Goal: Information Seeking & Learning: Learn about a topic

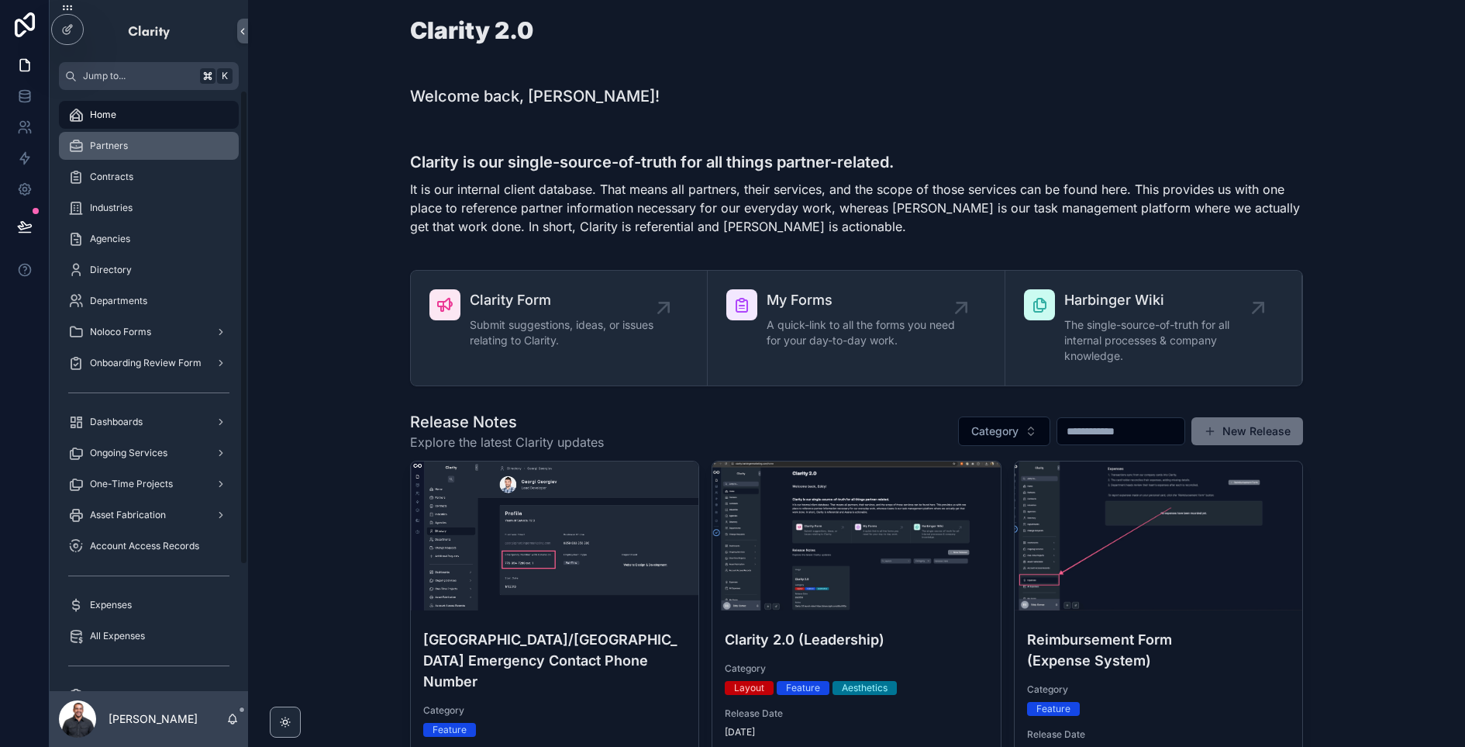
click at [125, 149] on span "Partners" at bounding box center [109, 146] width 38 height 12
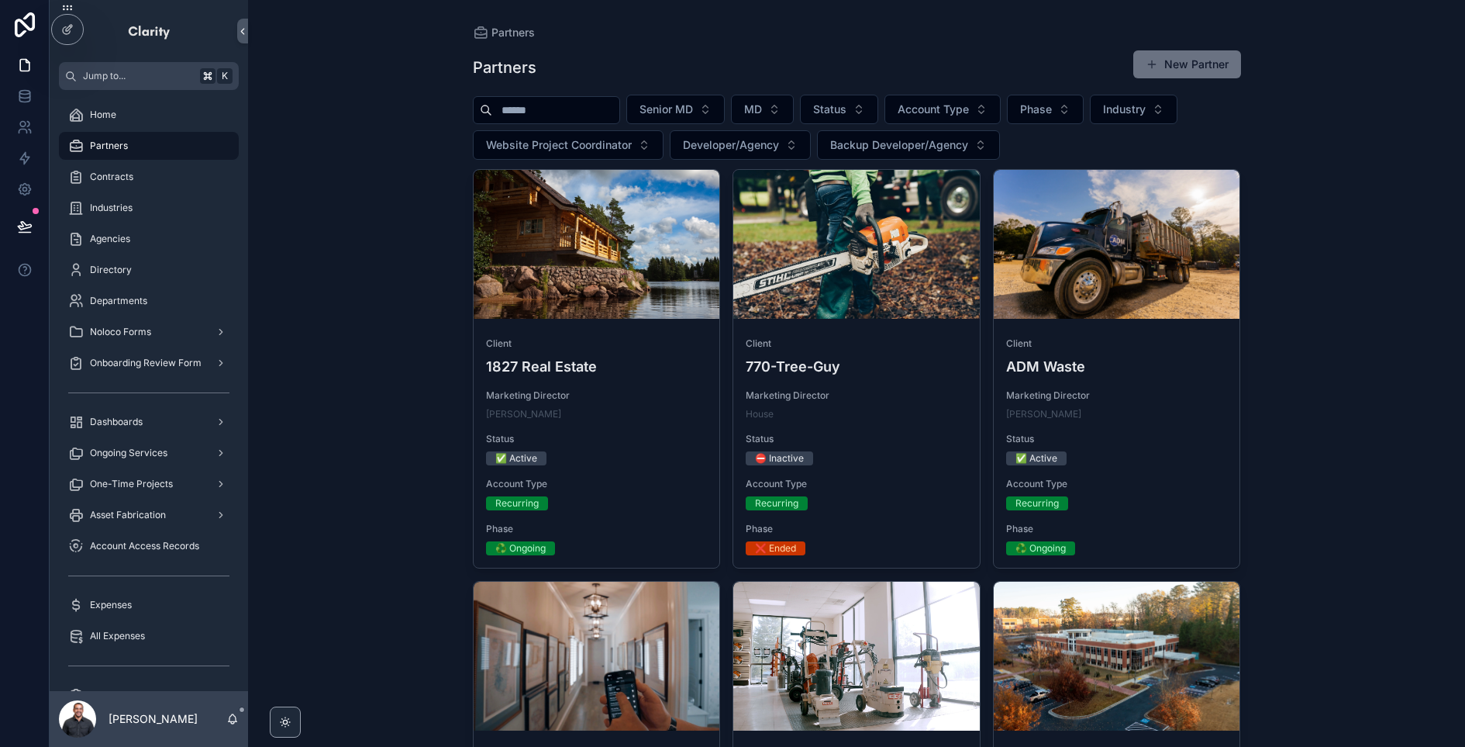
click at [574, 112] on input "scrollable content" at bounding box center [555, 110] width 127 height 22
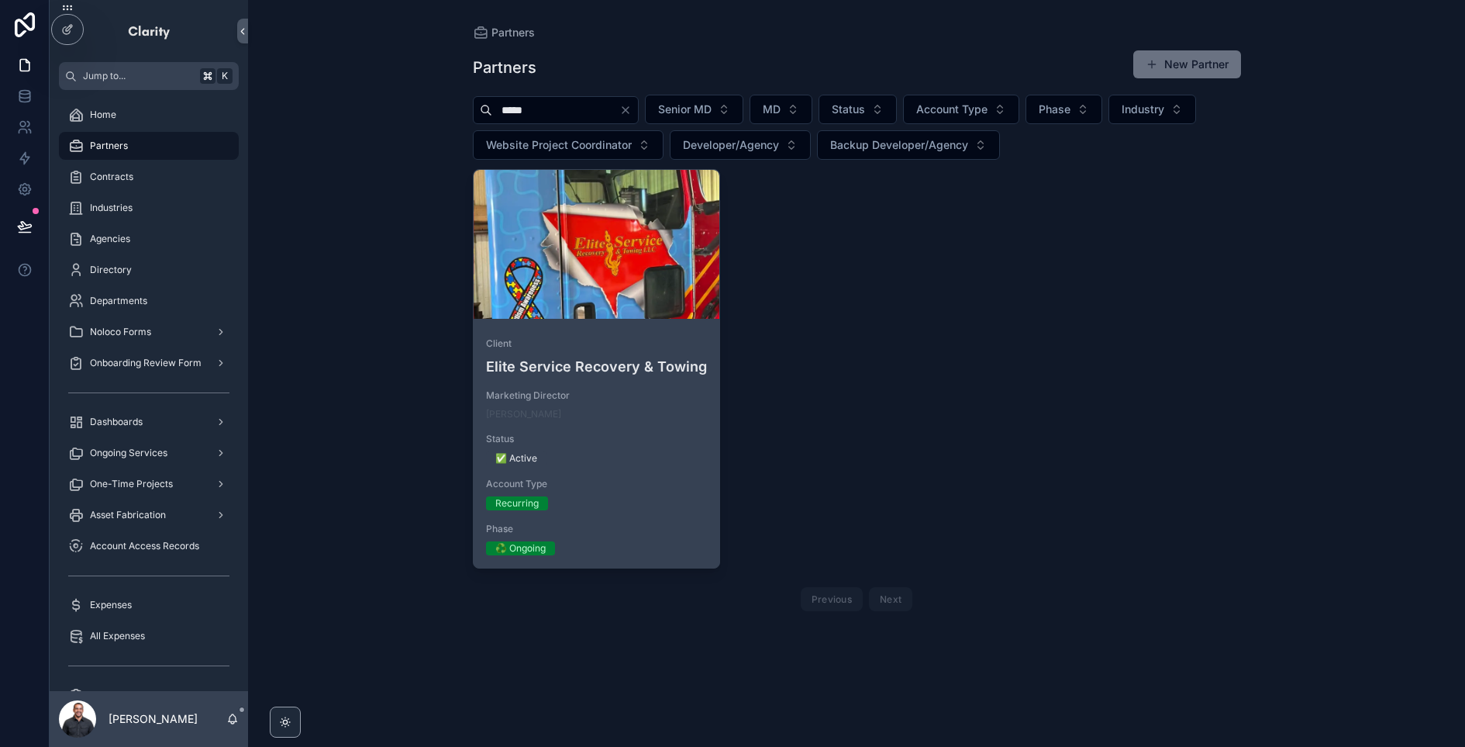
type input "*****"
click at [0, 0] on div "scrollable content" at bounding box center [0, 0] width 0 height 0
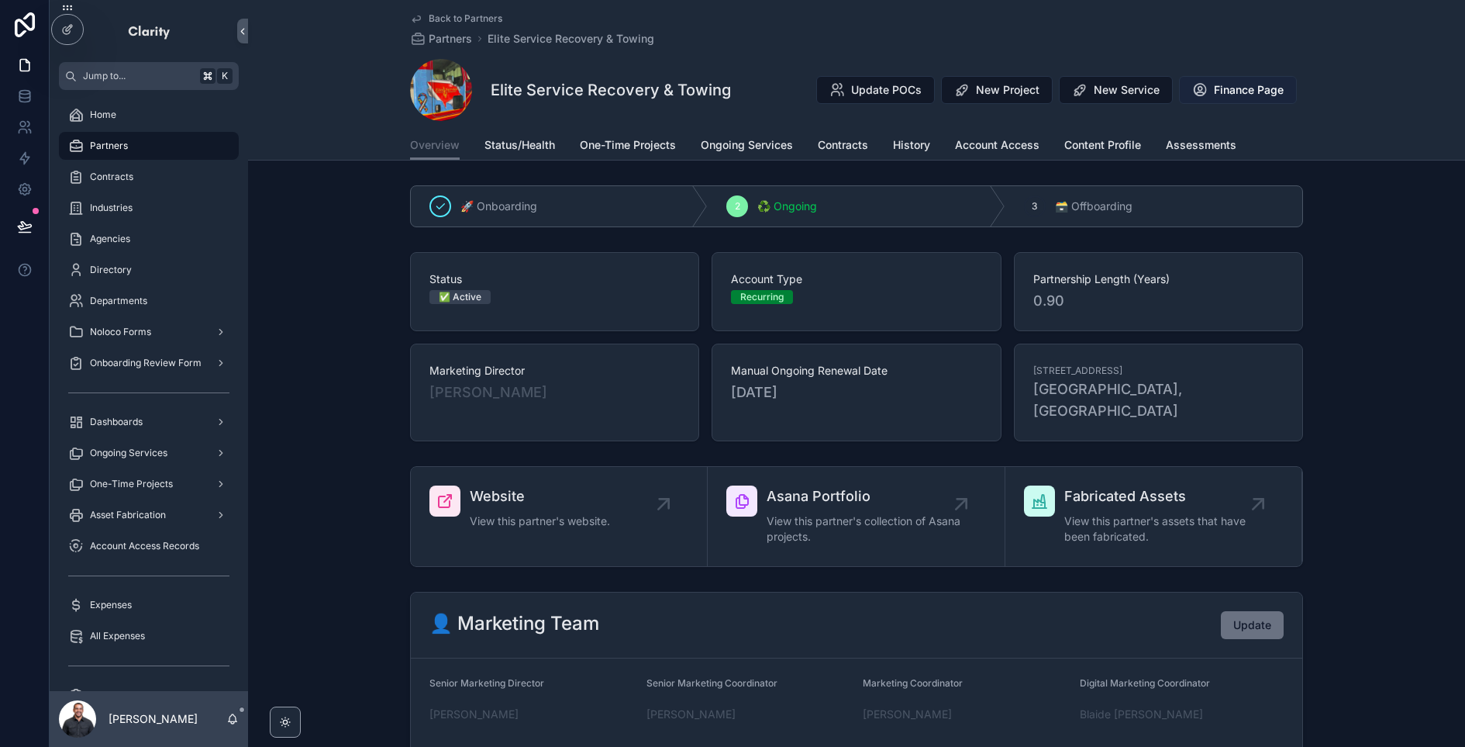
click at [1230, 101] on button "Finance Page" at bounding box center [1238, 90] width 118 height 28
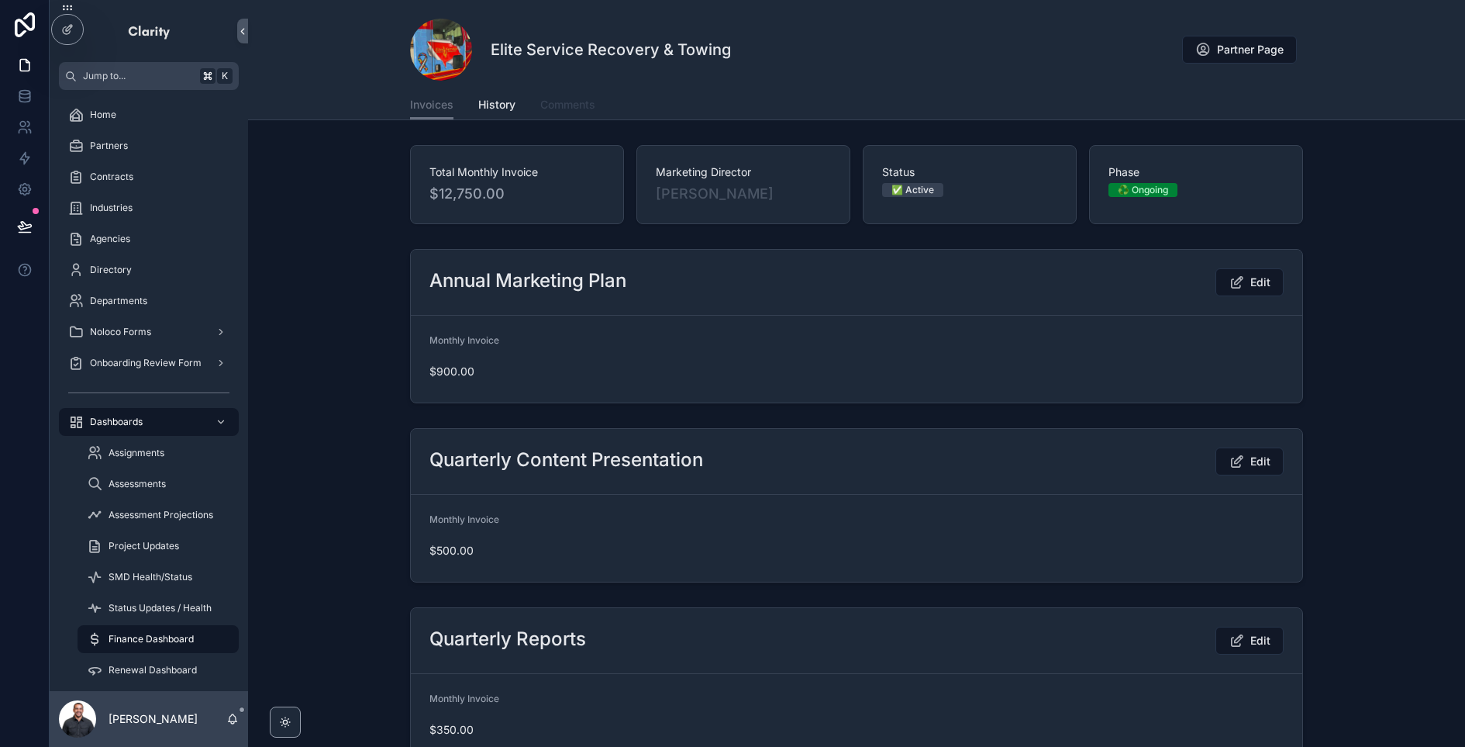
click at [566, 105] on span "Comments" at bounding box center [567, 105] width 55 height 16
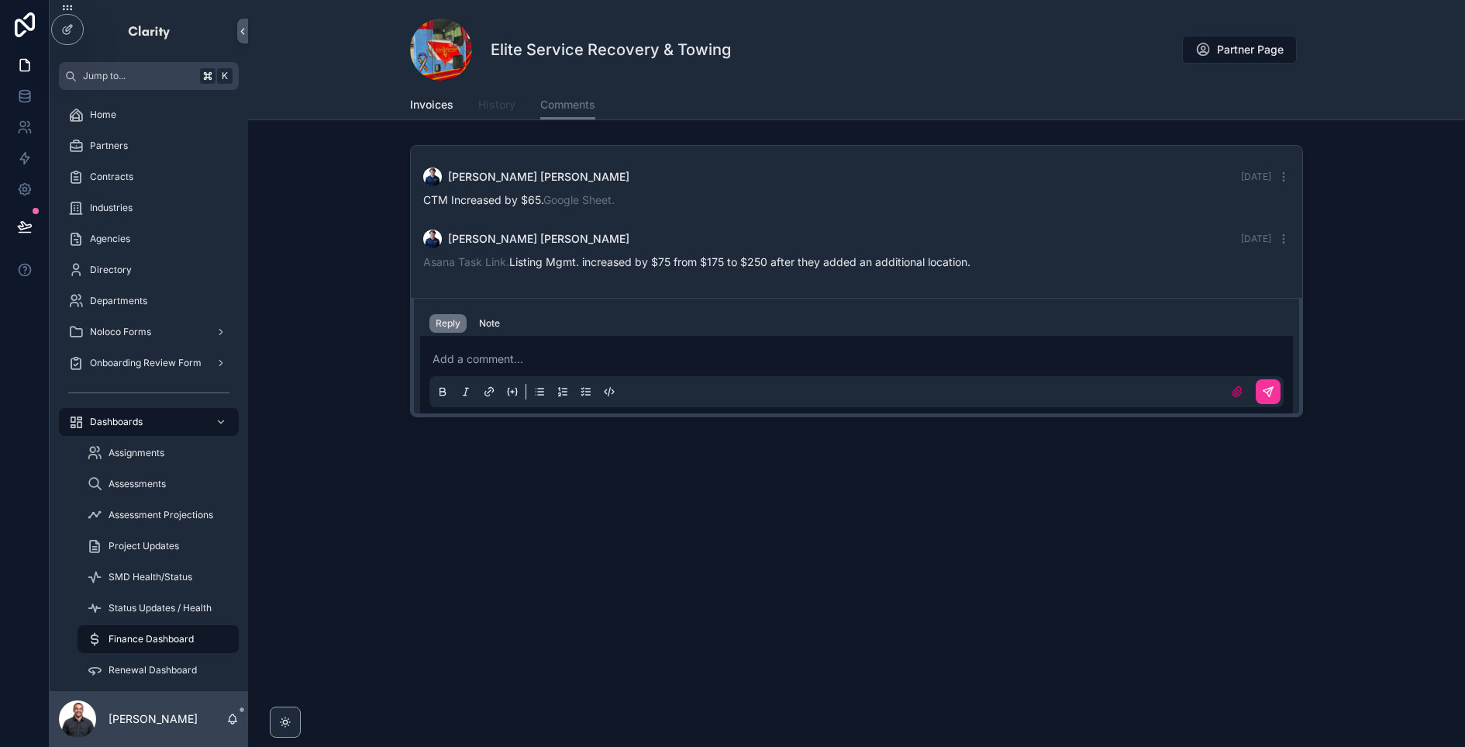
click at [509, 109] on span "History" at bounding box center [496, 105] width 37 height 16
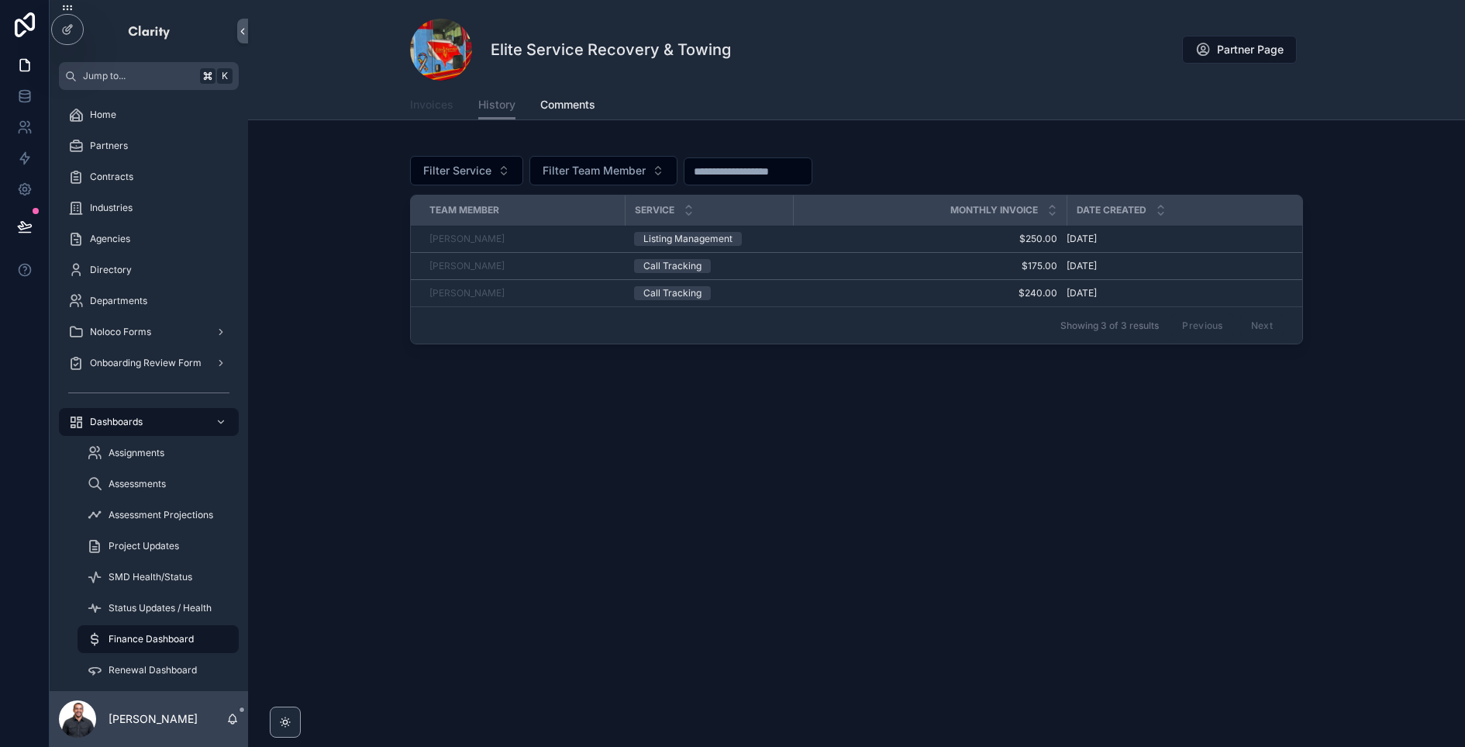
click at [442, 113] on link "Invoices" at bounding box center [431, 106] width 43 height 31
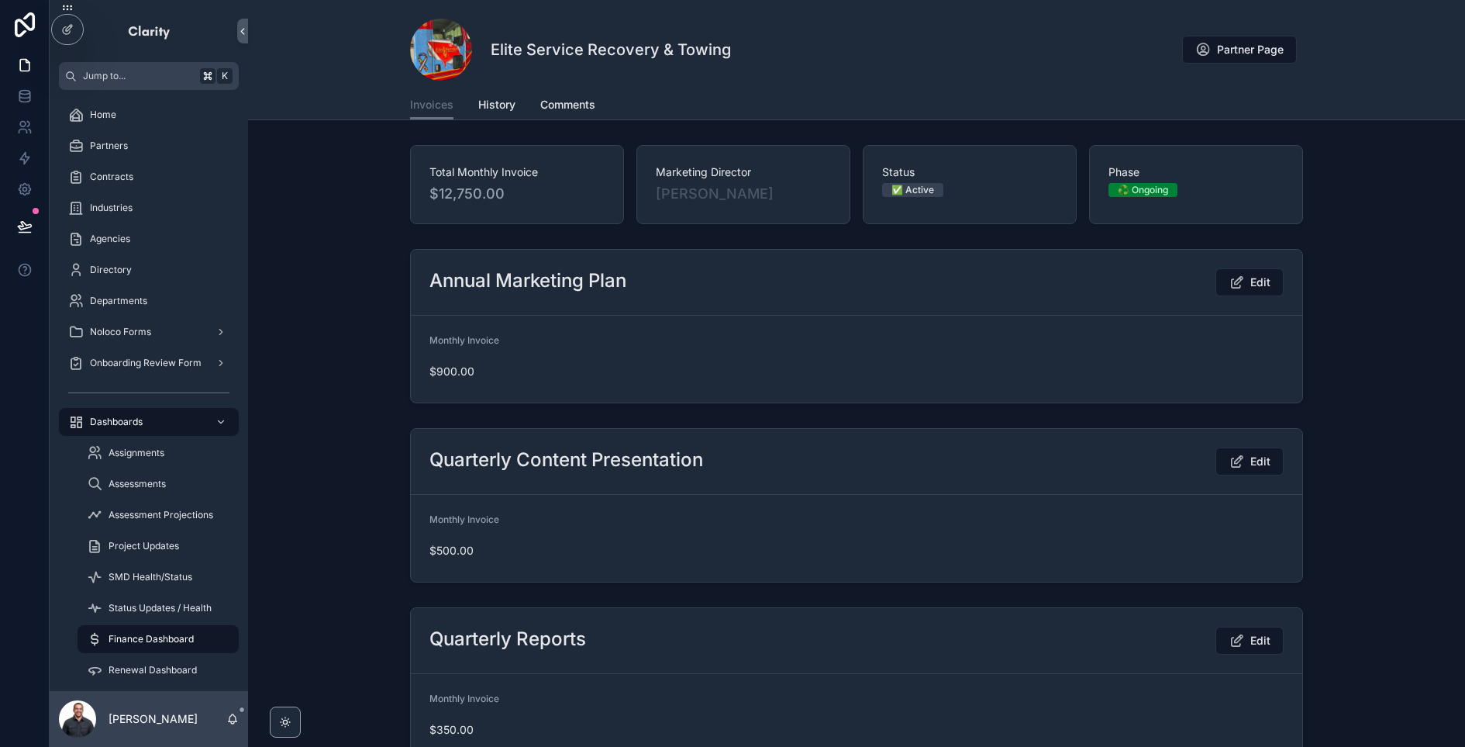
drag, startPoint x: 1260, startPoint y: 54, endPoint x: 621, endPoint y: 205, distance: 657.0
click at [1260, 54] on span "Partner Page" at bounding box center [1250, 50] width 67 height 16
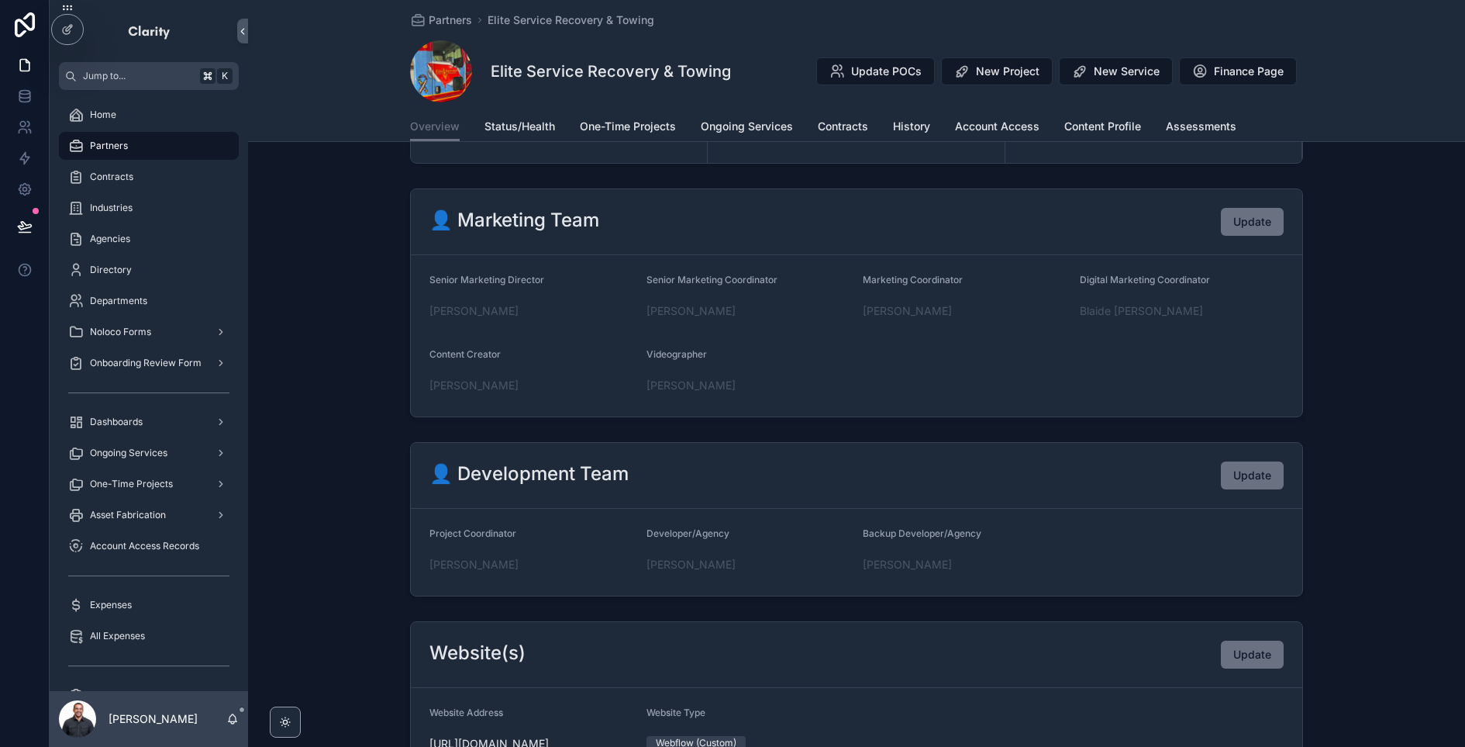
scroll to position [497, 0]
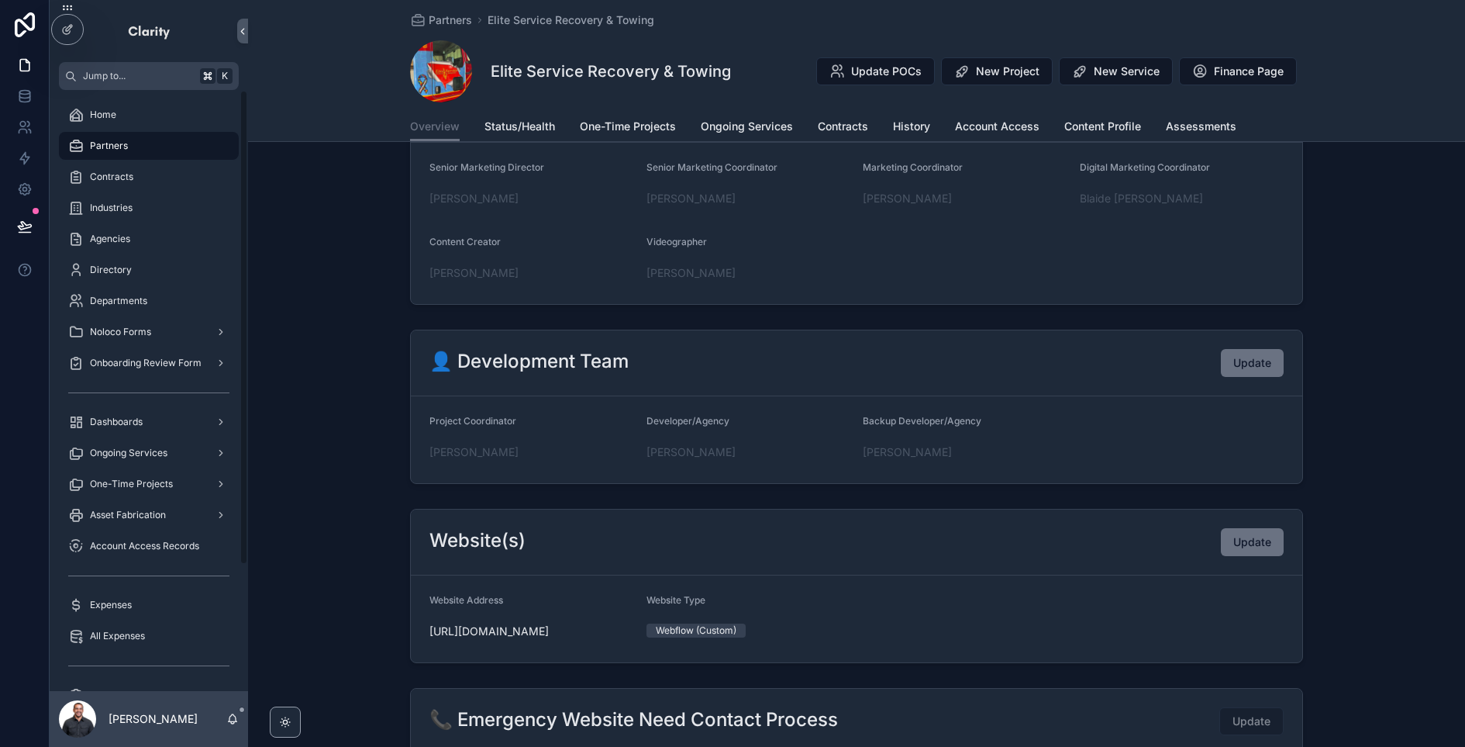
click at [159, 136] on div "Partners" at bounding box center [148, 145] width 161 height 25
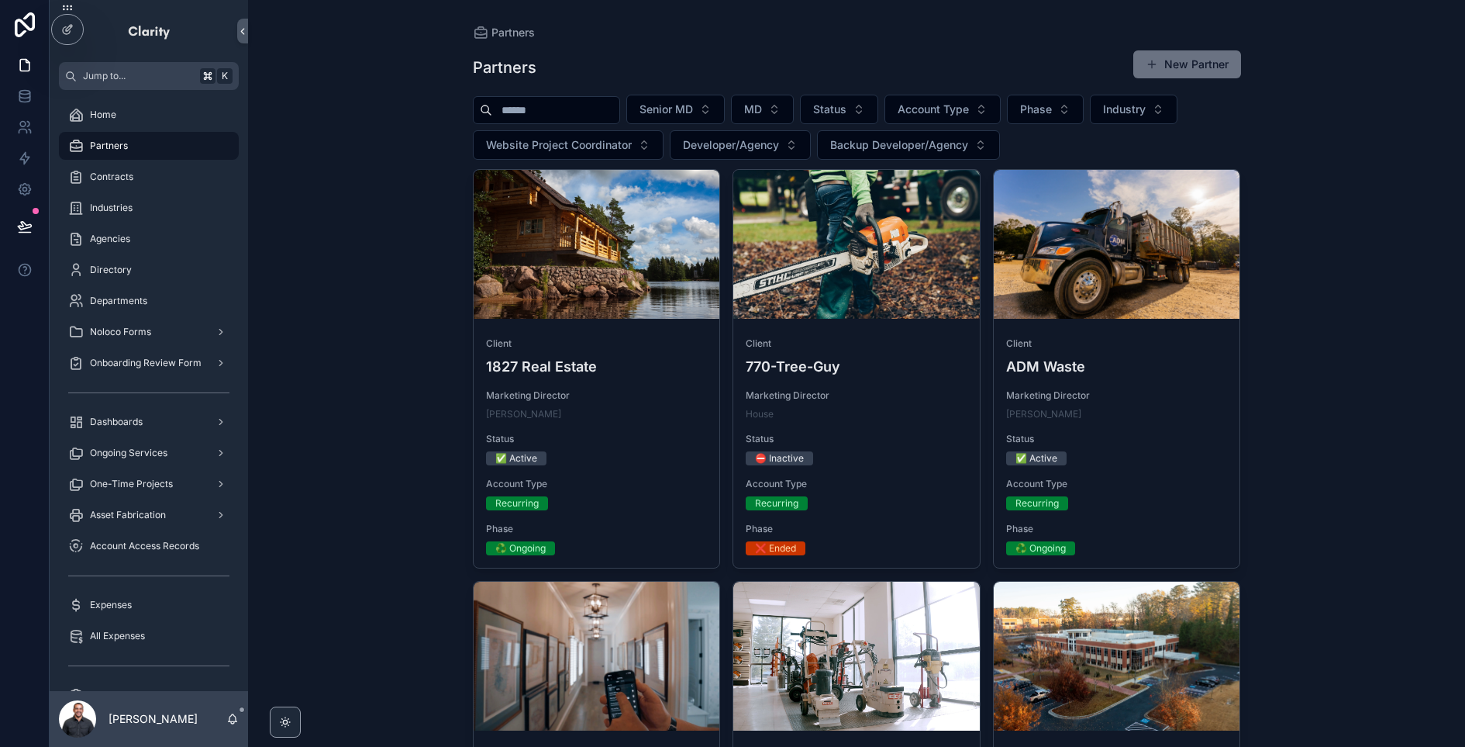
click at [589, 122] on div "scrollable content" at bounding box center [546, 110] width 147 height 28
click at [593, 115] on input "scrollable content" at bounding box center [555, 110] width 127 height 22
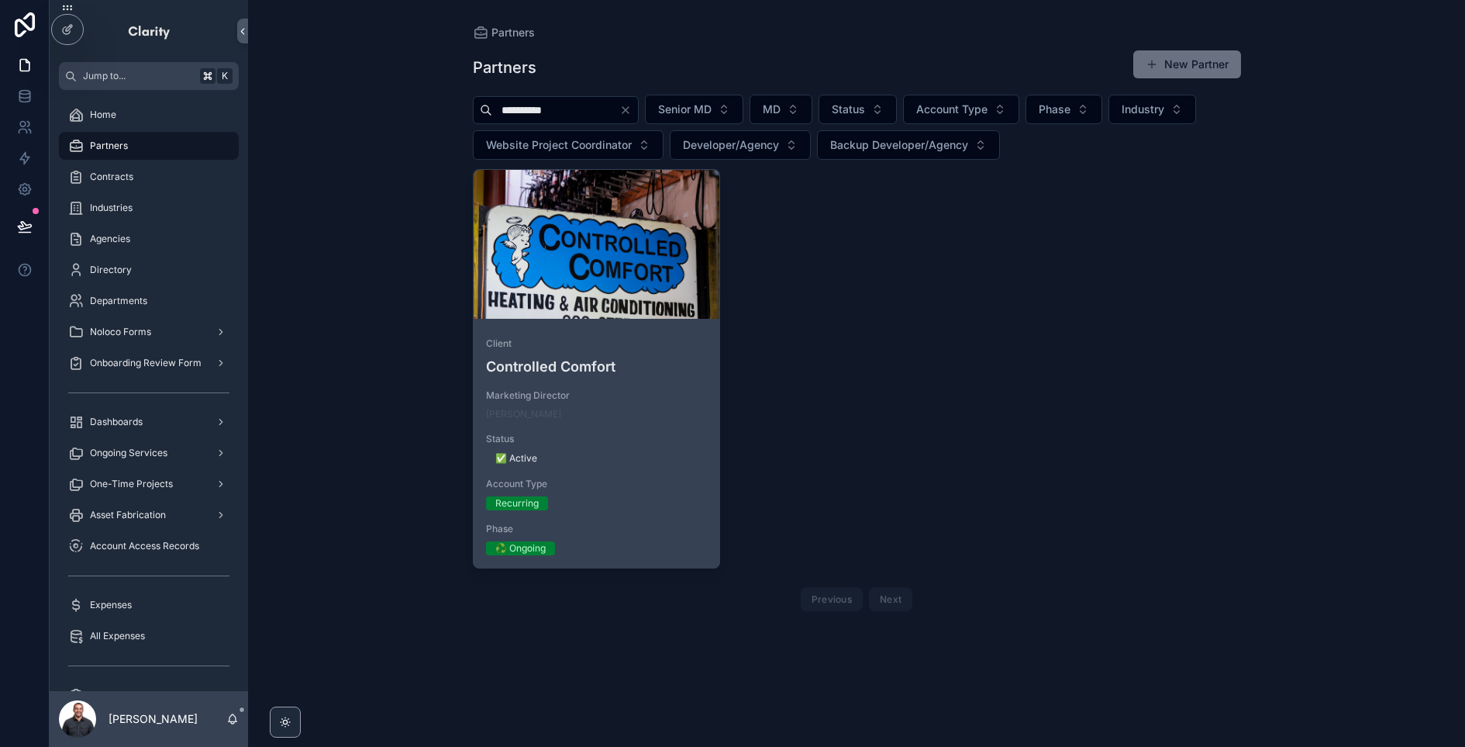
type input "**********"
click at [670, 399] on span "Marketing Director" at bounding box center [597, 395] width 222 height 12
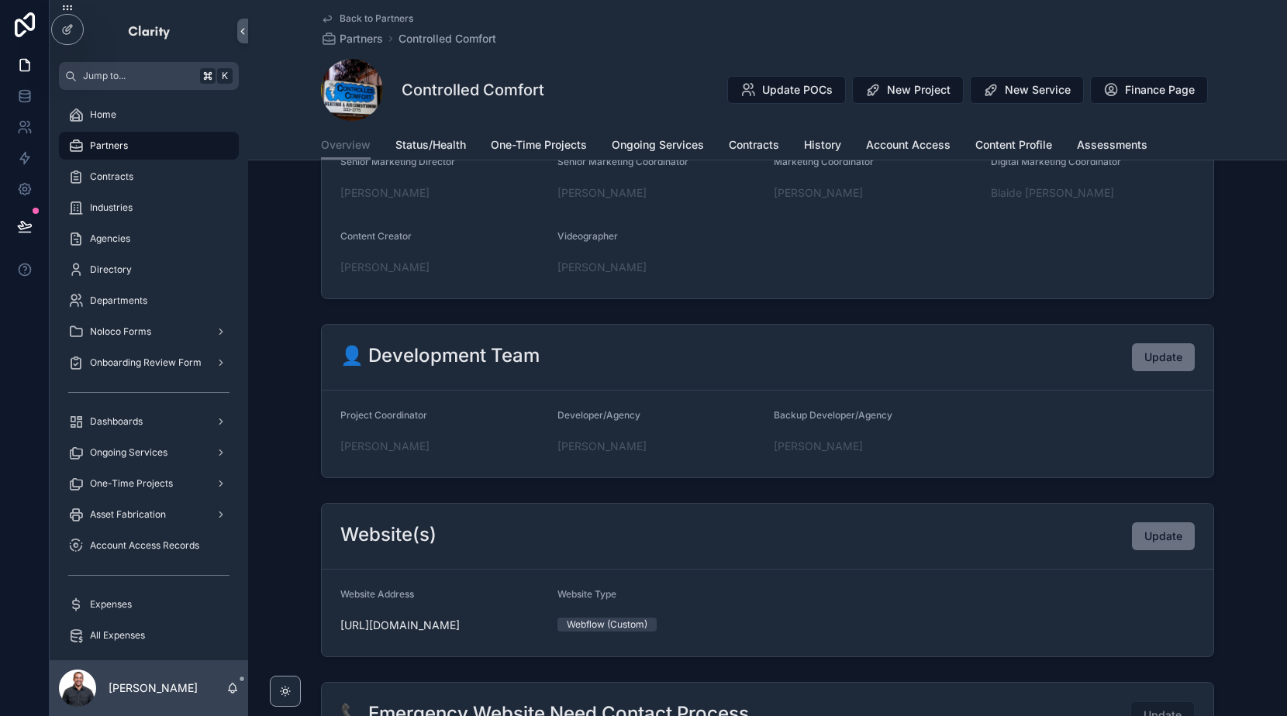
scroll to position [519, 0]
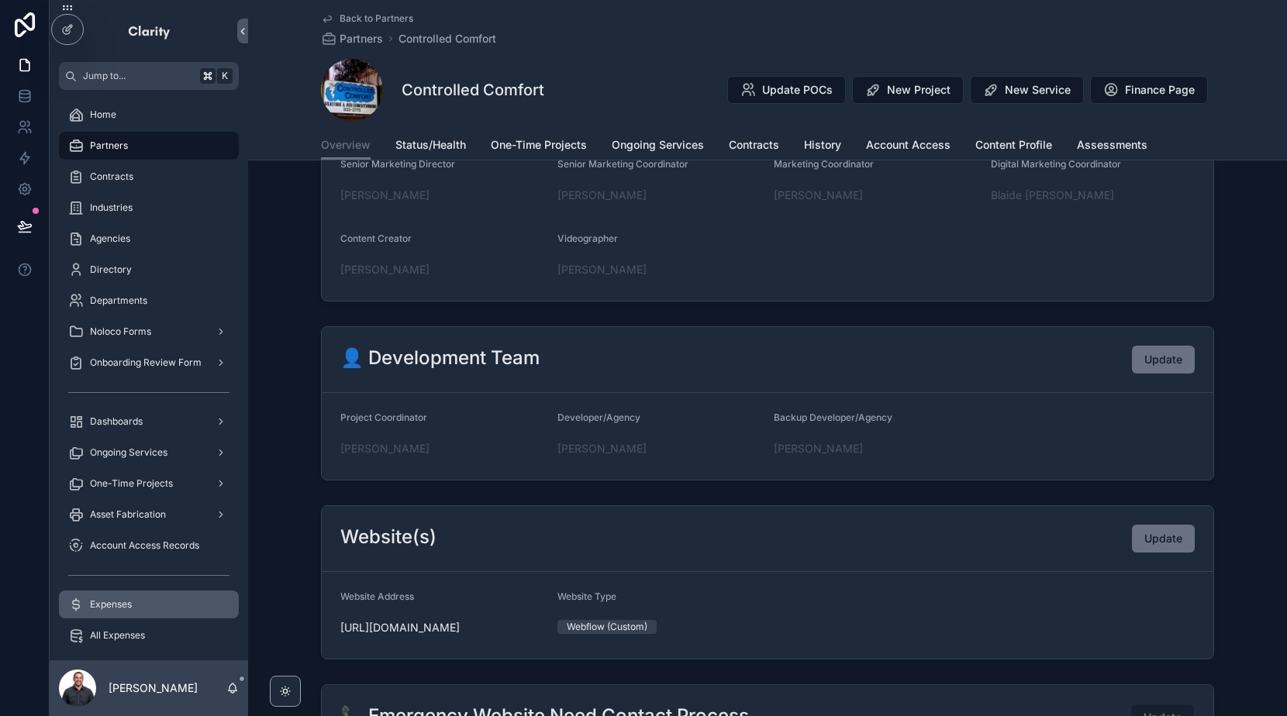
click at [153, 597] on div "Expenses" at bounding box center [148, 604] width 161 height 25
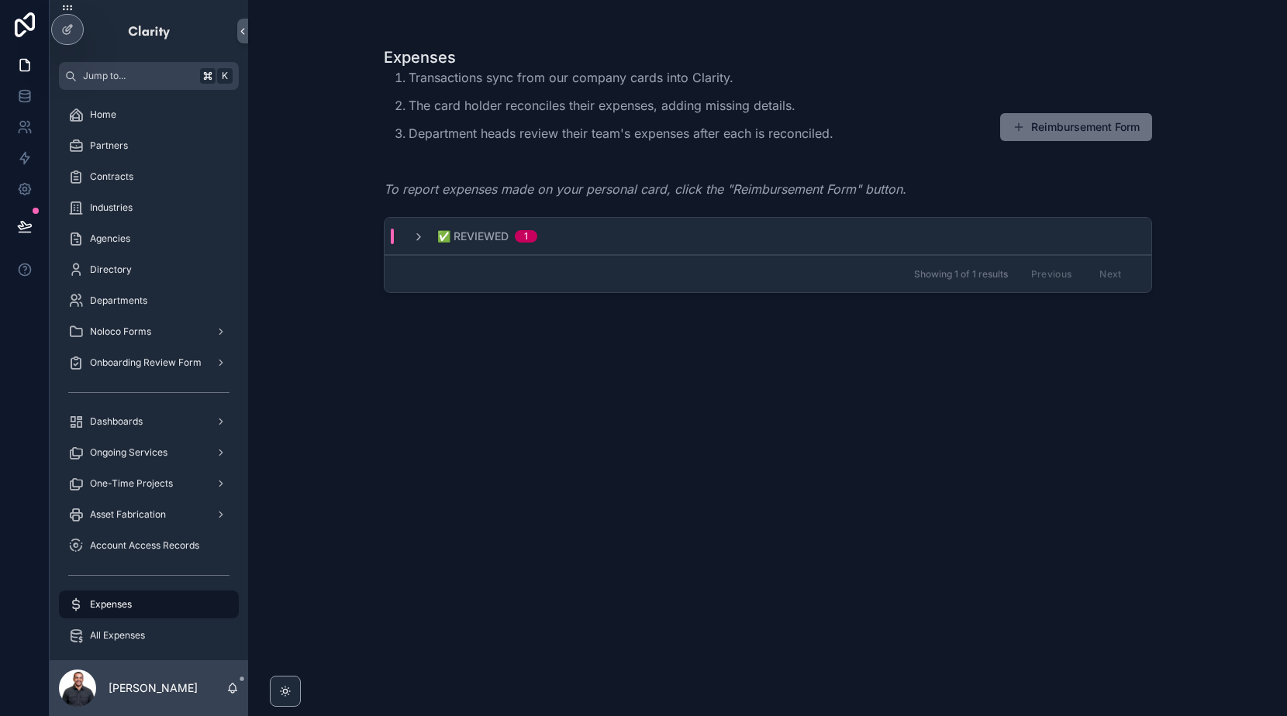
click at [0, 0] on icon at bounding box center [0, 0] width 0 height 0
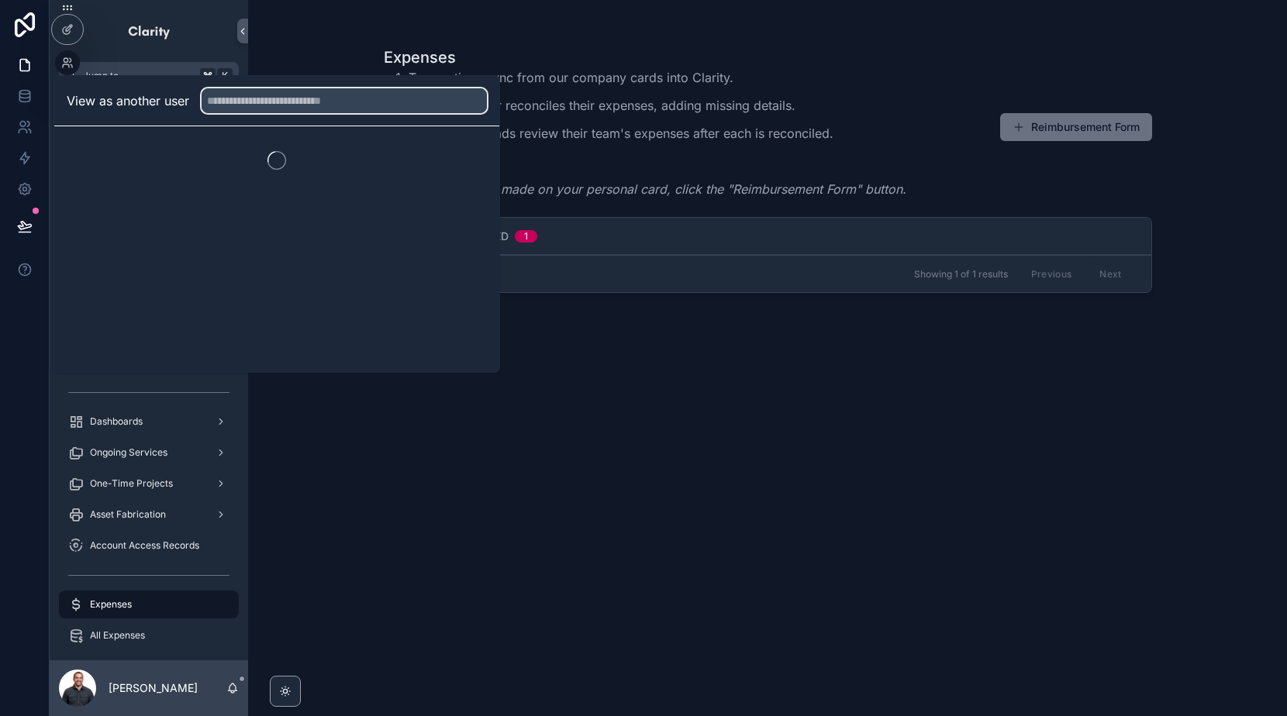
click at [281, 103] on input "text" at bounding box center [344, 100] width 285 height 25
type input "****"
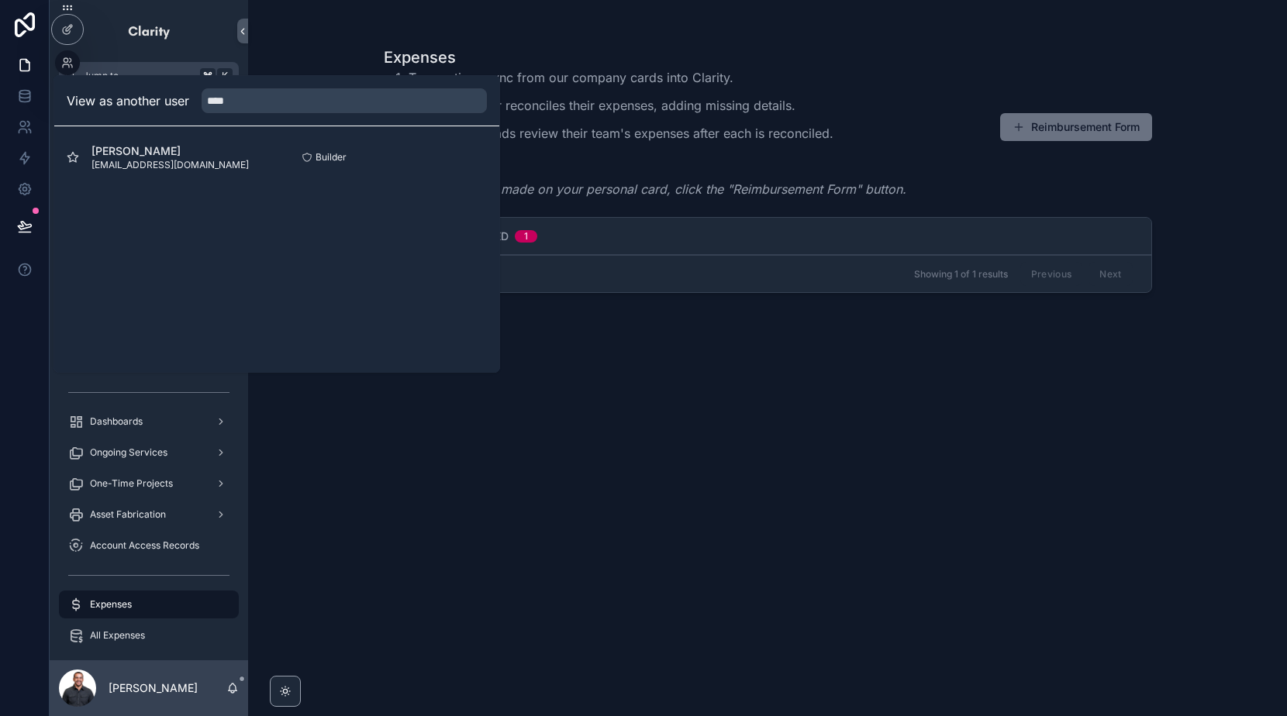
click at [0, 0] on button "Select" at bounding box center [0, 0] width 0 height 0
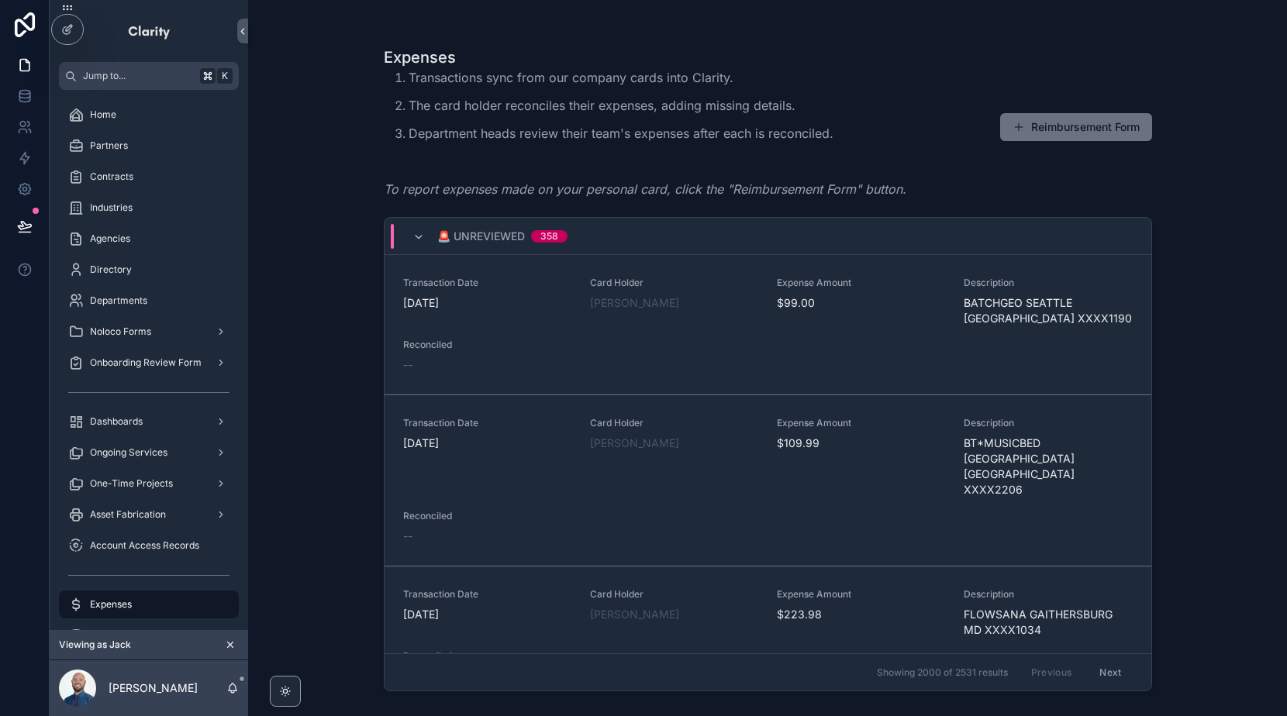
click at [410, 236] on div "🚨 Unreviewed 358" at bounding box center [490, 236] width 192 height 25
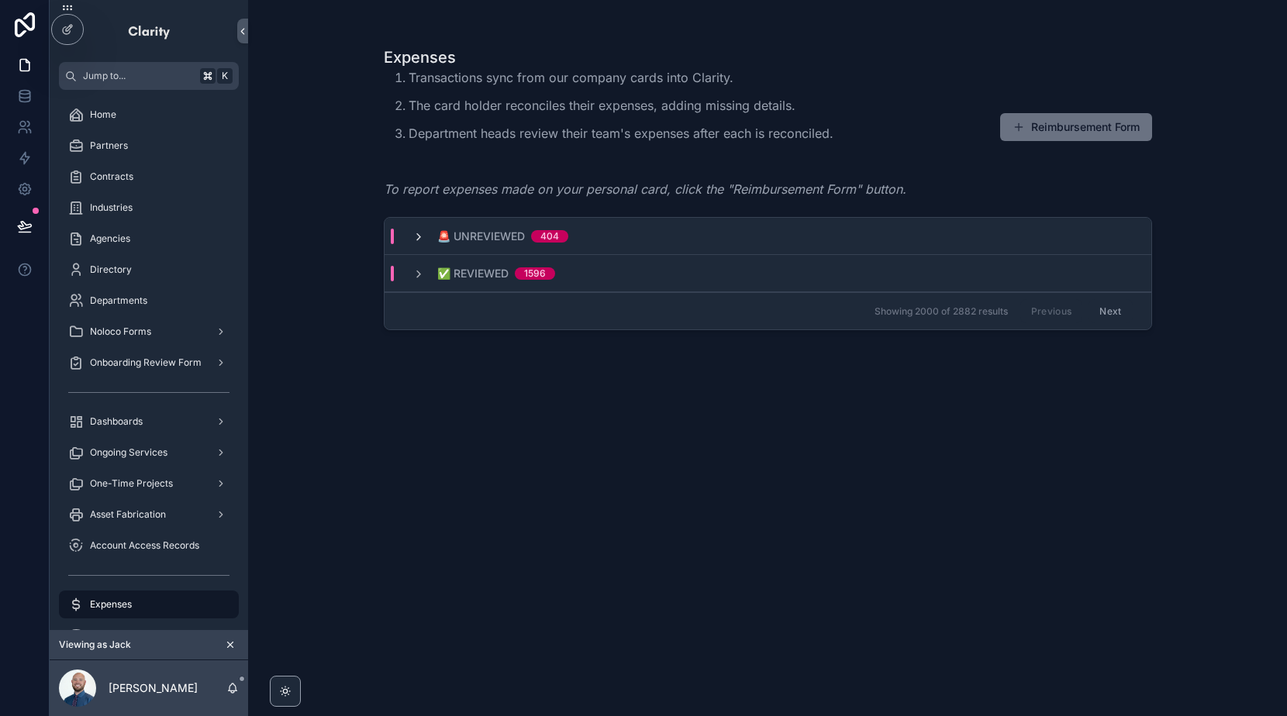
click at [414, 232] on icon "scrollable content" at bounding box center [418, 237] width 12 height 12
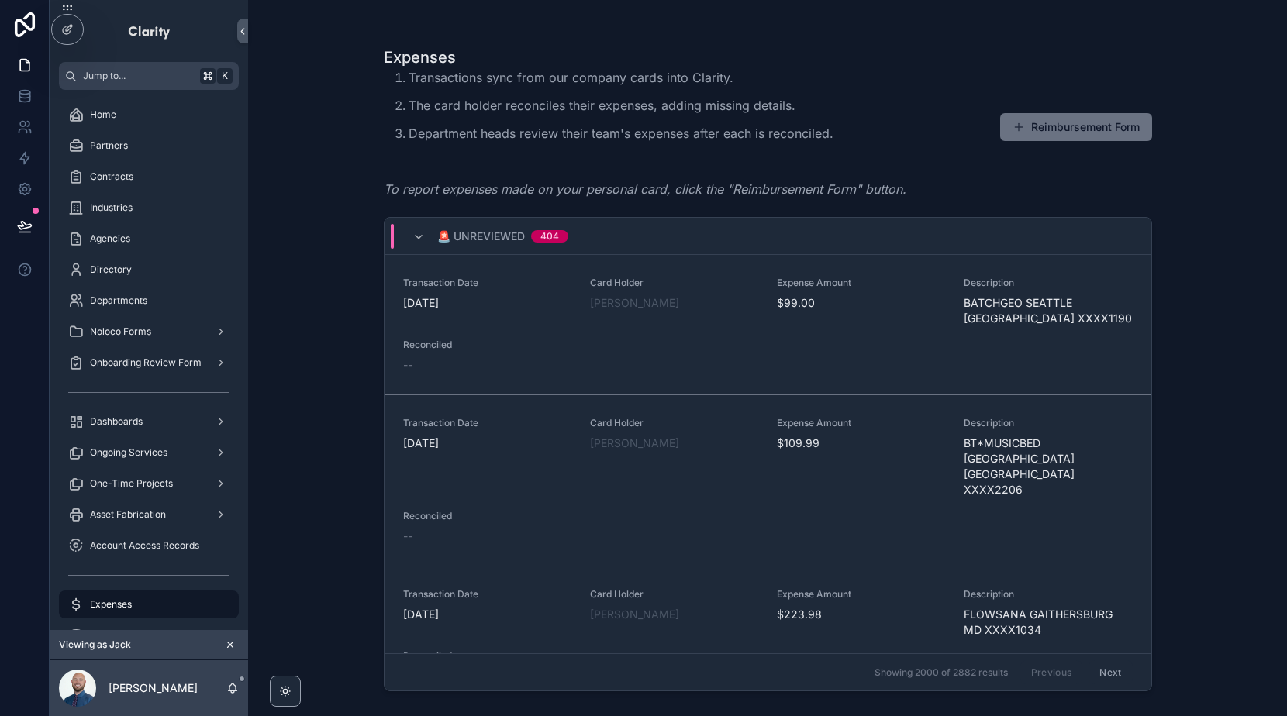
click at [424, 233] on div "🚨 Unreviewed 404" at bounding box center [490, 236] width 156 height 25
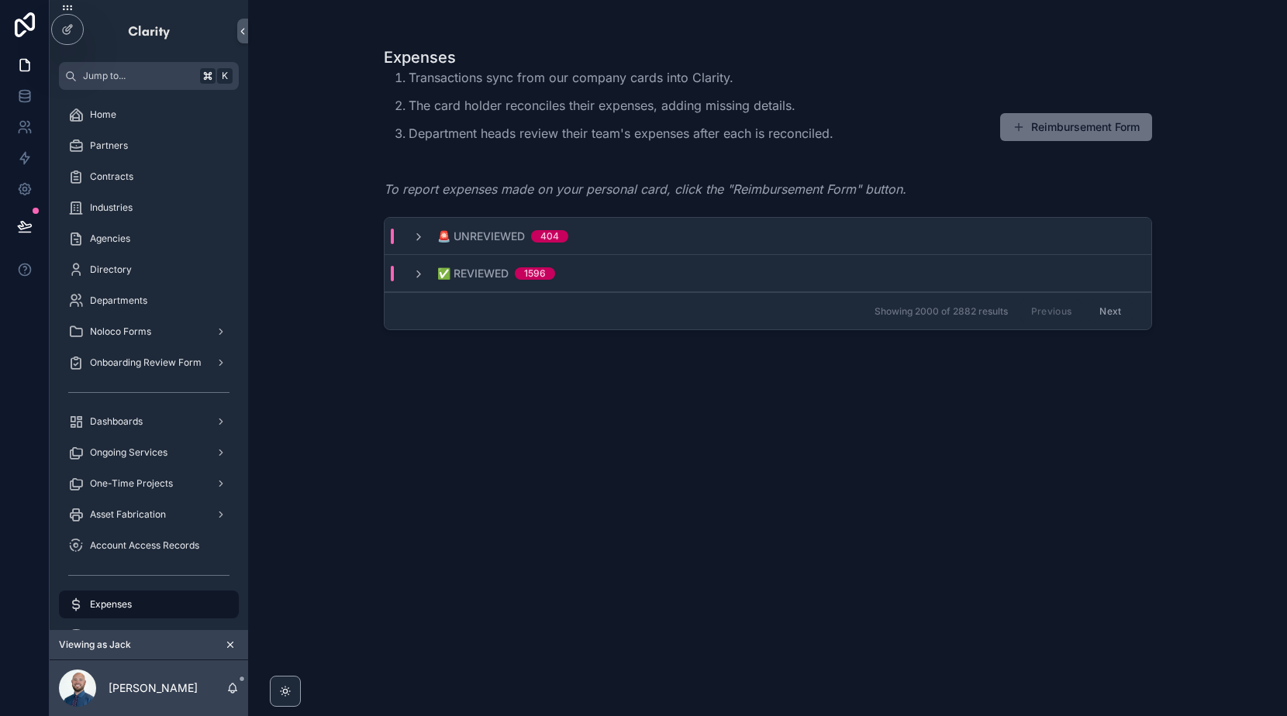
click at [424, 233] on div "🚨 Unreviewed 404" at bounding box center [490, 237] width 156 height 16
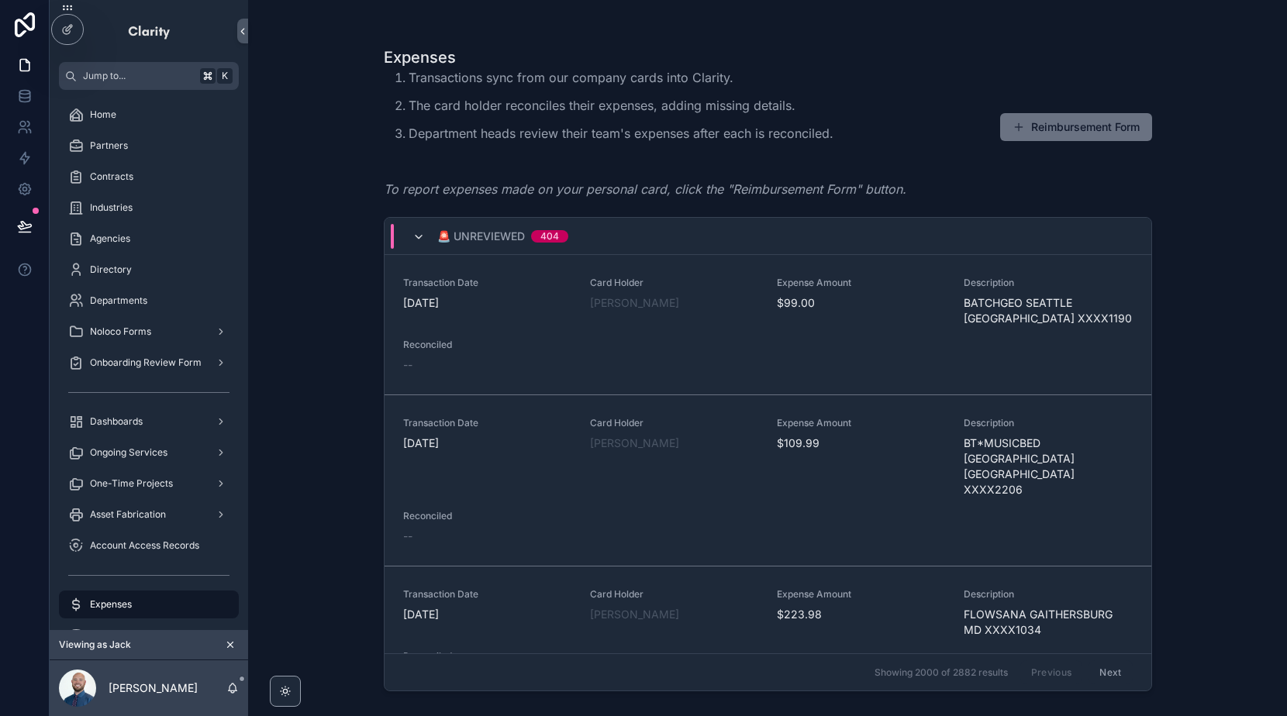
click at [412, 233] on icon "scrollable content" at bounding box center [418, 237] width 12 height 12
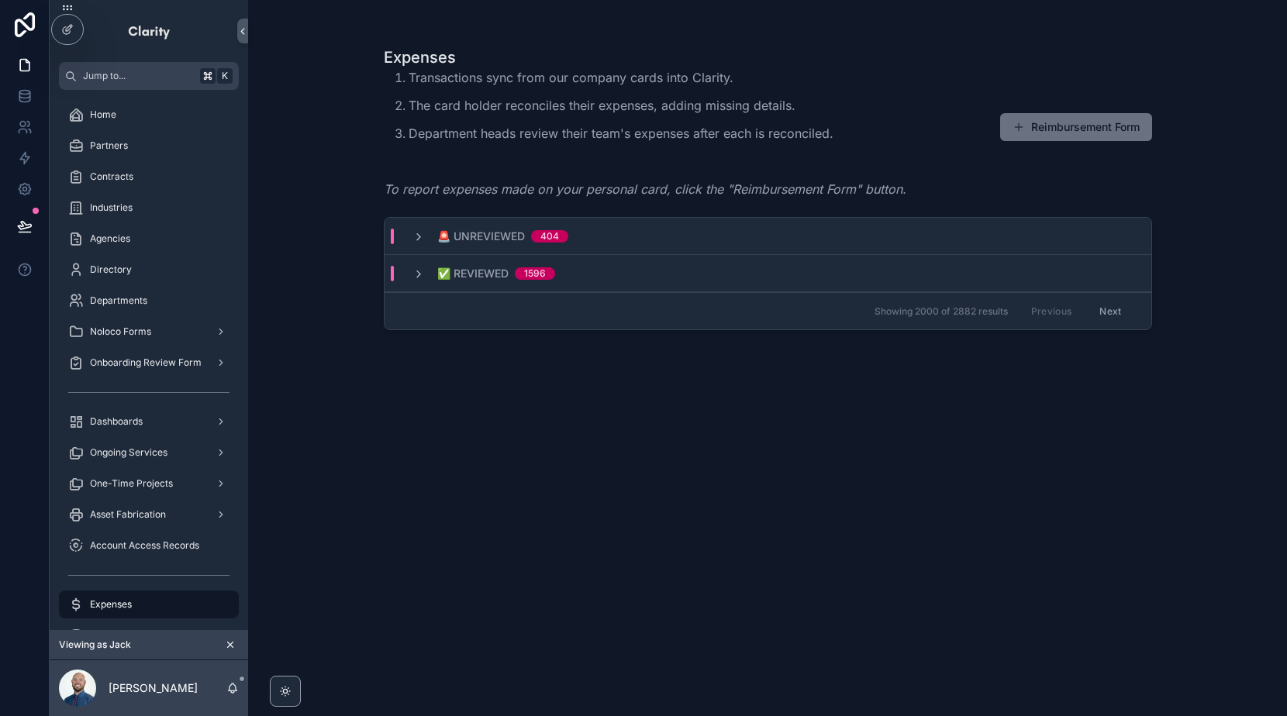
click at [412, 233] on icon "scrollable content" at bounding box center [418, 237] width 12 height 12
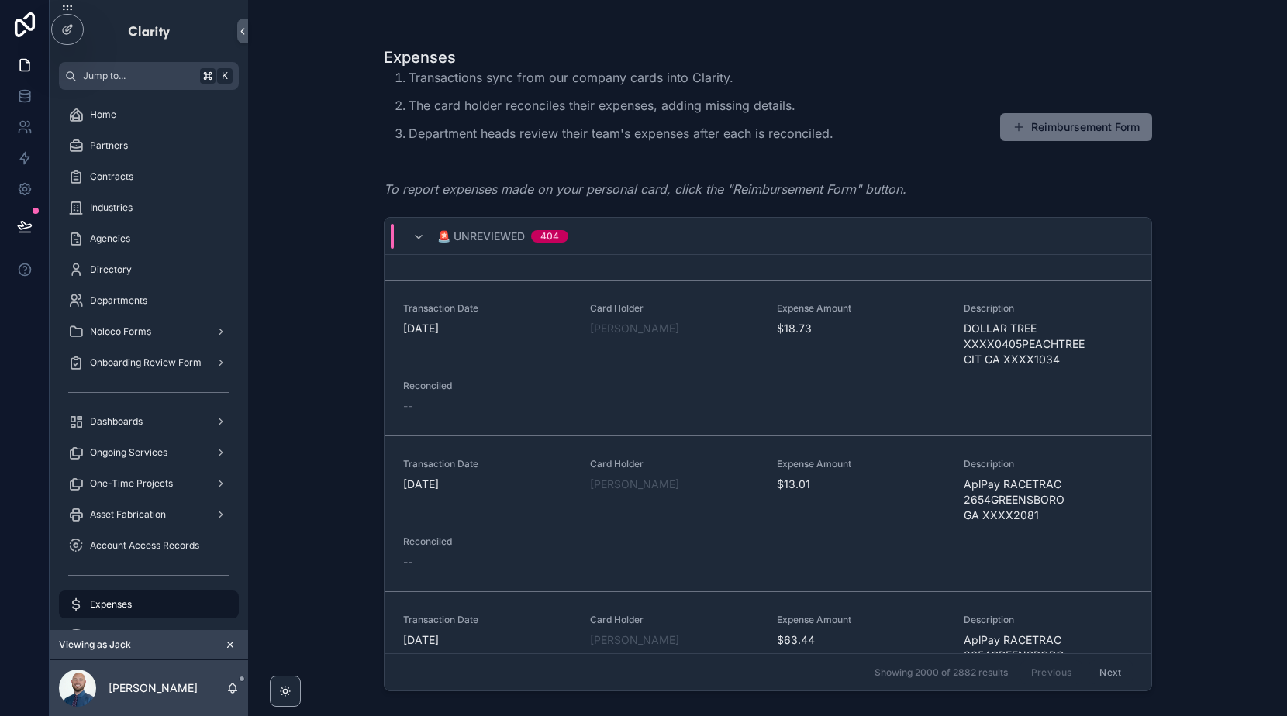
scroll to position [11912, 0]
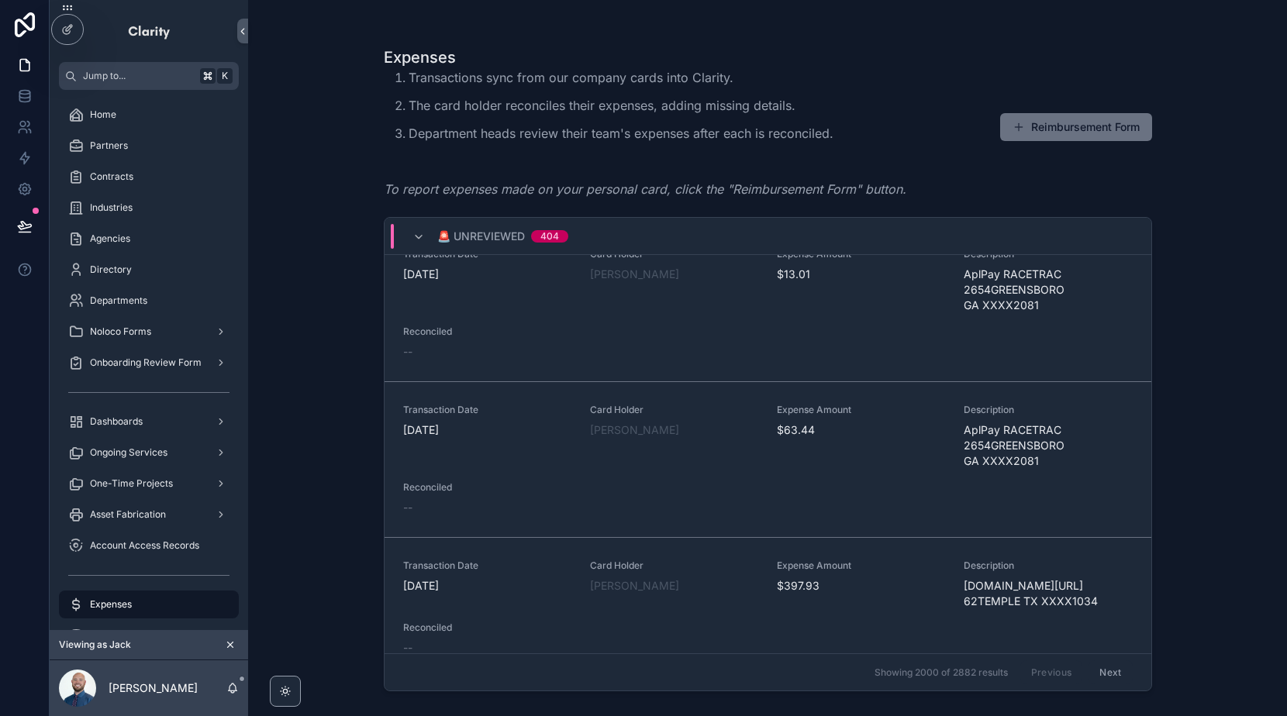
click at [1101, 668] on button "Next" at bounding box center [1109, 672] width 43 height 24
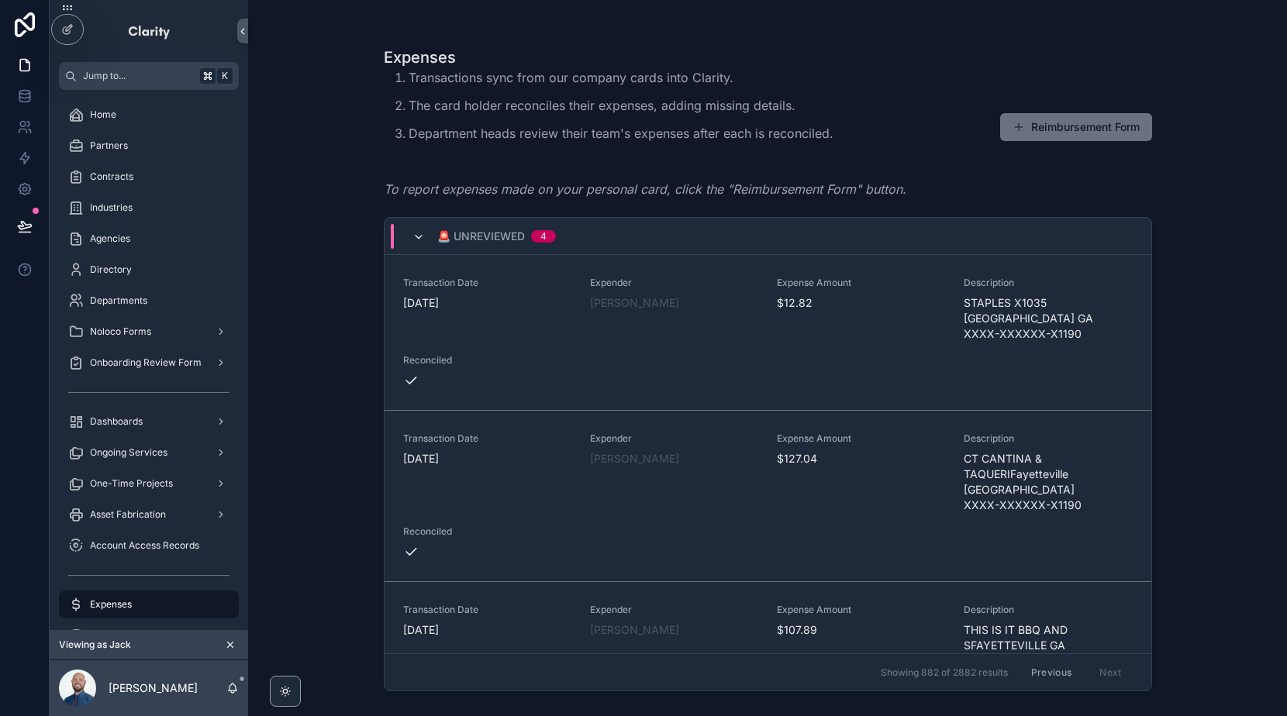
click at [415, 231] on icon "scrollable content" at bounding box center [418, 237] width 12 height 12
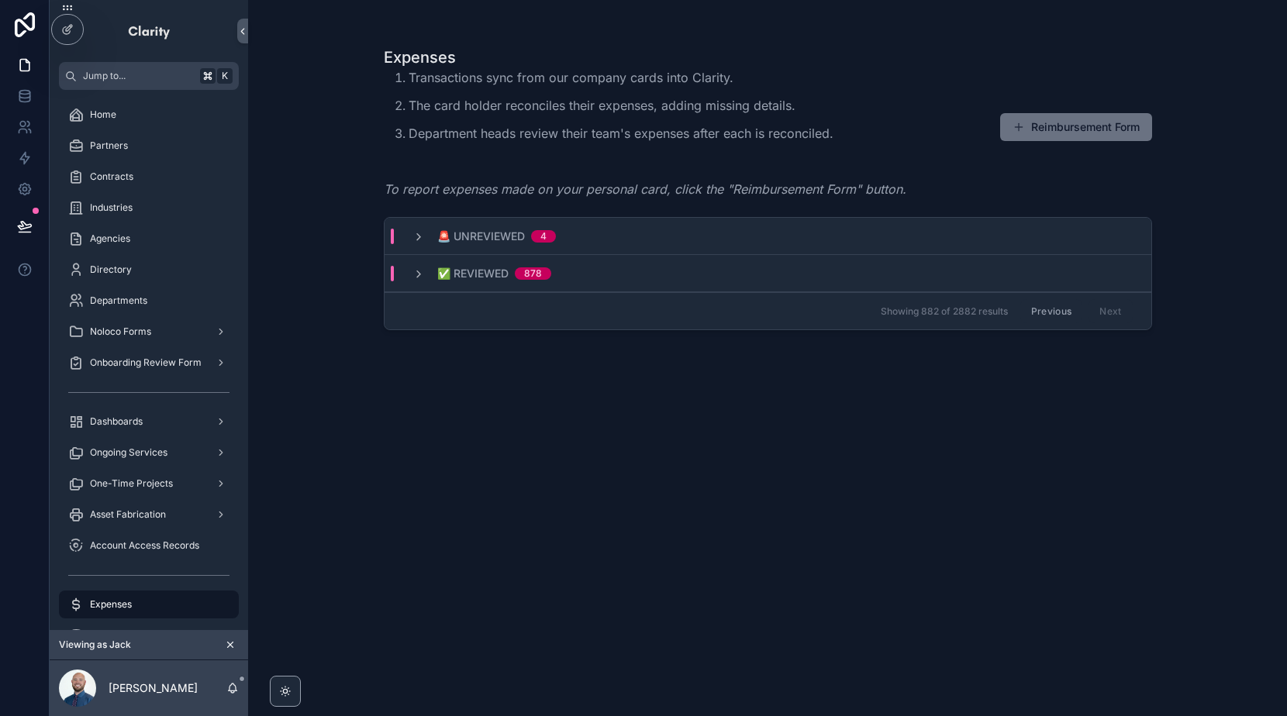
click at [415, 231] on icon "scrollable content" at bounding box center [418, 237] width 12 height 12
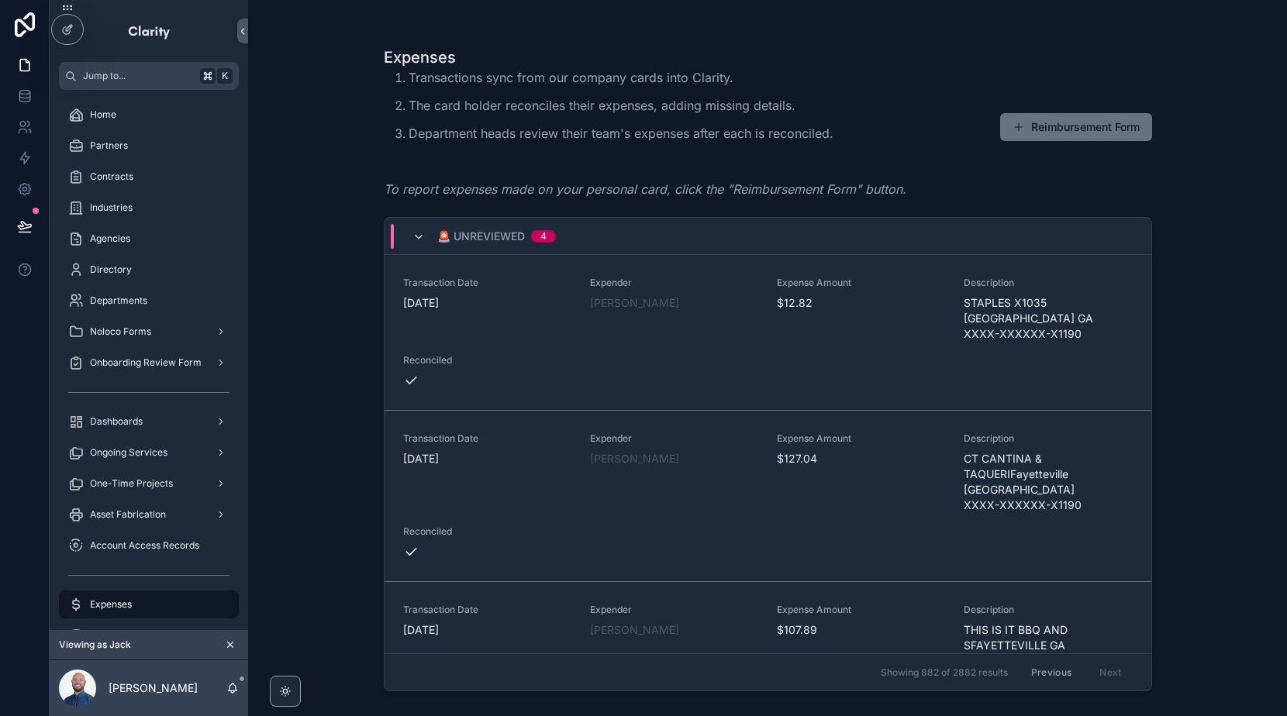
click at [419, 231] on icon "scrollable content" at bounding box center [418, 237] width 12 height 12
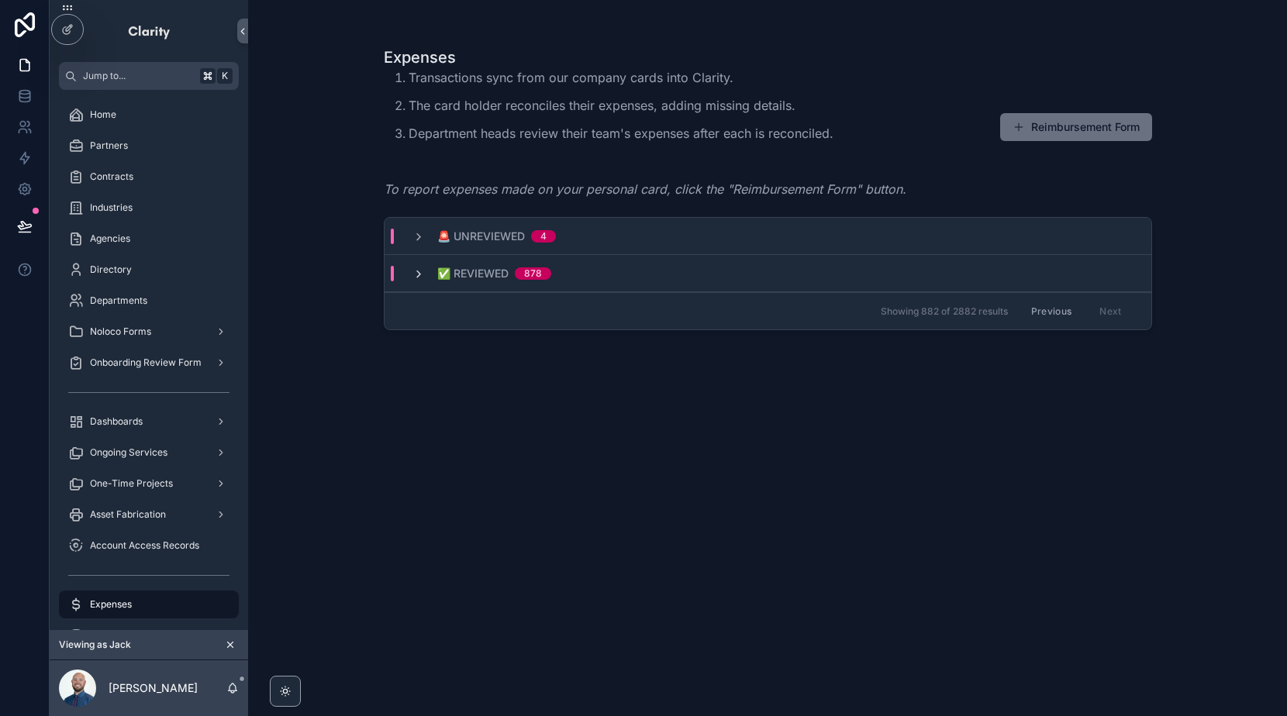
click at [412, 278] on icon "scrollable content" at bounding box center [418, 274] width 12 height 12
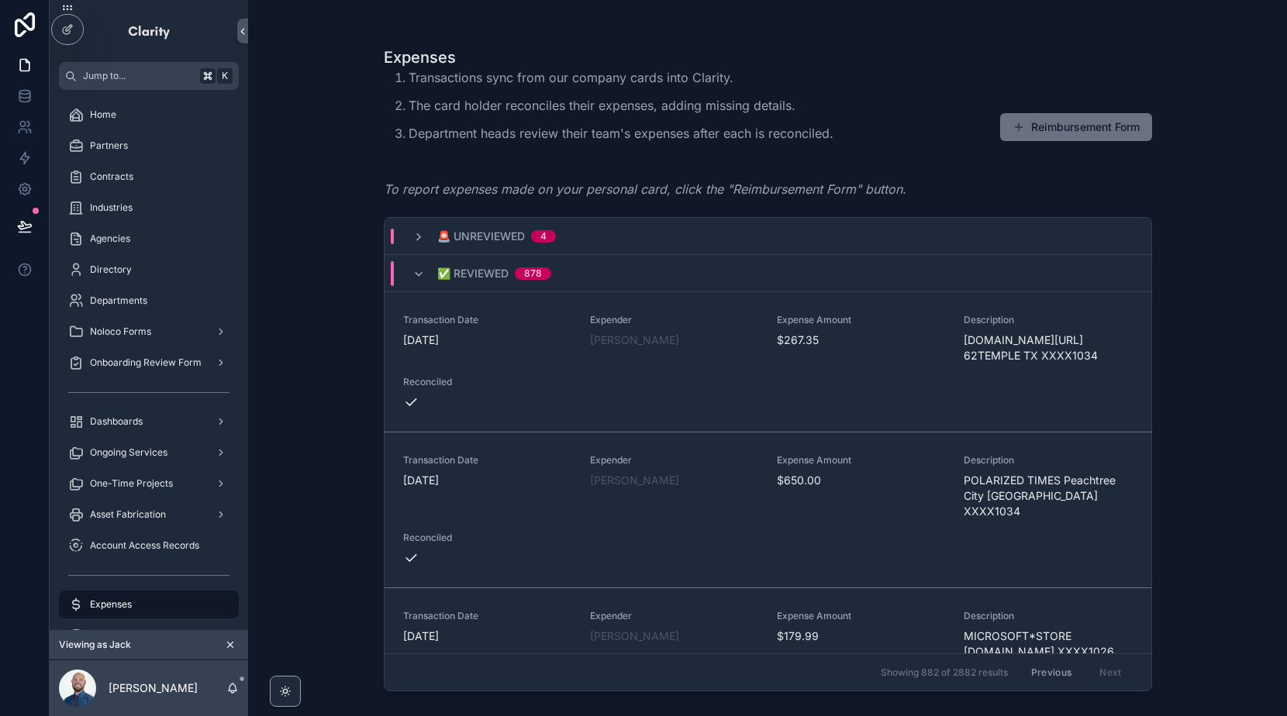
click at [1042, 674] on button "Previous" at bounding box center [1051, 672] width 62 height 24
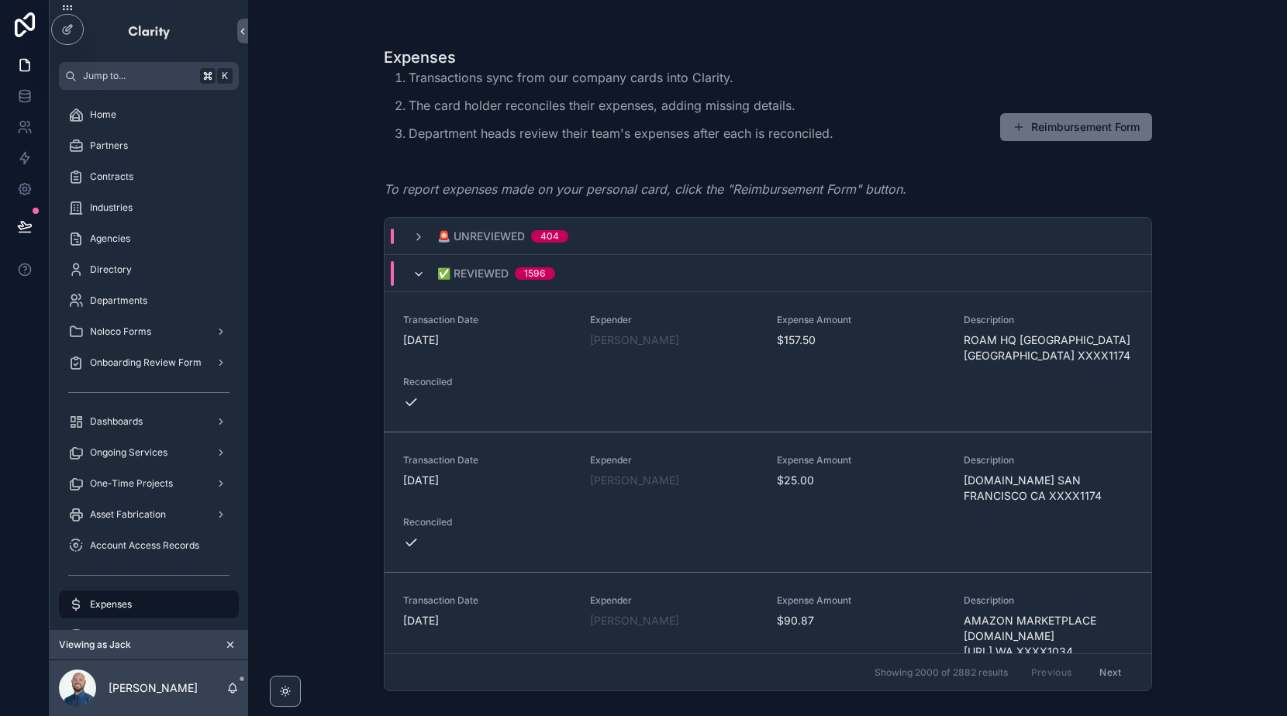
click at [419, 272] on icon "scrollable content" at bounding box center [418, 274] width 12 height 12
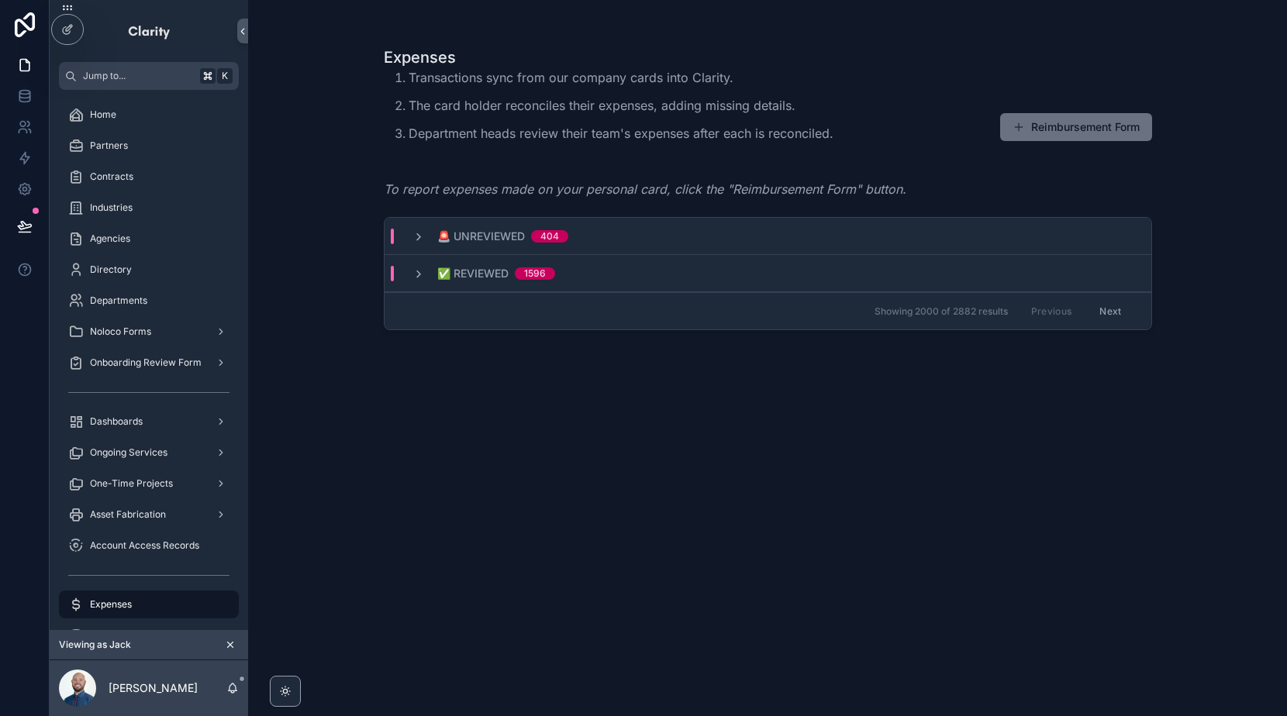
click at [612, 248] on div "🚨 Unreviewed 404" at bounding box center [767, 236] width 767 height 37
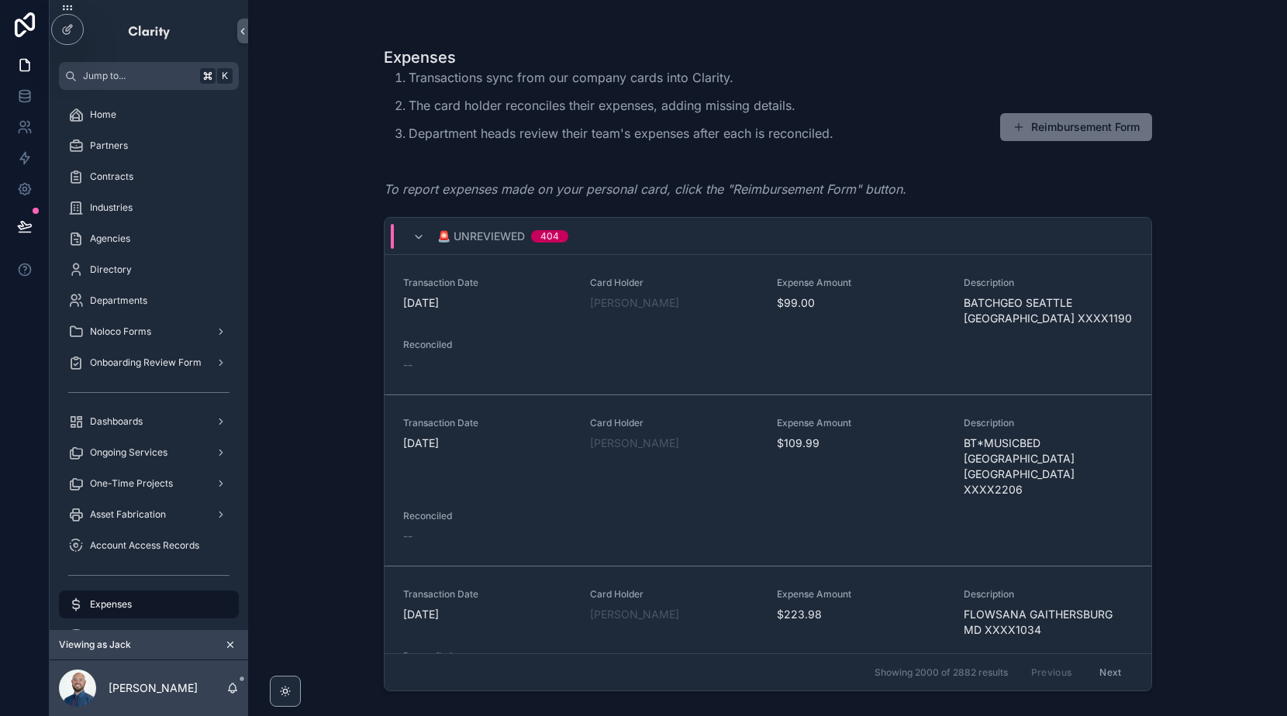
click at [411, 235] on div "🚨 Unreviewed 404" at bounding box center [490, 236] width 193 height 25
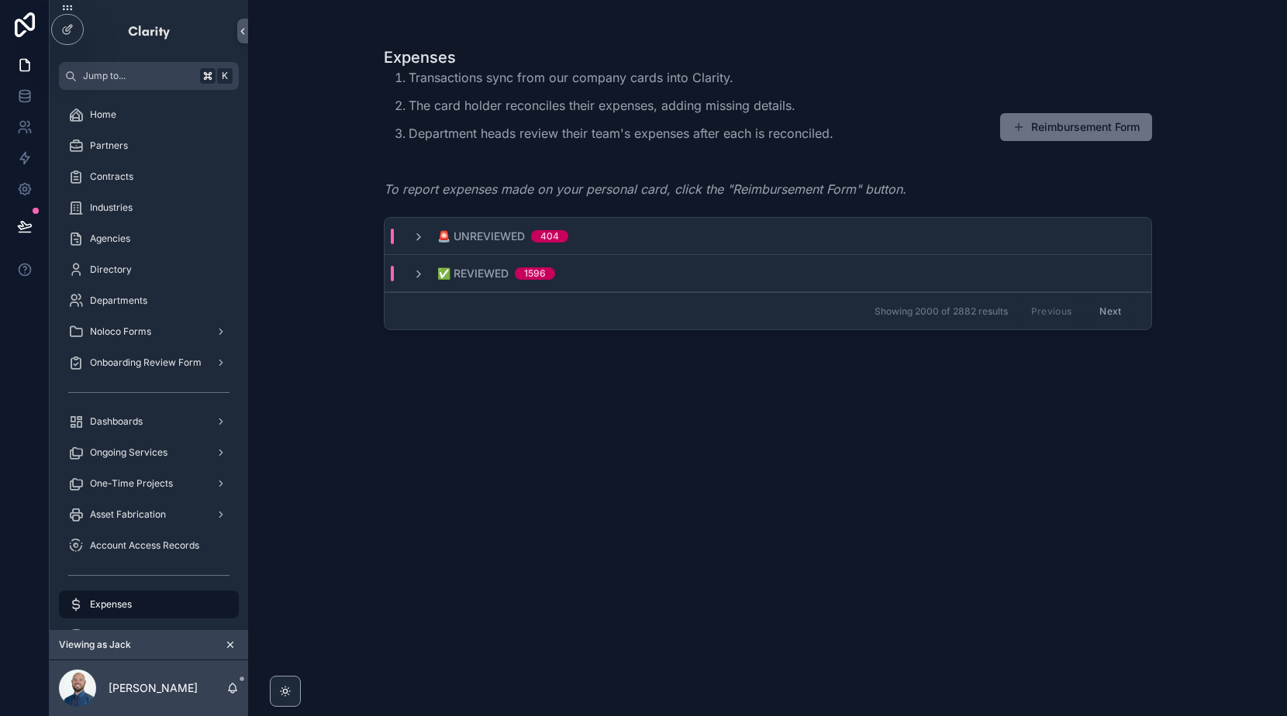
click at [1114, 309] on button "Next" at bounding box center [1109, 311] width 43 height 24
click at [416, 277] on icon "scrollable content" at bounding box center [418, 274] width 12 height 12
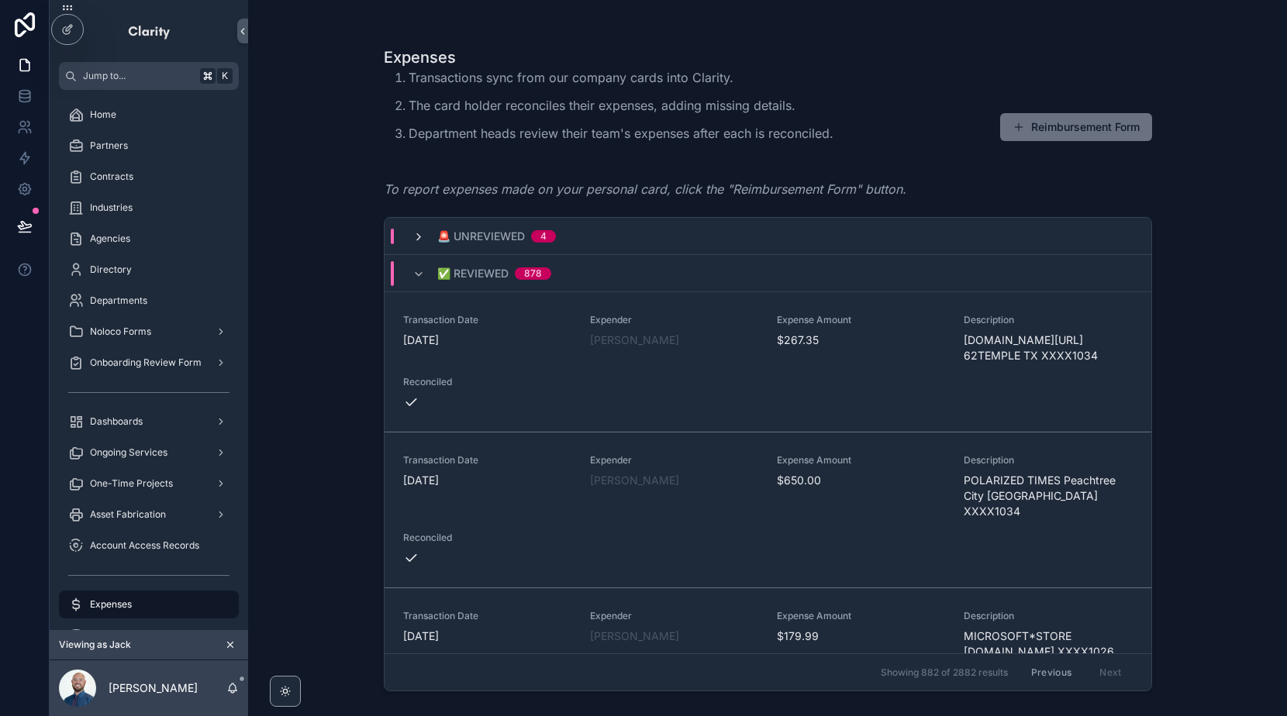
click at [415, 233] on icon "scrollable content" at bounding box center [418, 237] width 12 height 12
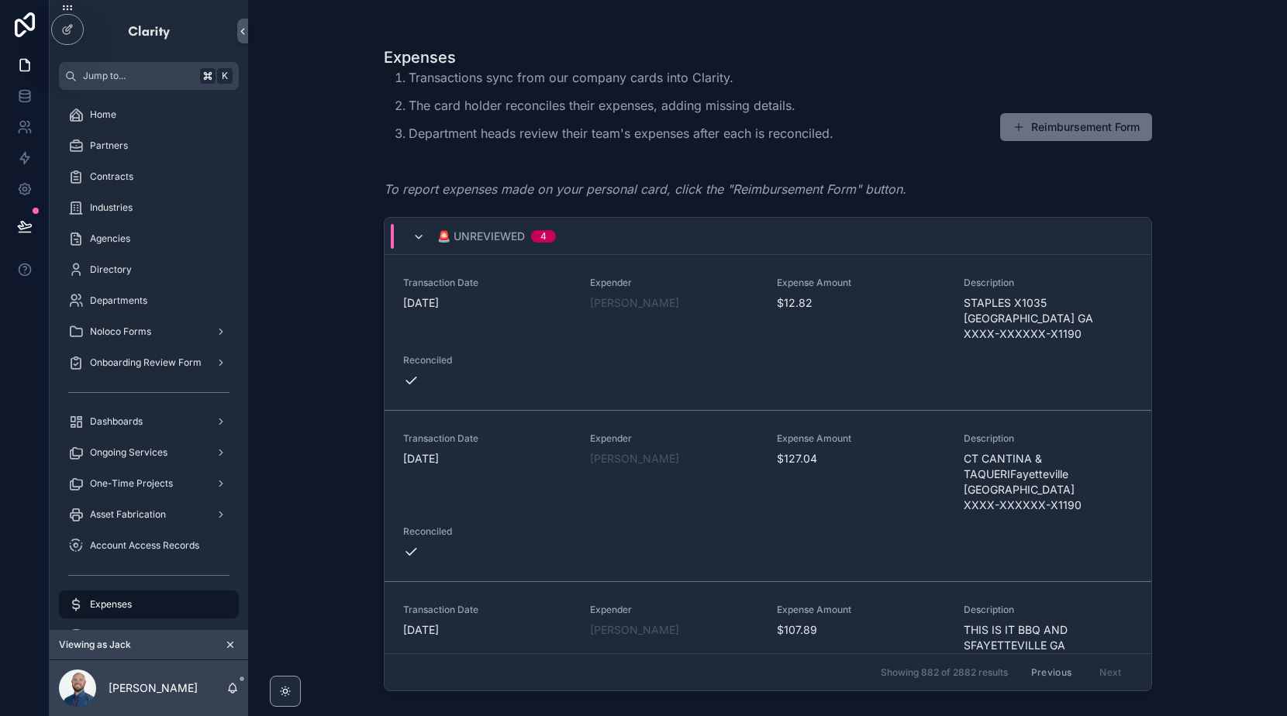
click at [422, 236] on icon "scrollable content" at bounding box center [418, 237] width 12 height 12
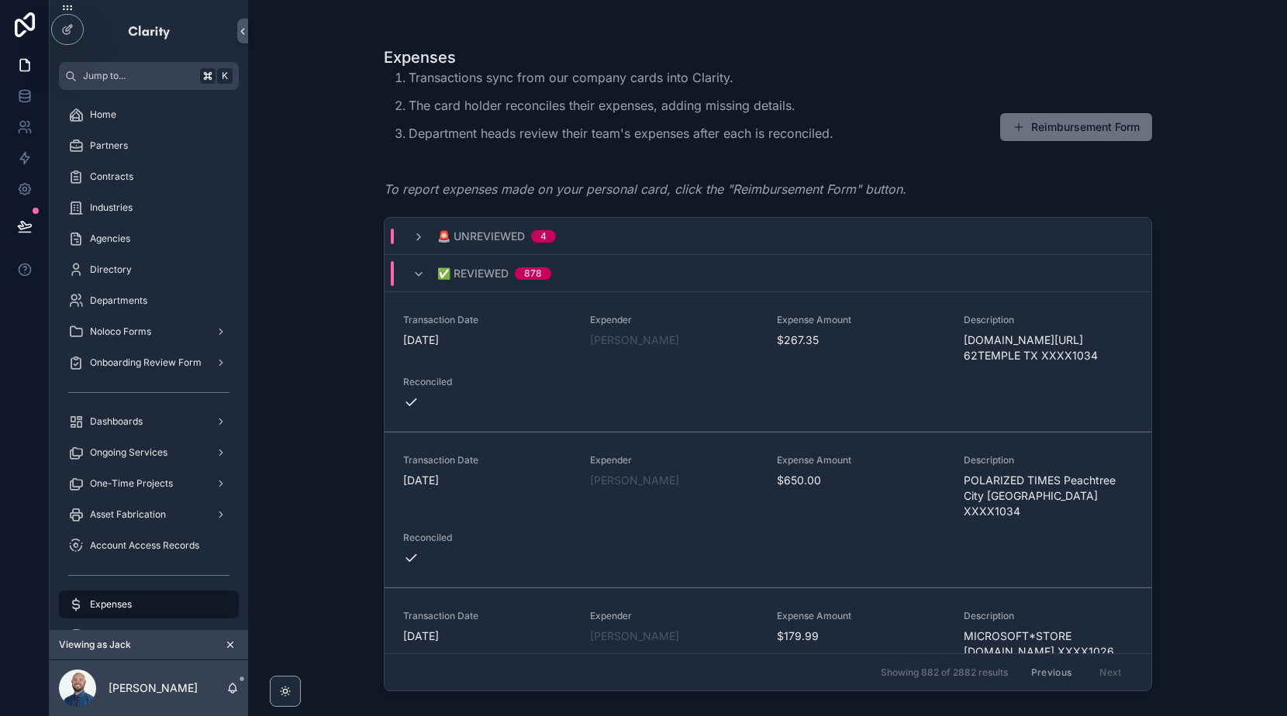
click at [418, 266] on div "✅ Reviewed 878" at bounding box center [481, 273] width 139 height 25
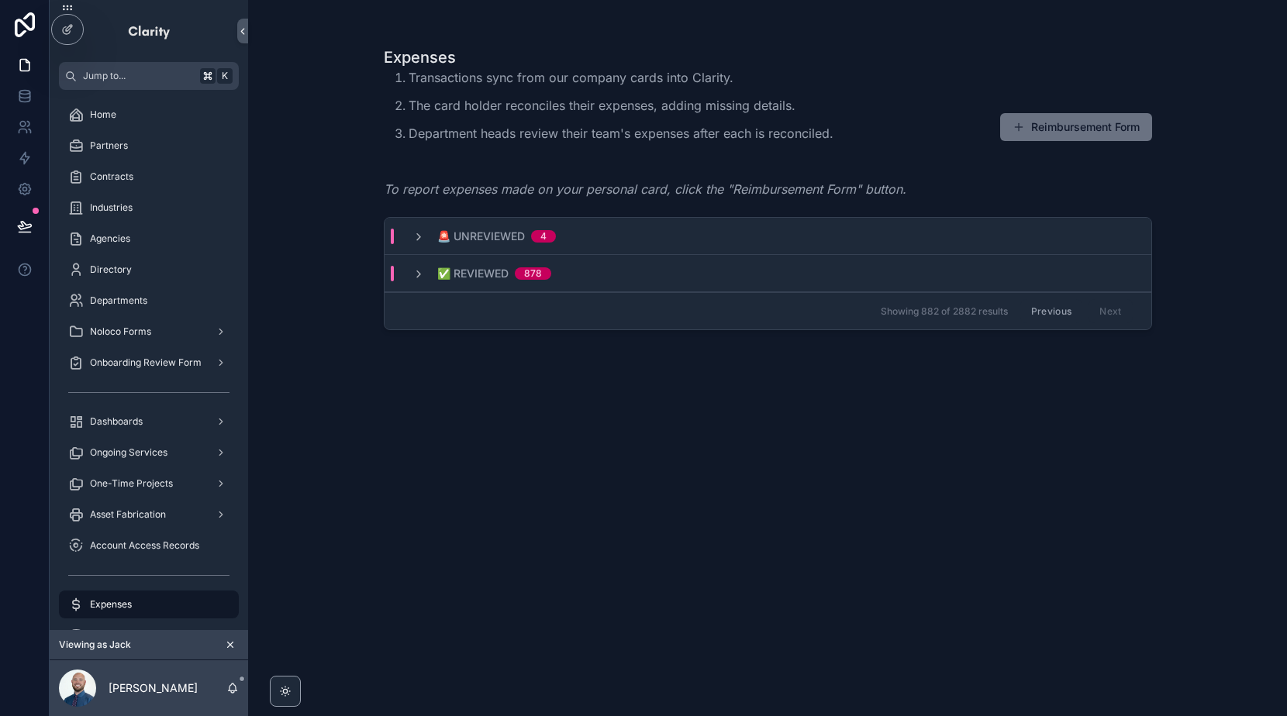
click at [230, 644] on icon "scrollable content" at bounding box center [230, 645] width 5 height 5
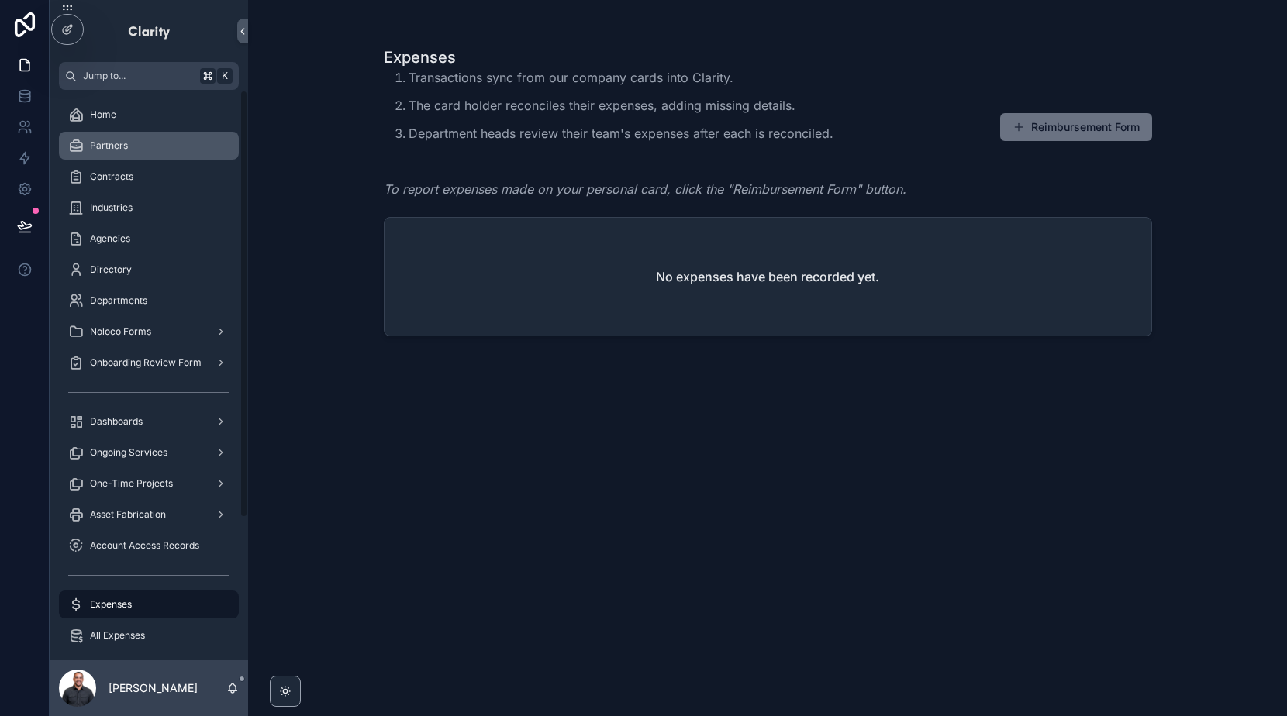
click at [163, 141] on div "Partners" at bounding box center [148, 145] width 161 height 25
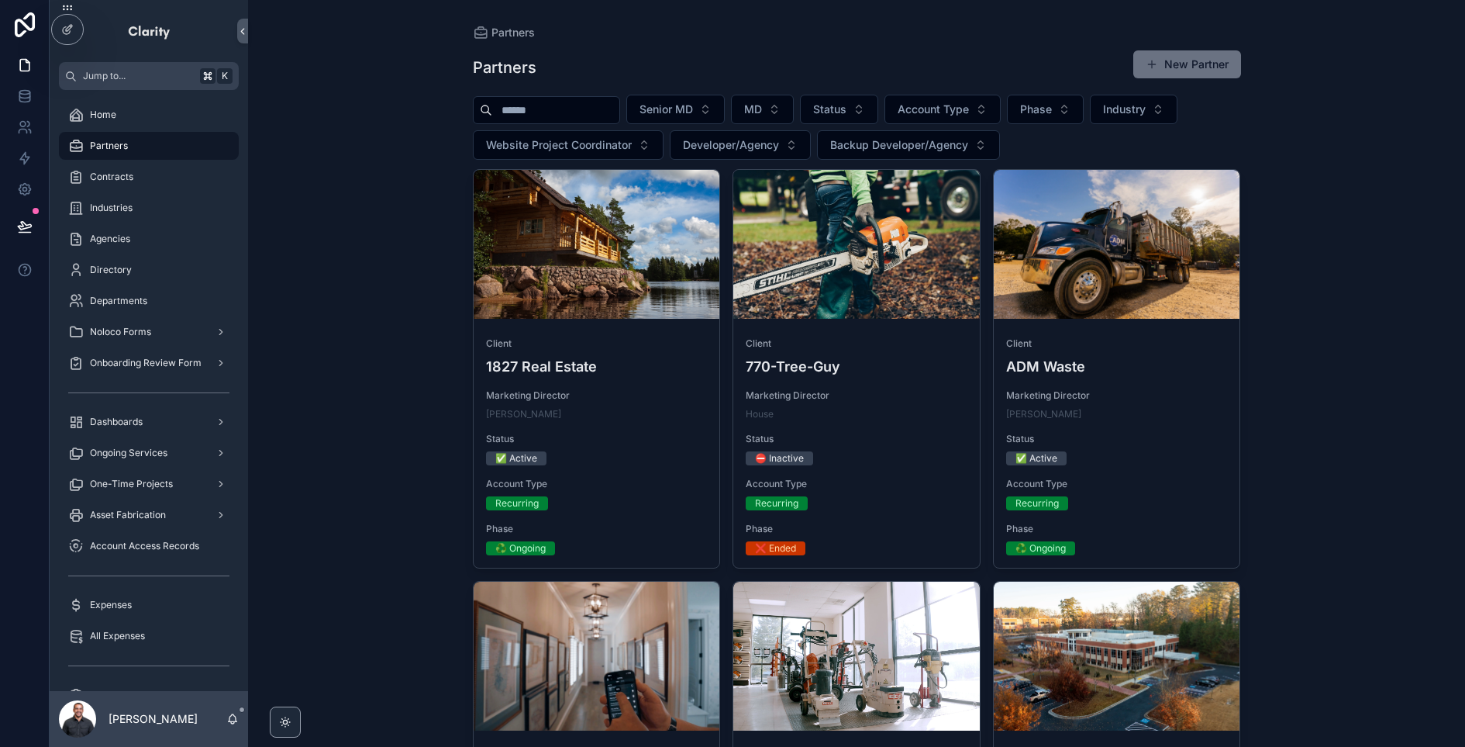
click at [587, 109] on input "scrollable content" at bounding box center [555, 110] width 127 height 22
type input "******"
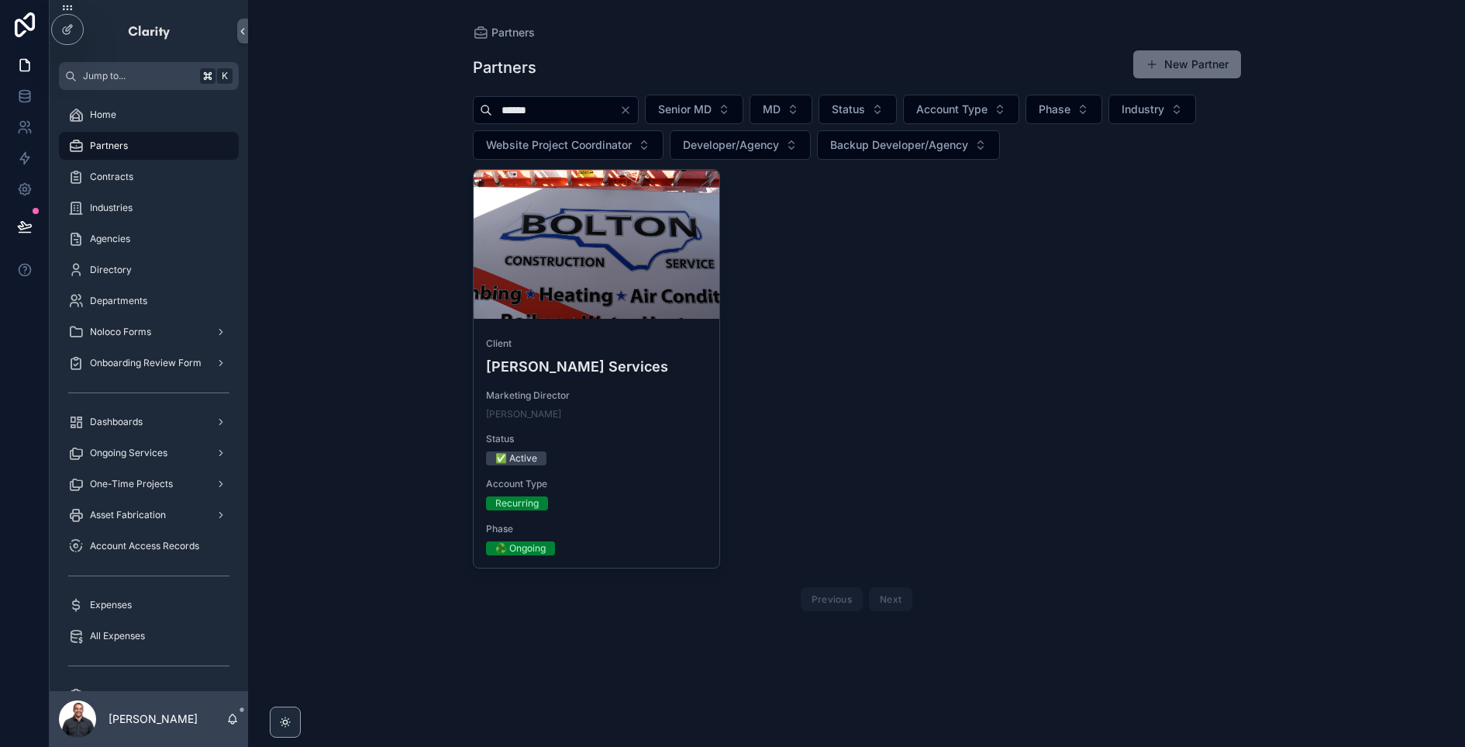
click at [582, 326] on div "Client [PERSON_NAME] Services Marketing Director [PERSON_NAME] Status ✅ Active …" at bounding box center [597, 446] width 247 height 243
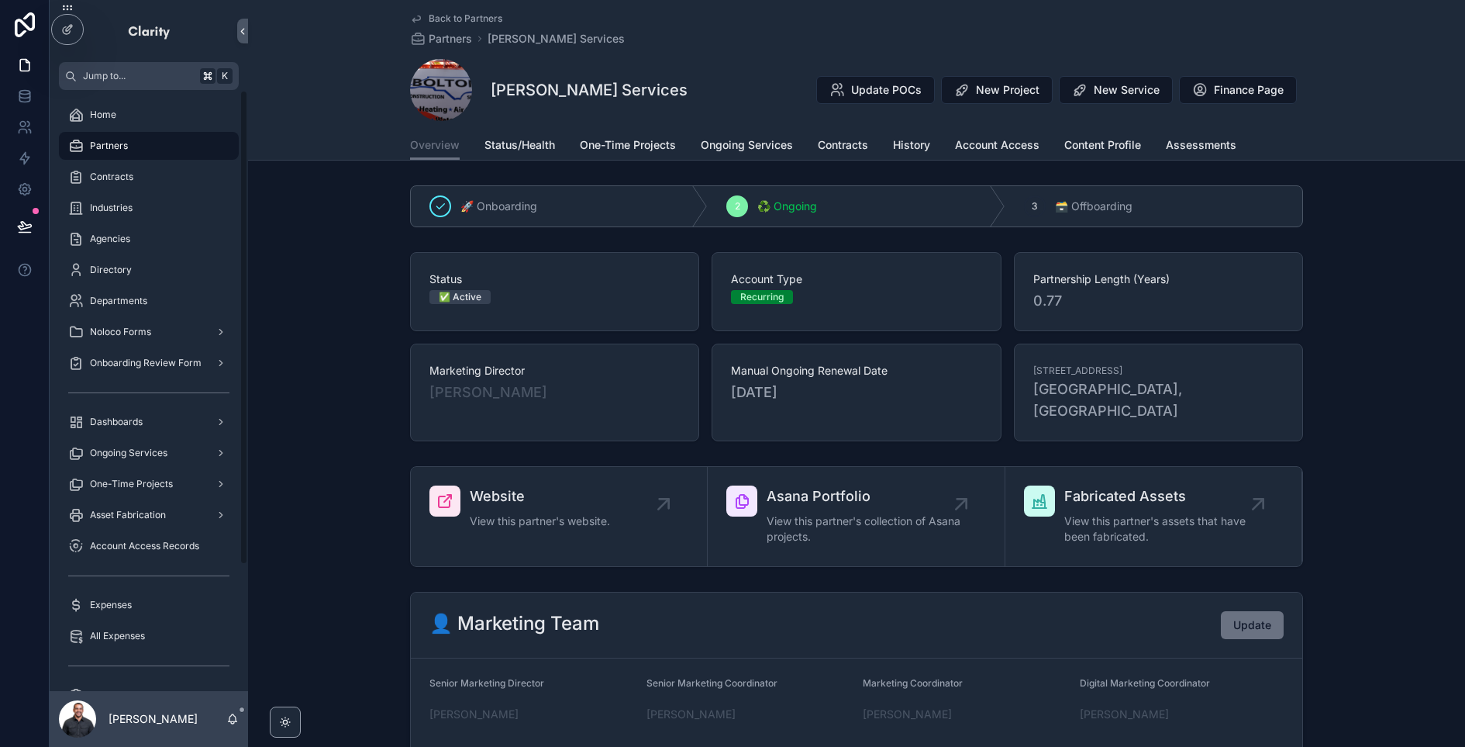
click at [154, 143] on div "Partners" at bounding box center [148, 145] width 161 height 25
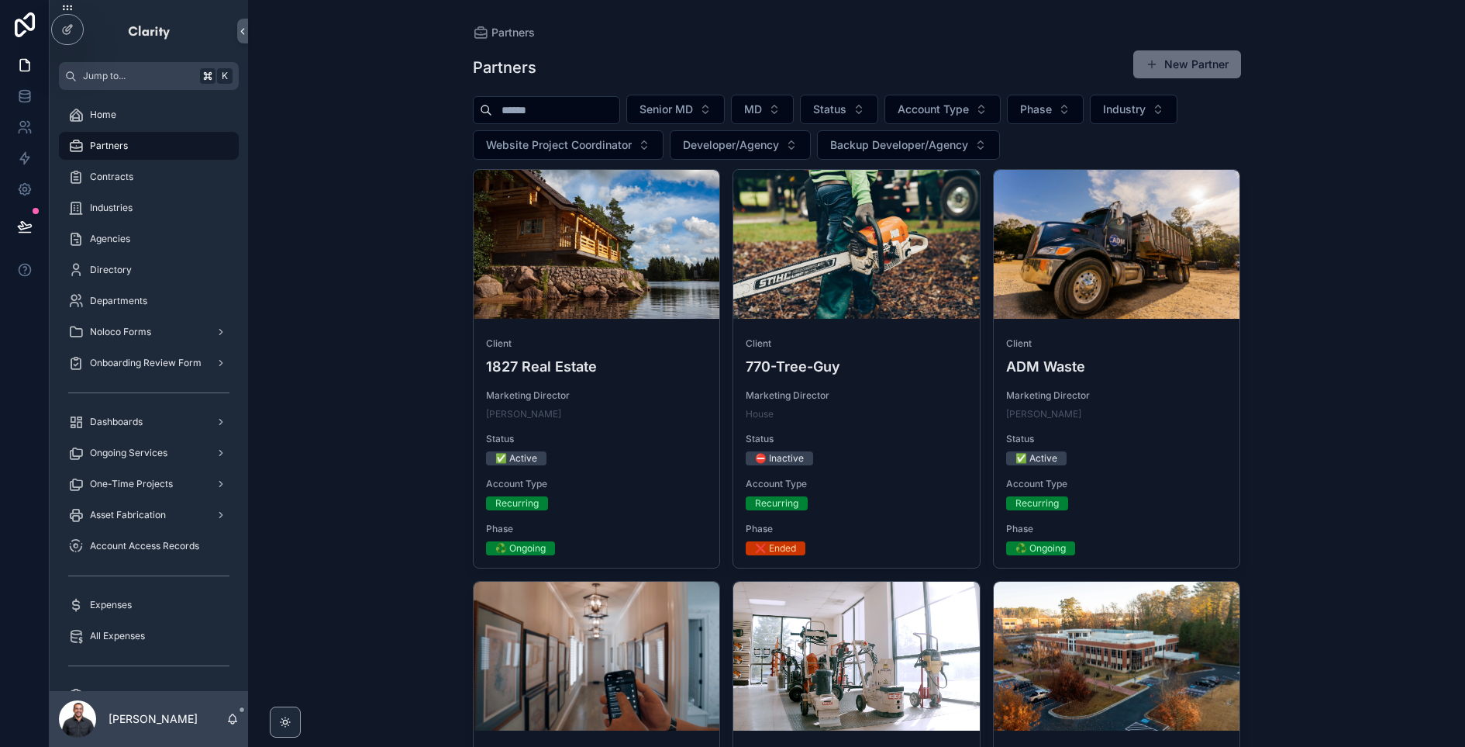
click at [538, 114] on input "scrollable content" at bounding box center [555, 110] width 127 height 22
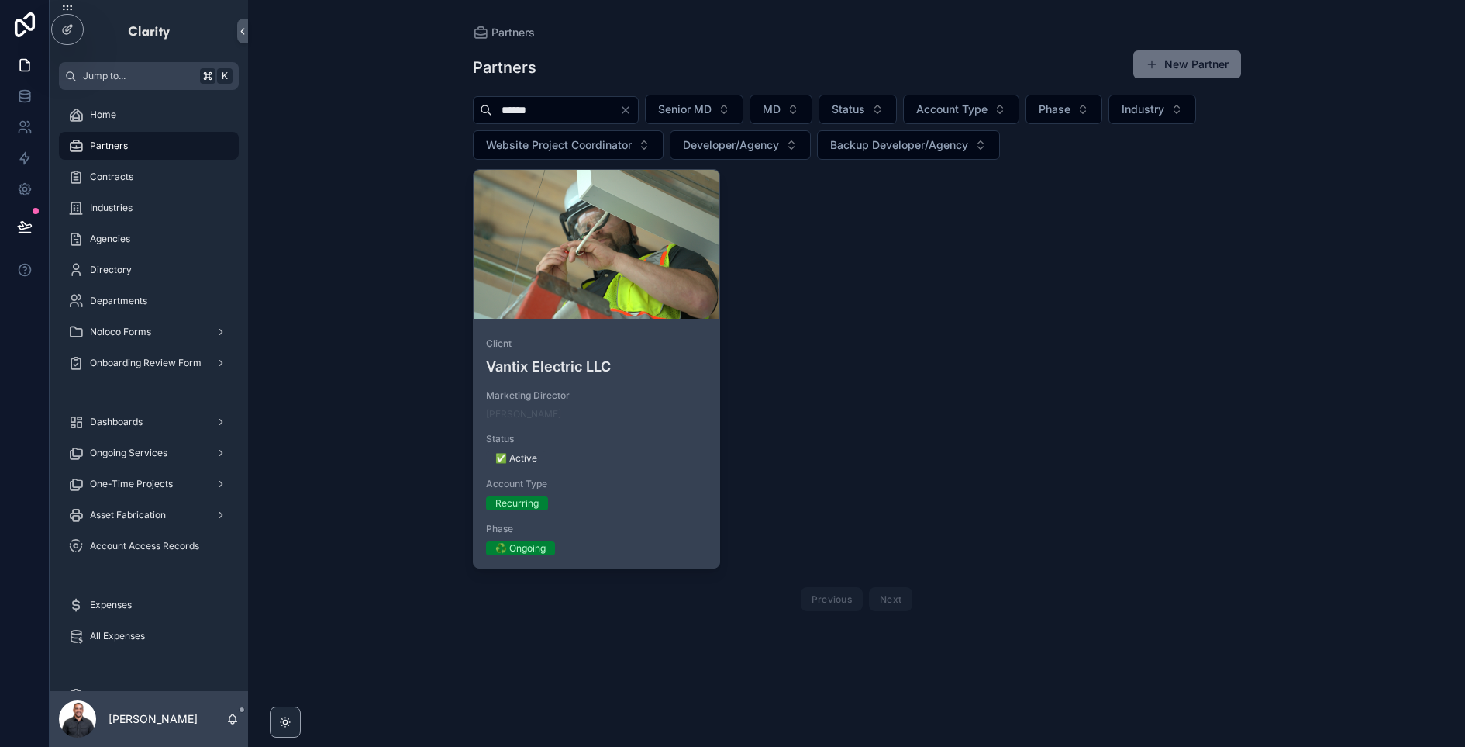
type input "******"
click at [671, 208] on div "scrollable content" at bounding box center [597, 244] width 247 height 149
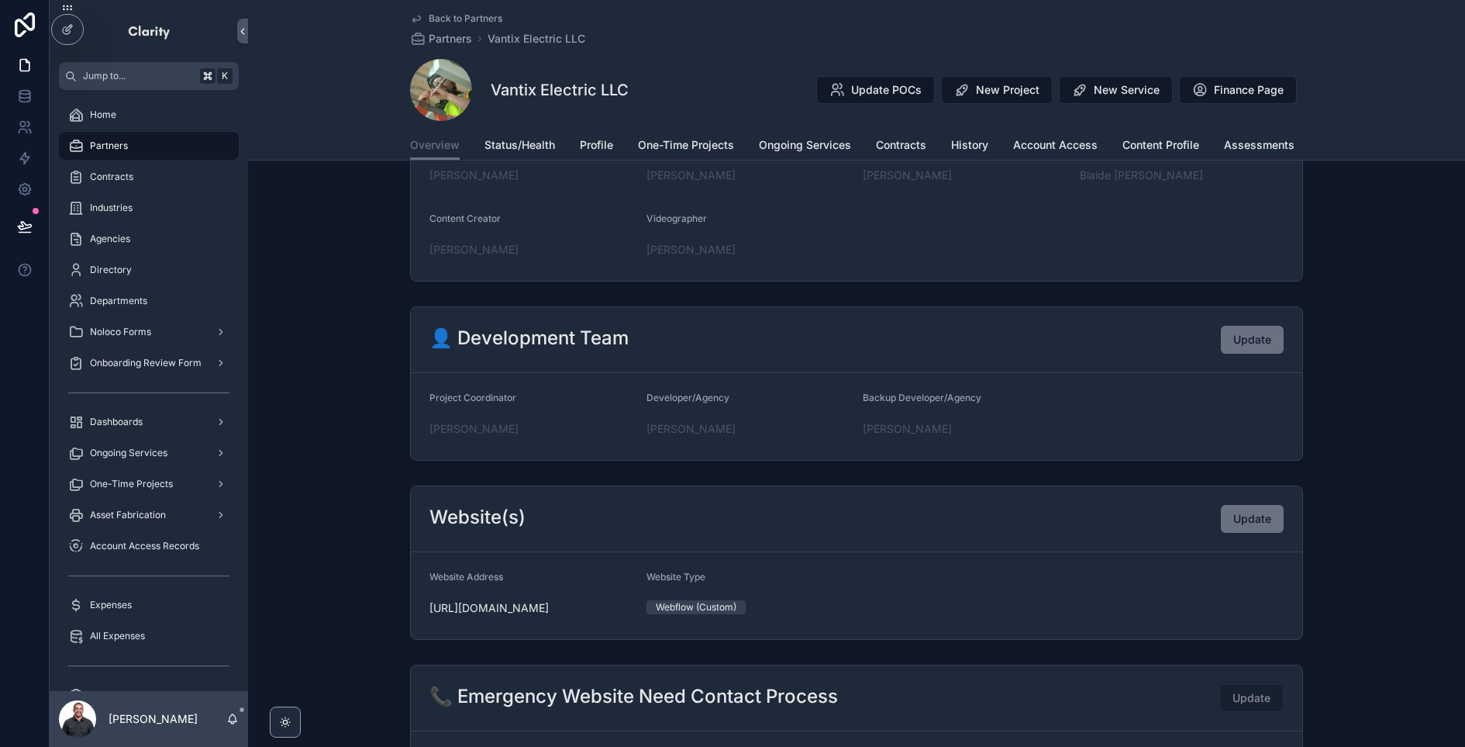
scroll to position [529, 0]
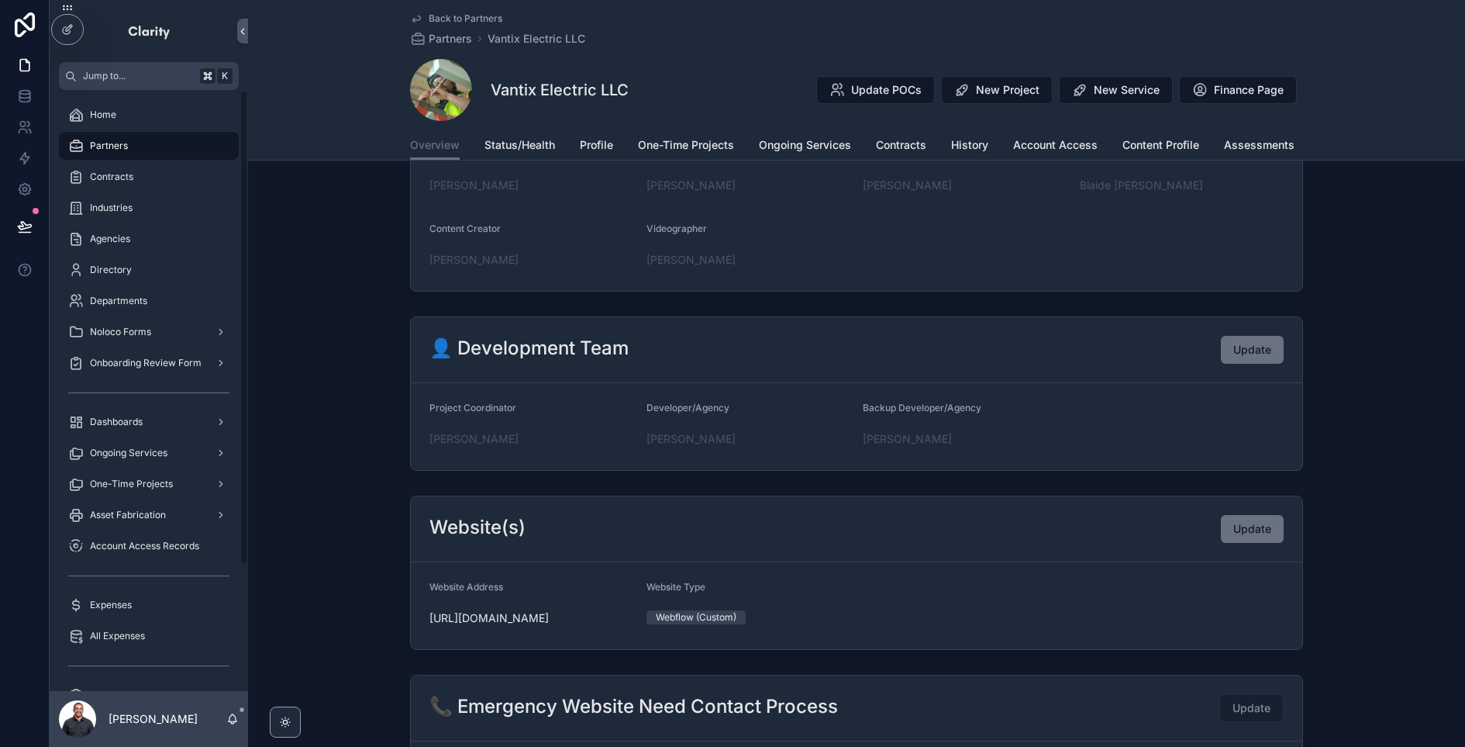
click at [172, 144] on div "Partners" at bounding box center [148, 145] width 161 height 25
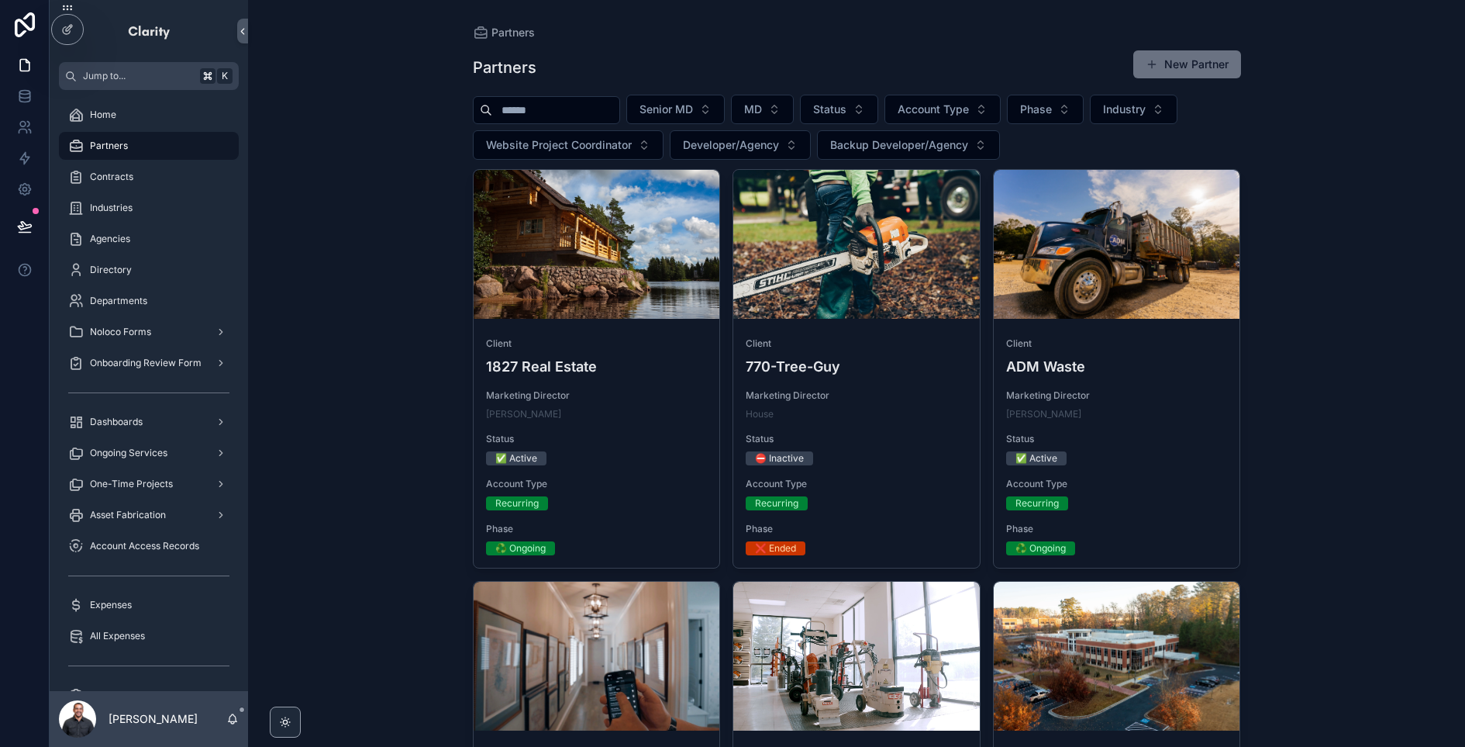
click at [571, 109] on input "scrollable content" at bounding box center [555, 110] width 127 height 22
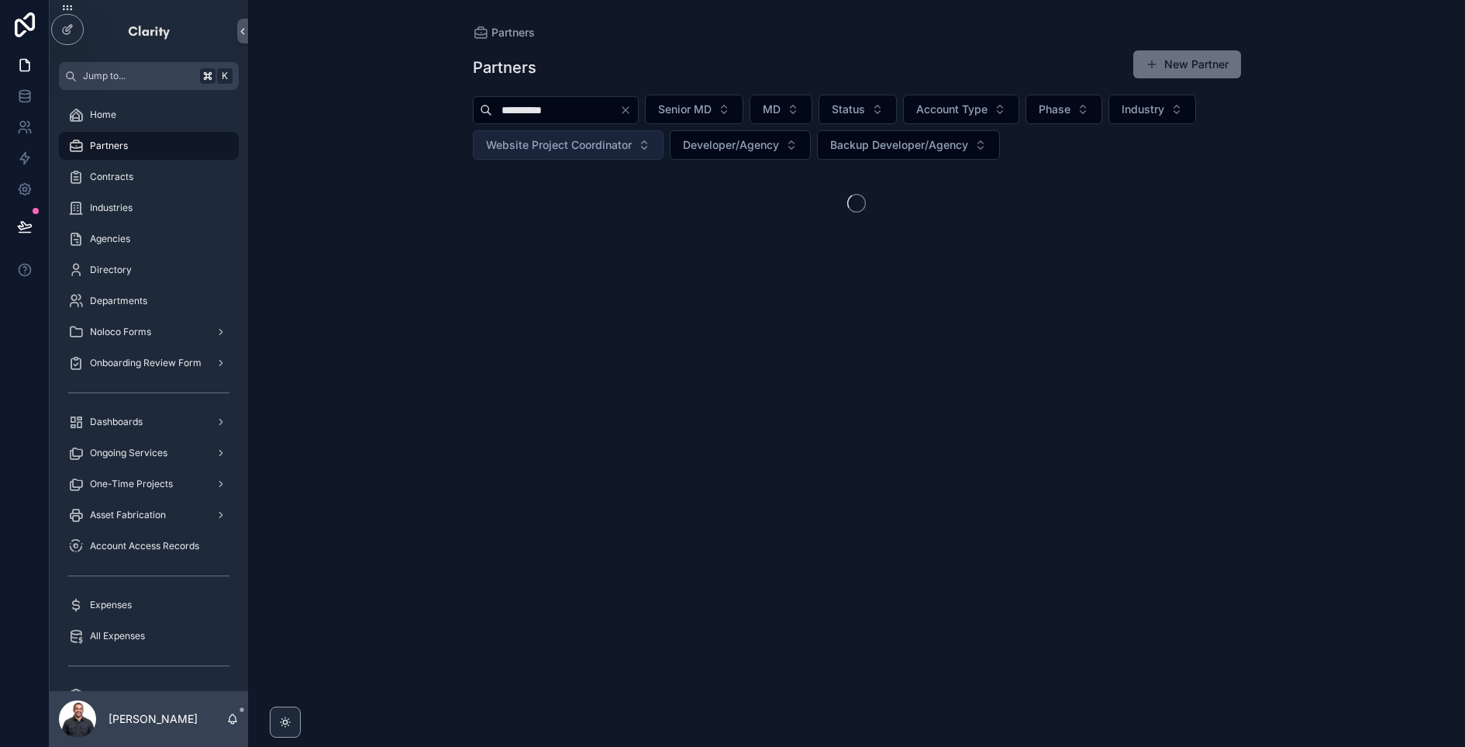
type input "**********"
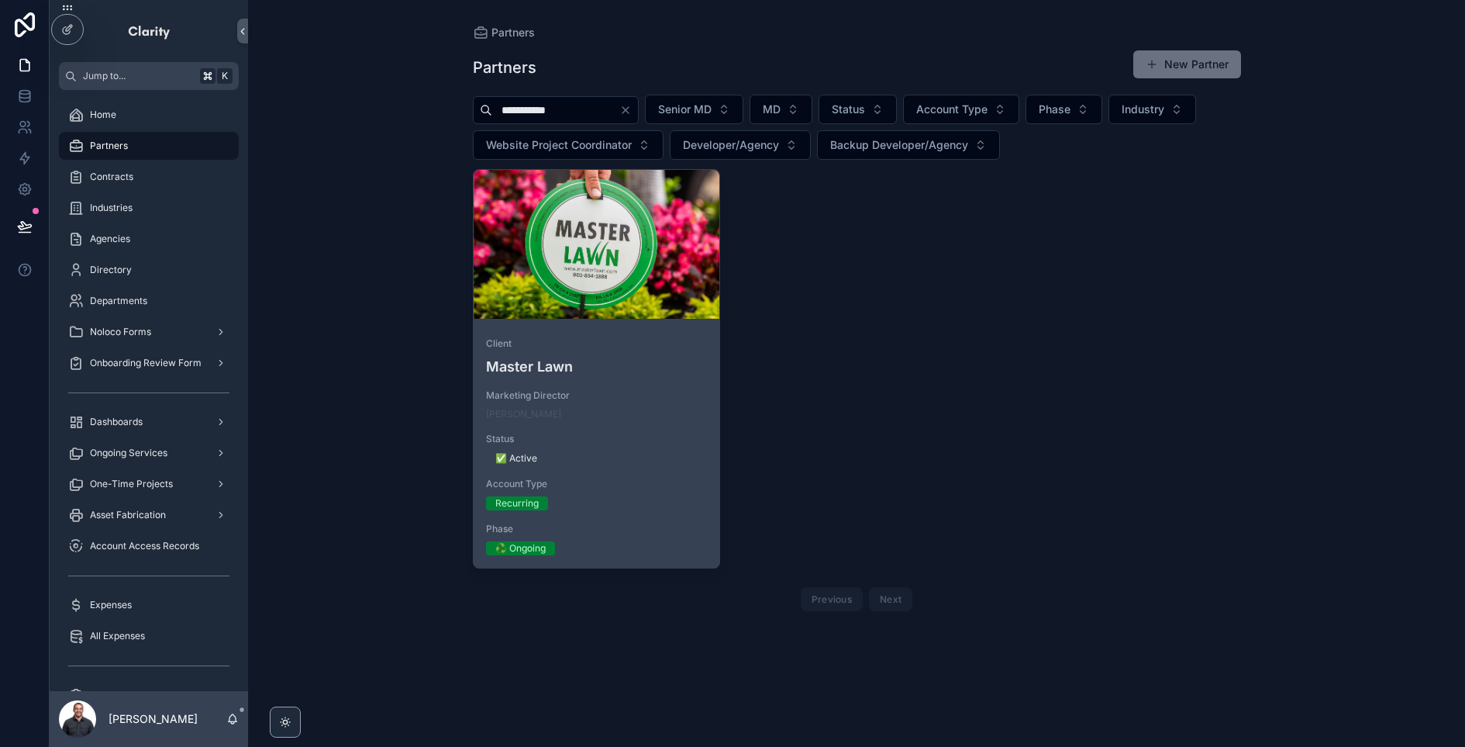
click at [0, 0] on div "scrollable content" at bounding box center [0, 0] width 0 height 0
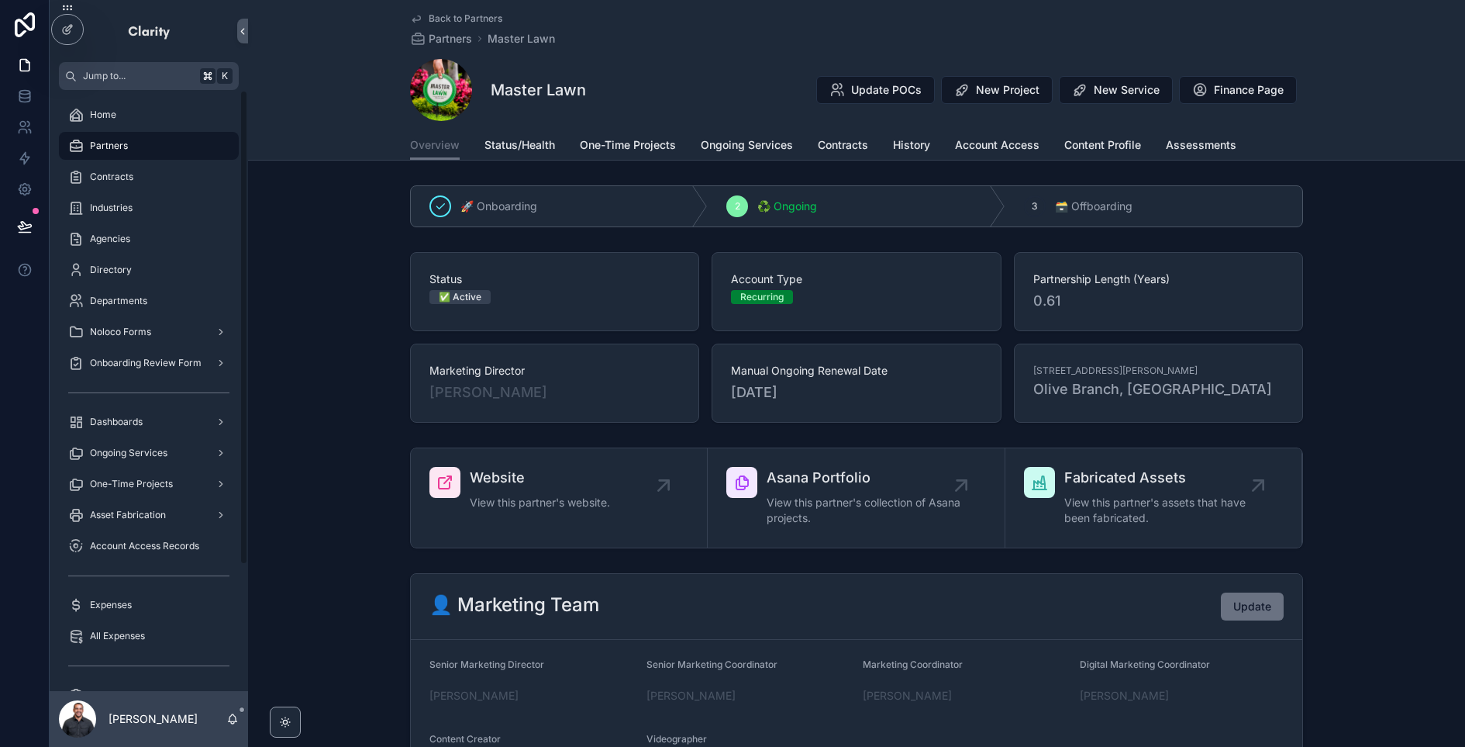
click at [170, 148] on div "Partners" at bounding box center [148, 145] width 161 height 25
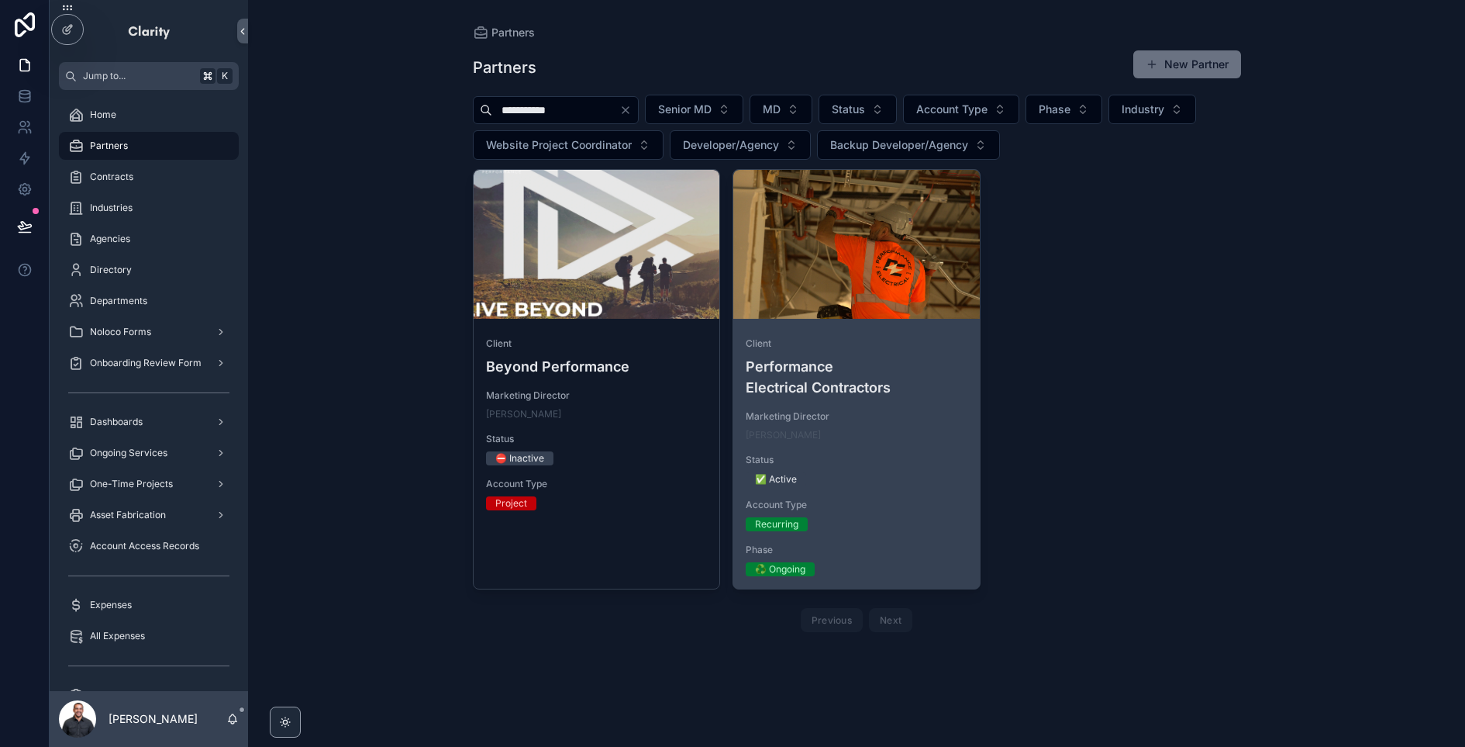
type input "**********"
click at [857, 329] on div "Client Performance Electrical Contractors Marketing Director [PERSON_NAME] Stat…" at bounding box center [856, 457] width 247 height 264
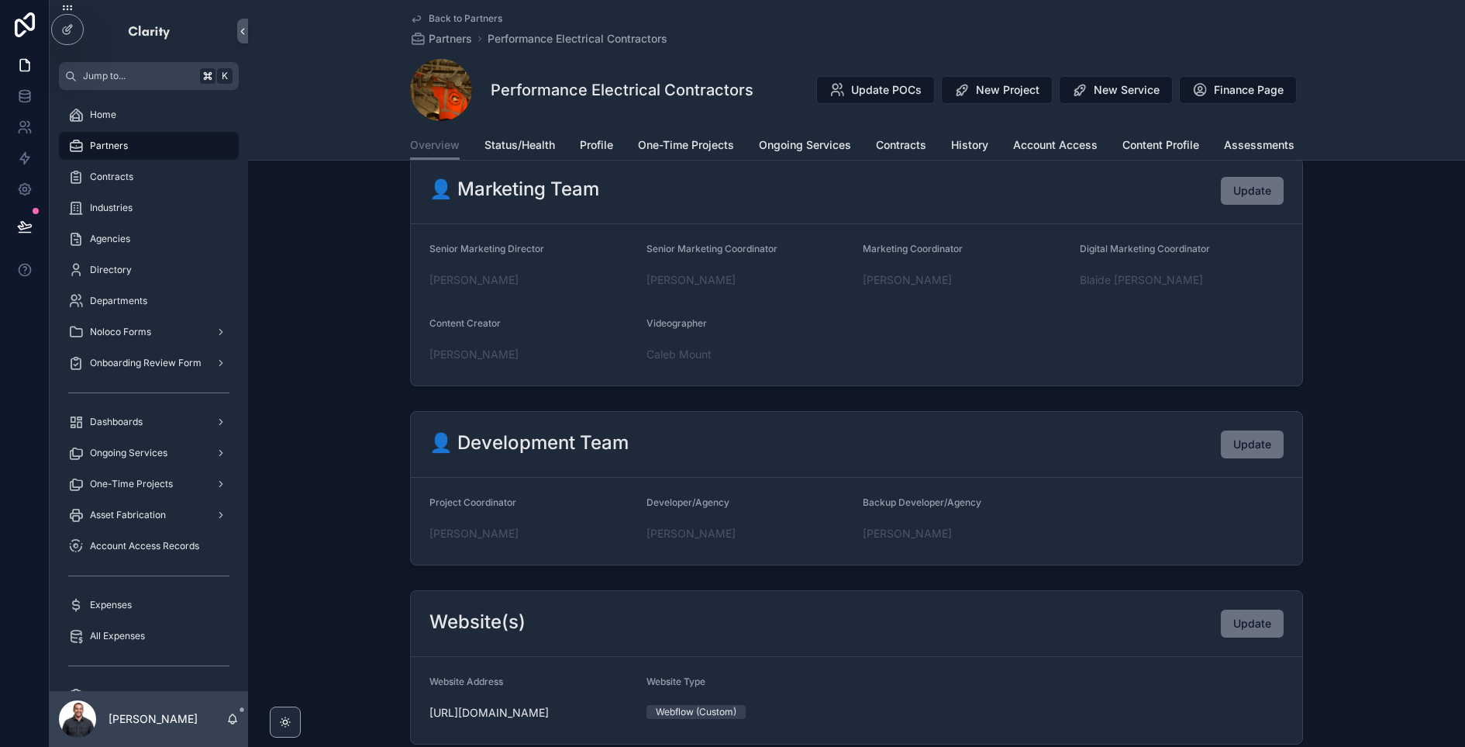
scroll to position [437, 0]
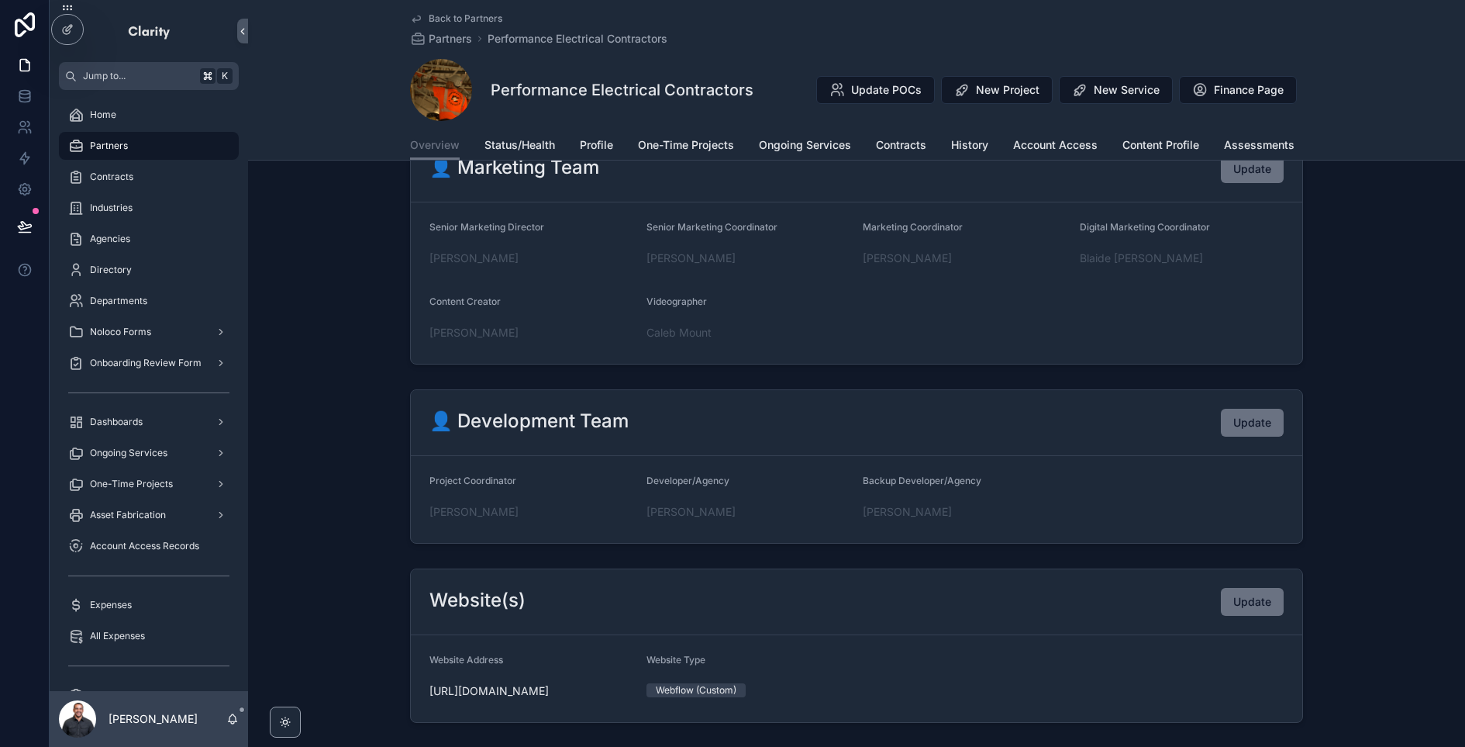
click at [447, 16] on span "Back to Partners" at bounding box center [466, 18] width 74 height 12
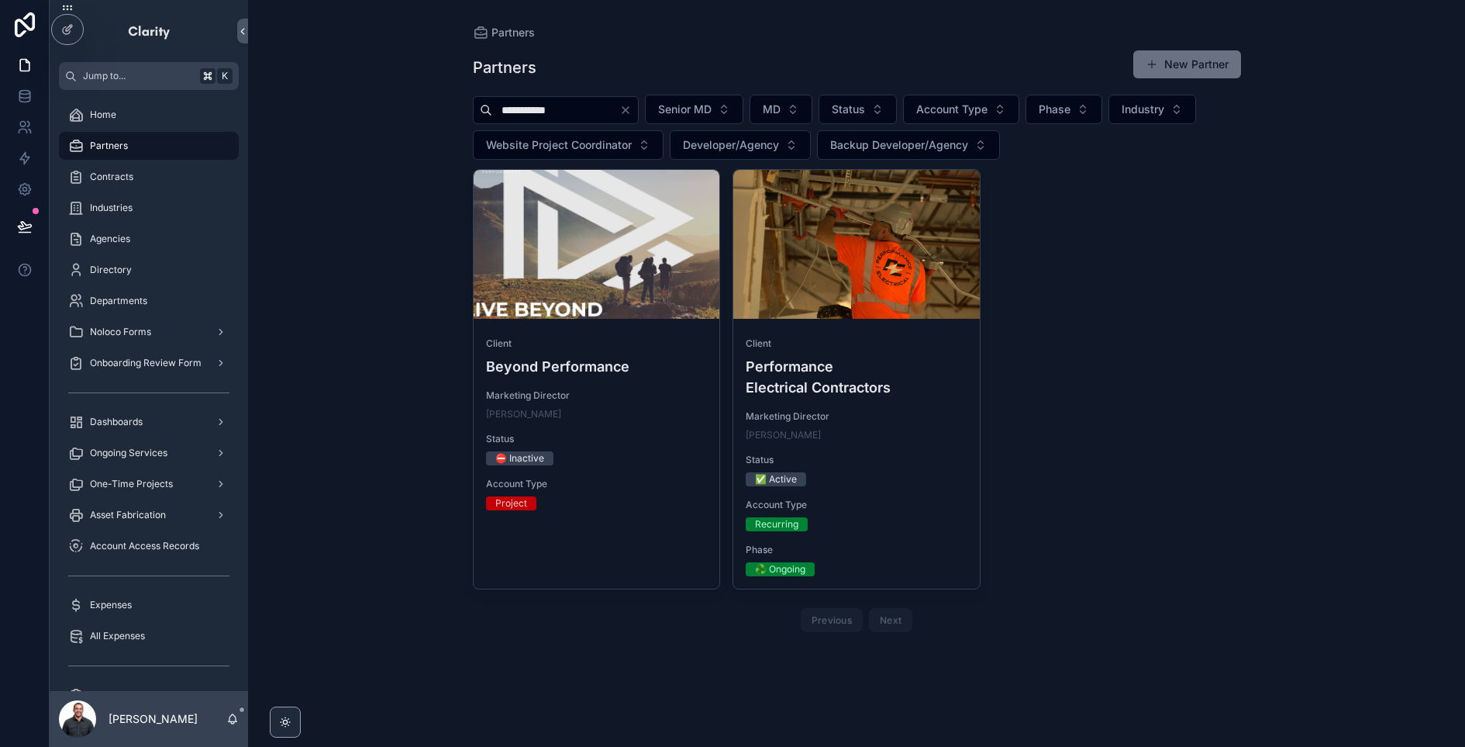
click at [598, 110] on input "**********" at bounding box center [555, 110] width 127 height 22
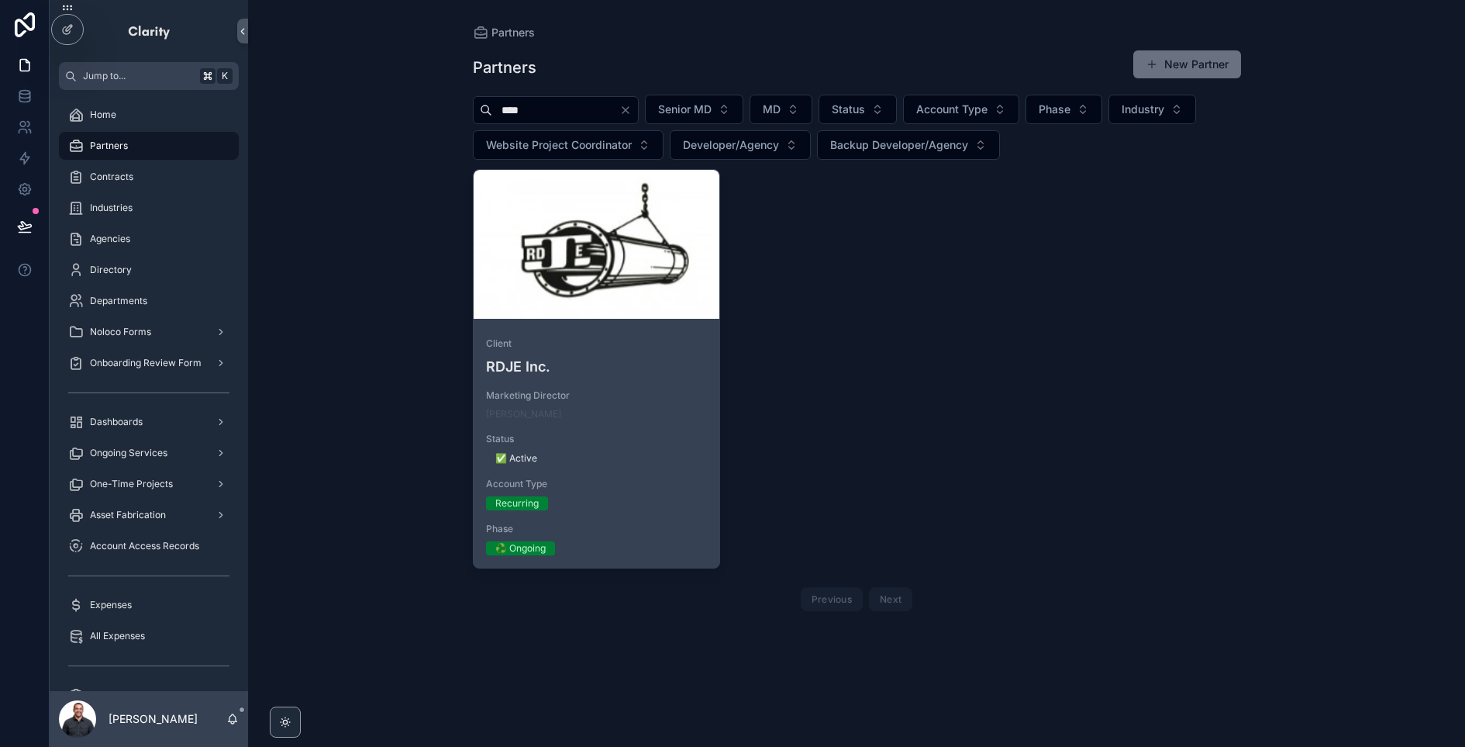
type input "****"
click at [572, 279] on div "scrollable content" at bounding box center [597, 244] width 247 height 149
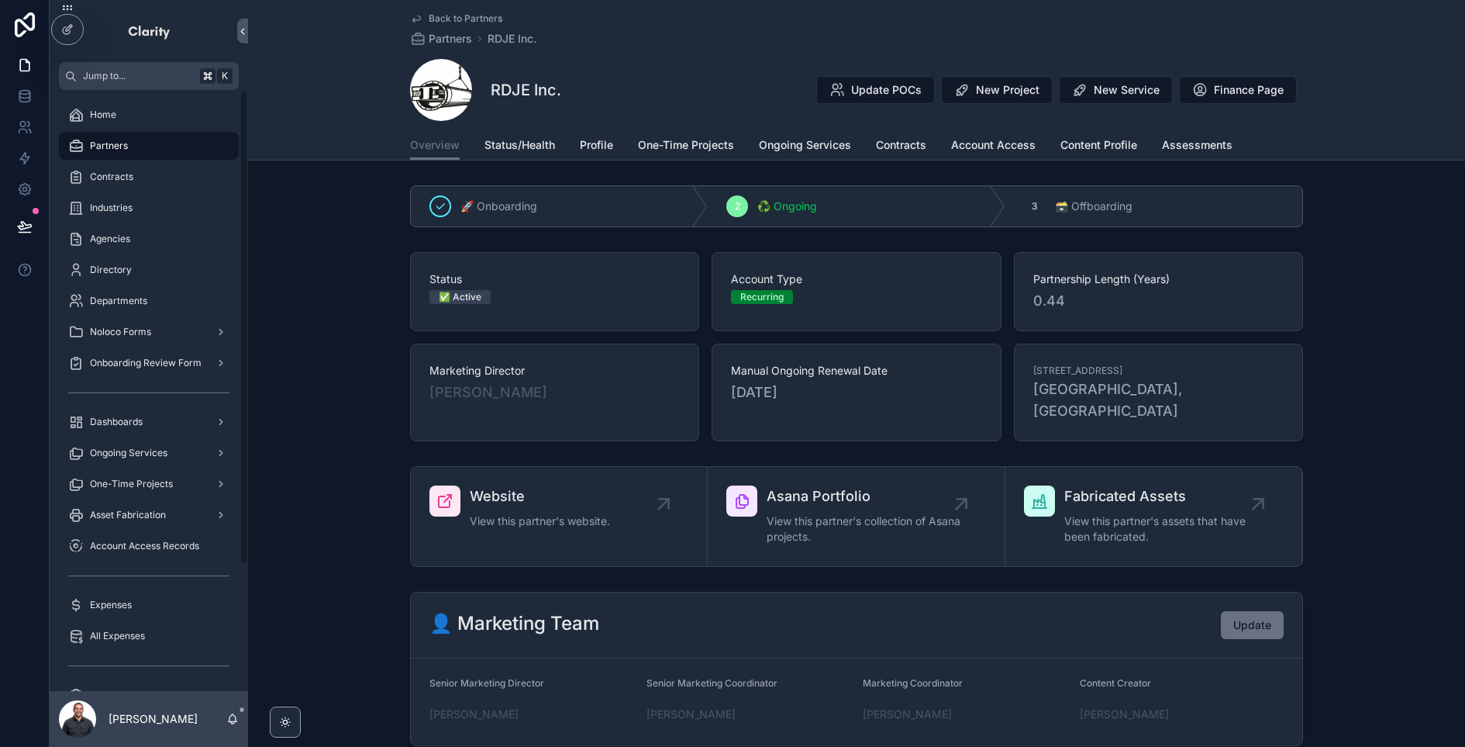
click at [209, 147] on div "Partners" at bounding box center [148, 145] width 161 height 25
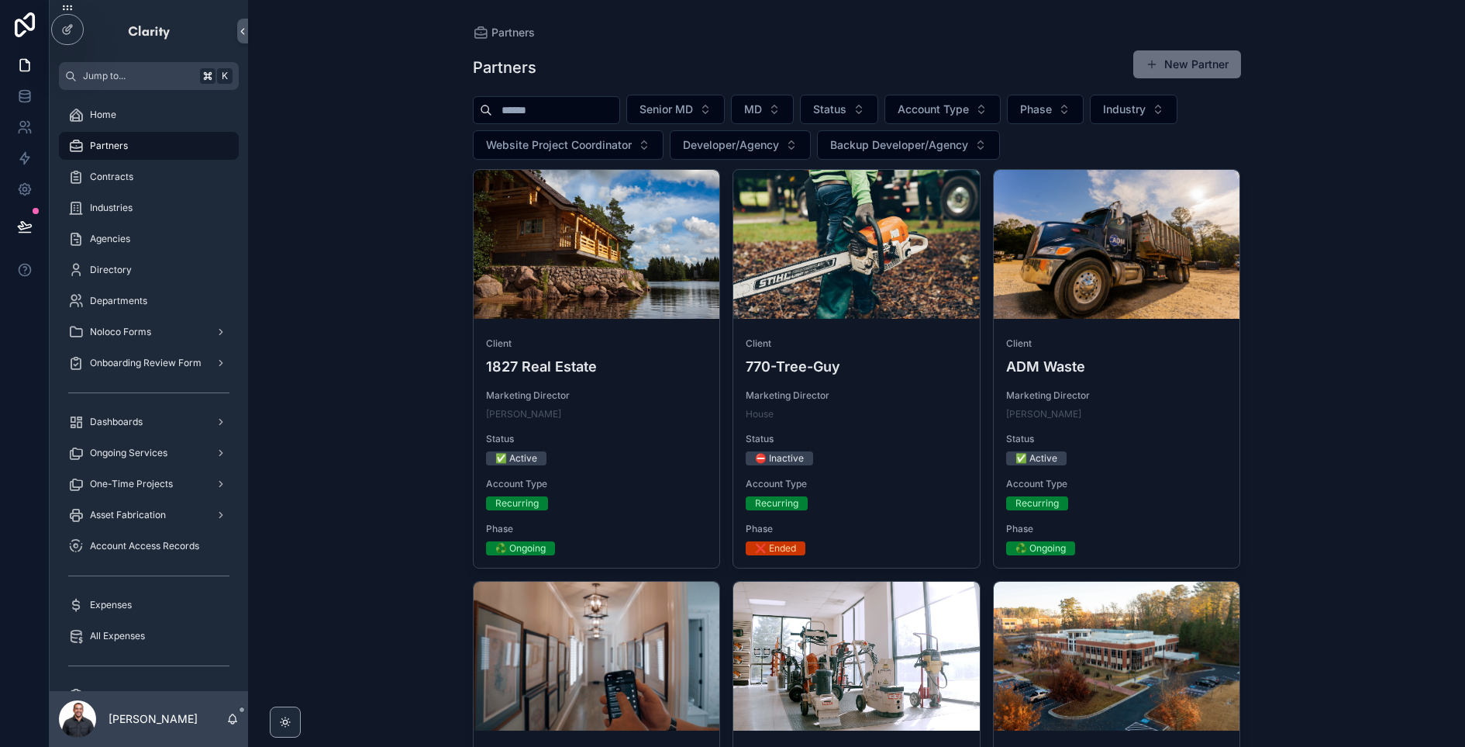
click at [550, 106] on input "scrollable content" at bounding box center [555, 110] width 127 height 22
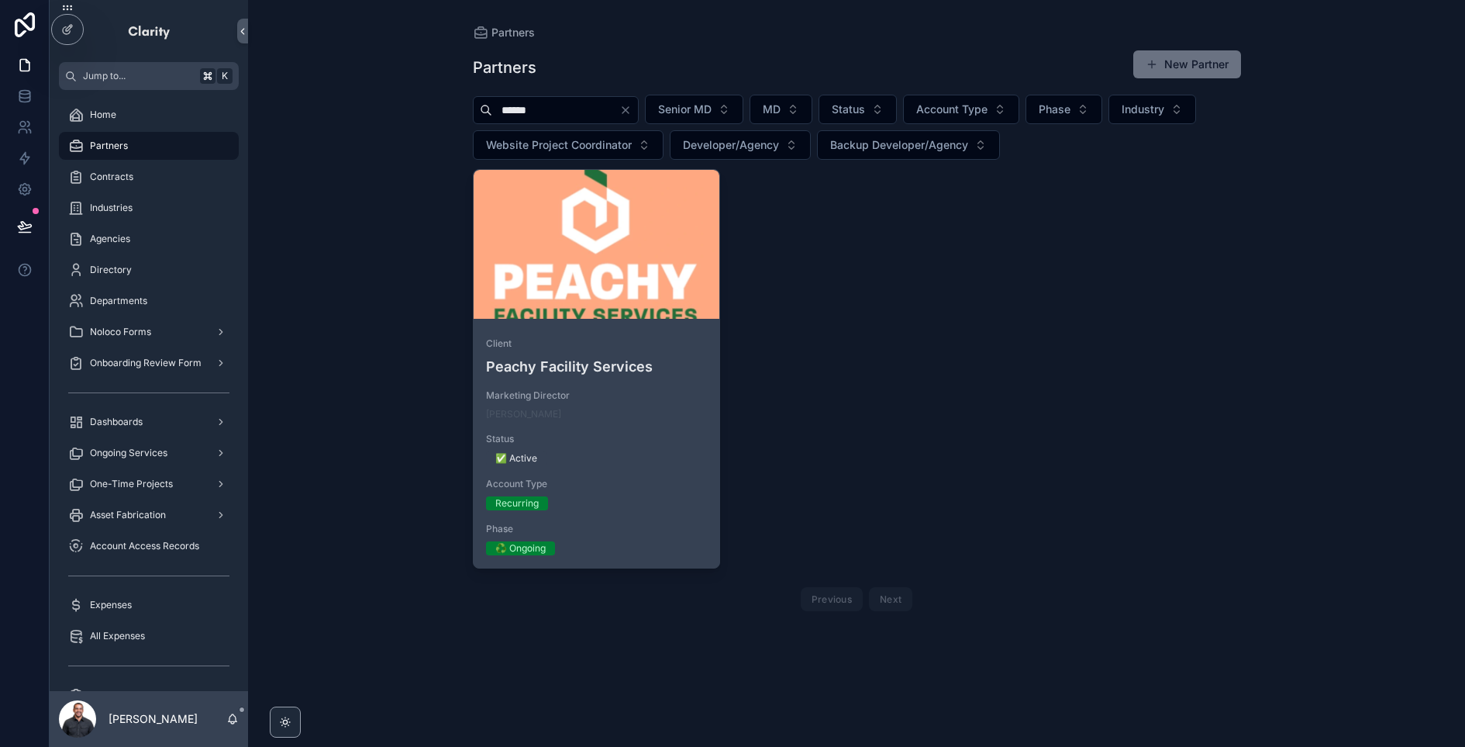
type input "******"
click at [615, 267] on div "scrollable content" at bounding box center [597, 244] width 247 height 149
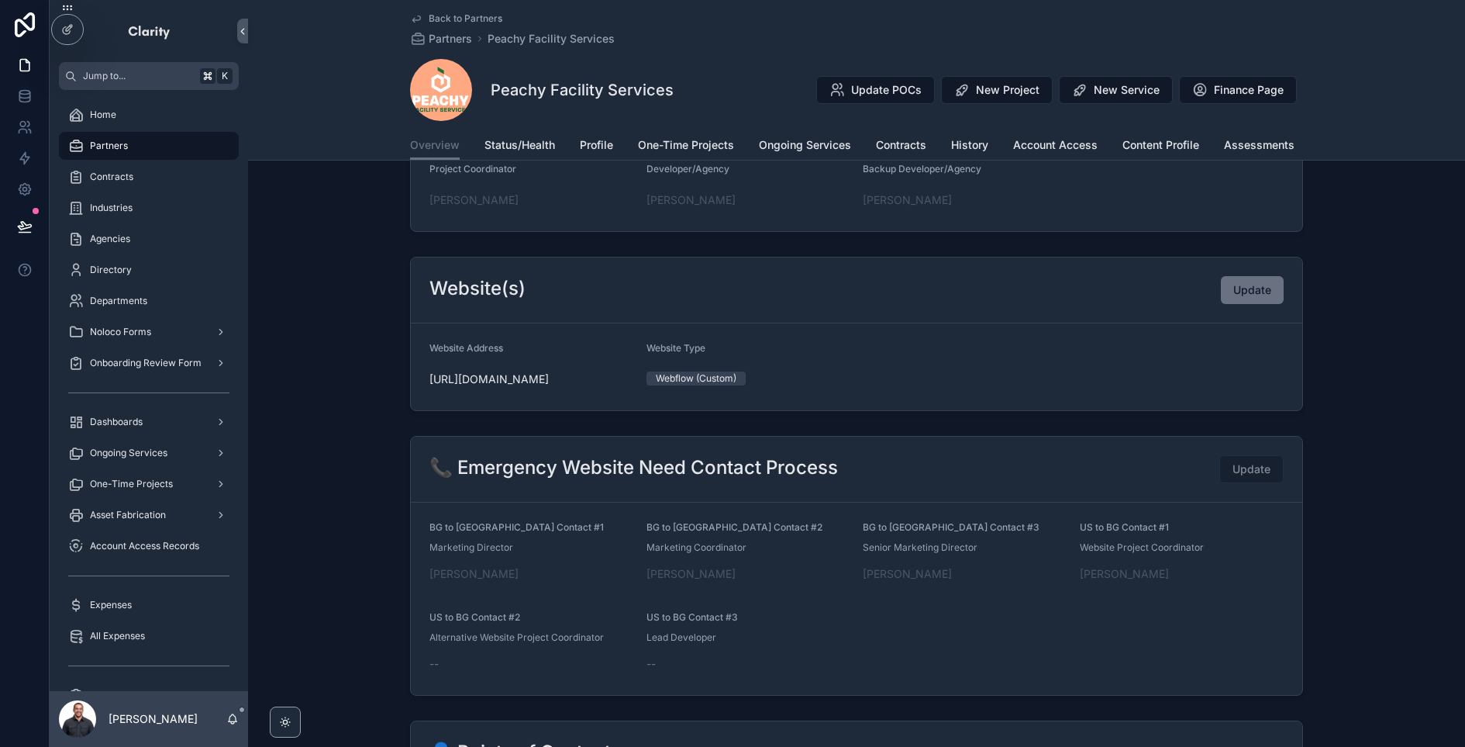
scroll to position [471, 0]
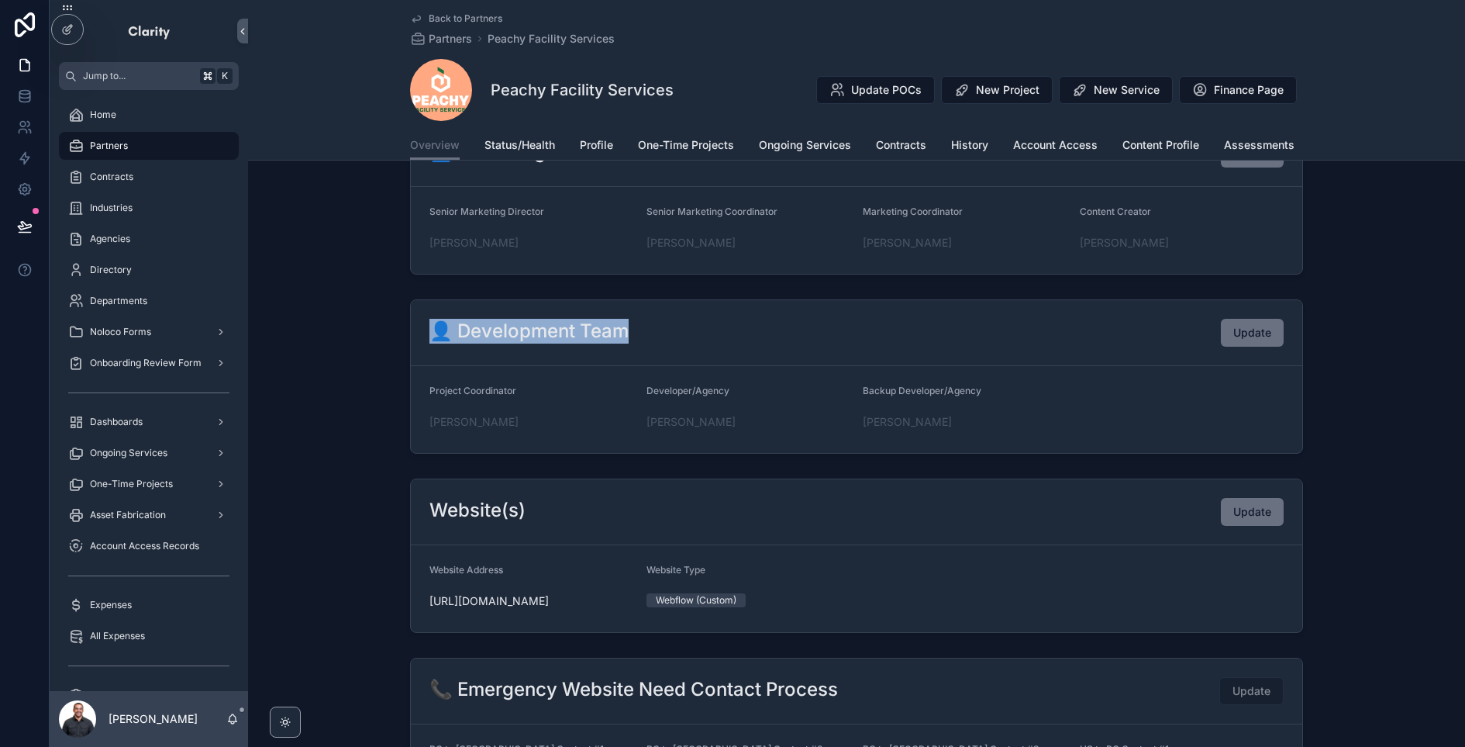
drag, startPoint x: 424, startPoint y: 309, endPoint x: 667, endPoint y: 311, distance: 243.4
click at [667, 311] on div "👤 Development Team Update" at bounding box center [856, 333] width 891 height 66
click at [667, 319] on div "👤 Development Team Update" at bounding box center [856, 333] width 854 height 28
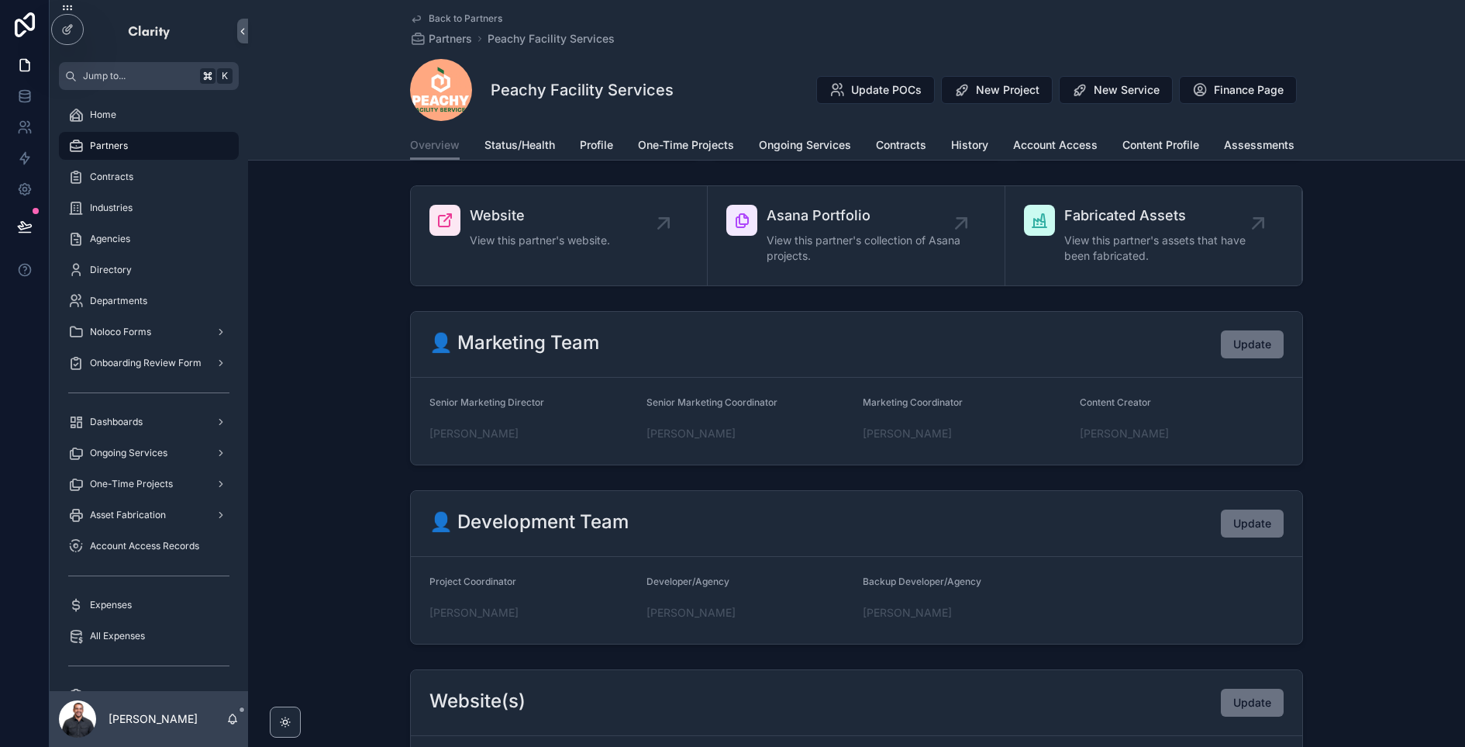
scroll to position [0, 0]
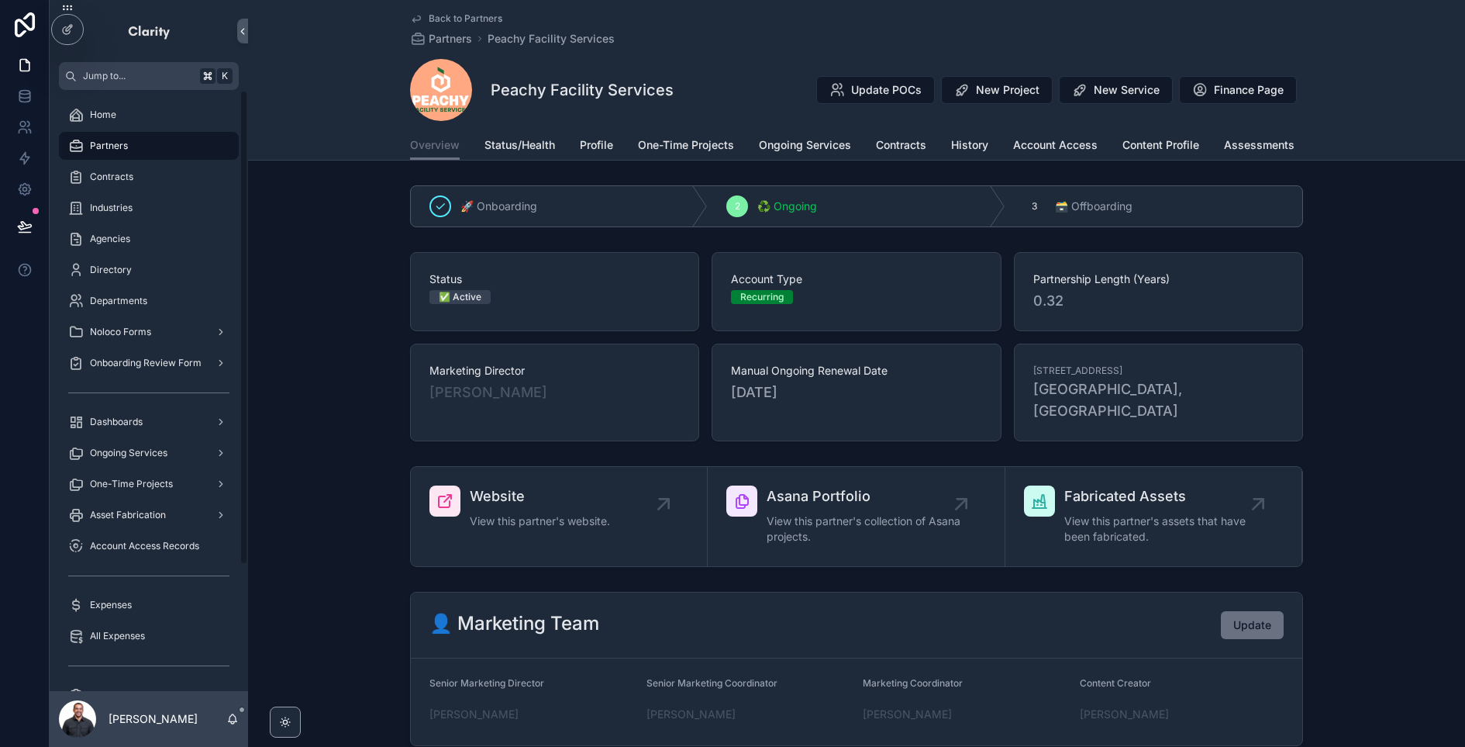
click at [157, 155] on div "Partners" at bounding box center [148, 145] width 161 height 25
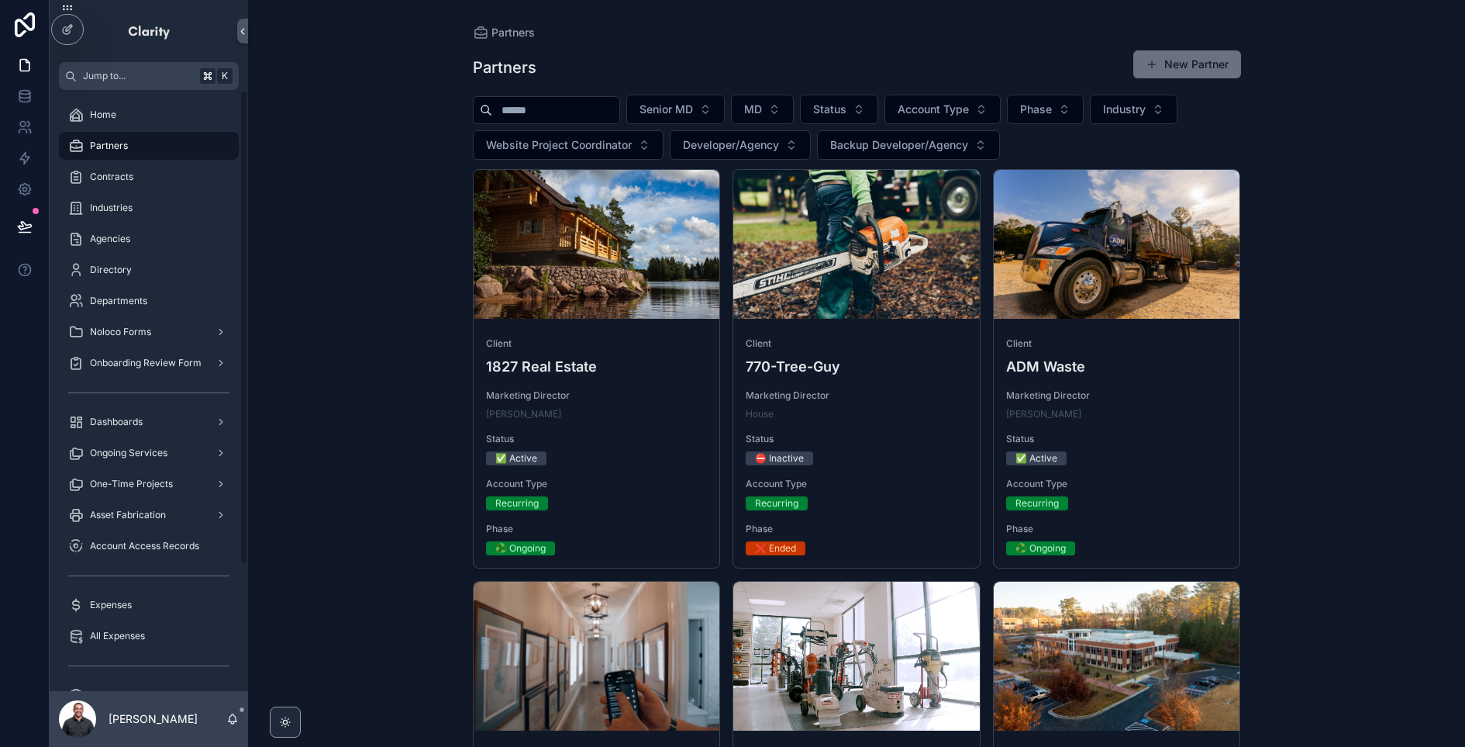
click at [615, 112] on input "scrollable content" at bounding box center [555, 110] width 127 height 22
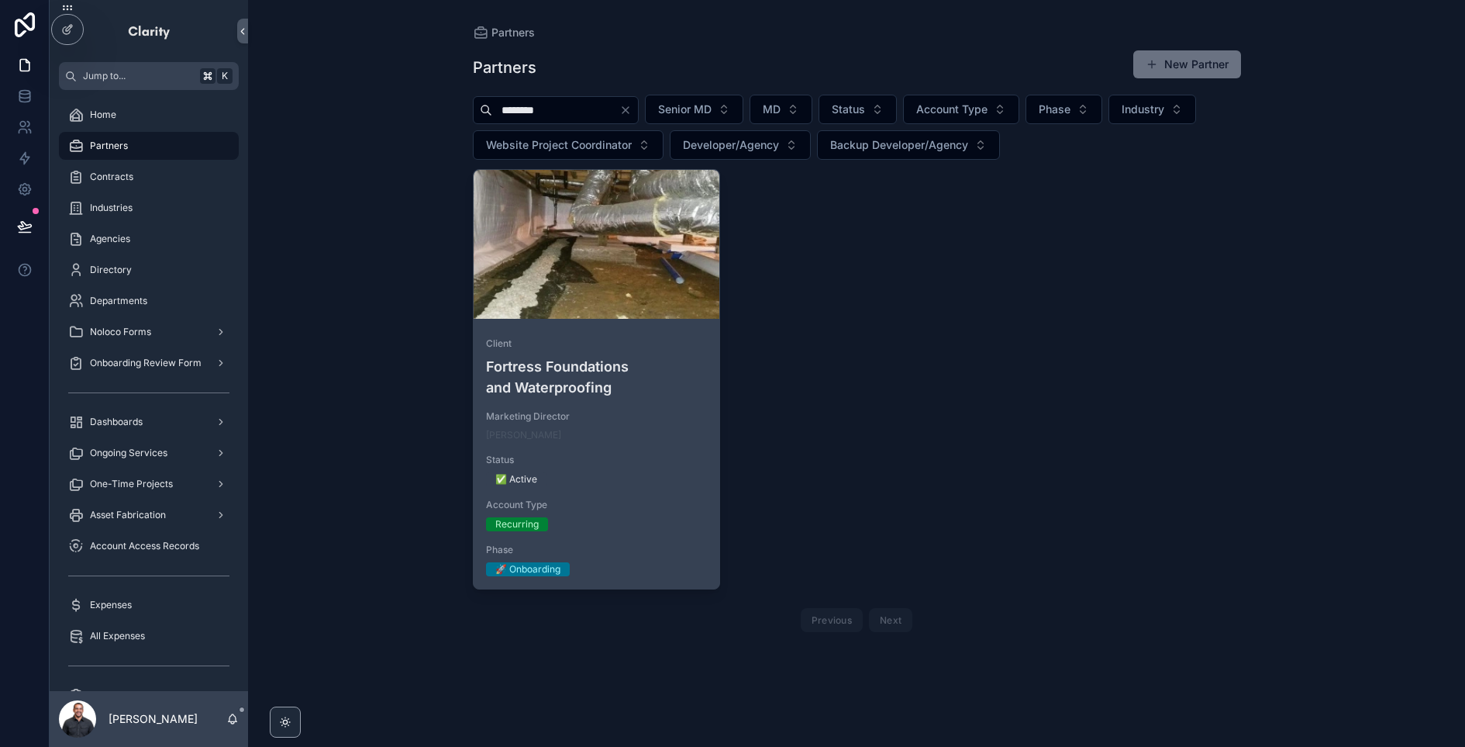
type input "********"
click at [627, 302] on div "scrollable content" at bounding box center [597, 244] width 247 height 149
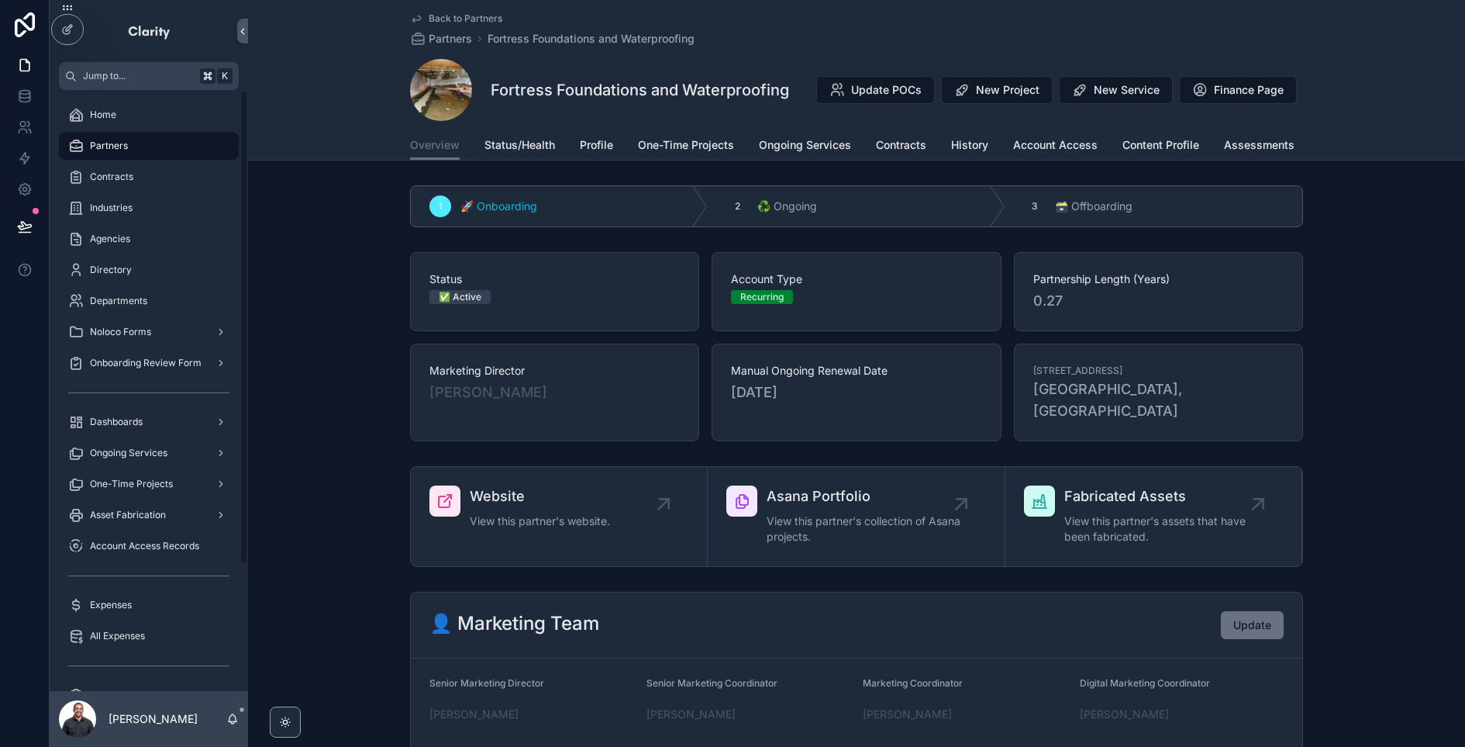
click at [209, 138] on div "Partners" at bounding box center [148, 145] width 161 height 25
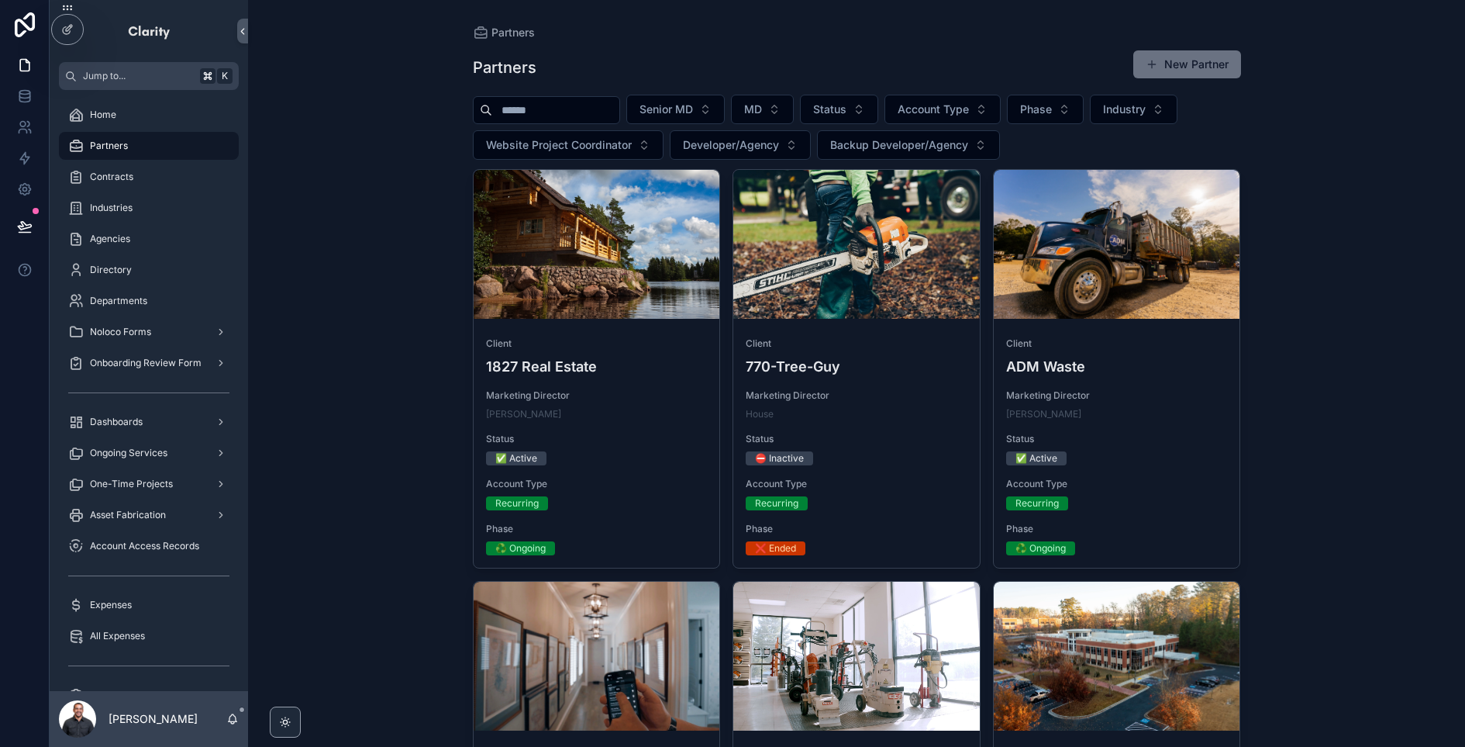
click at [594, 112] on input "scrollable content" at bounding box center [555, 110] width 127 height 22
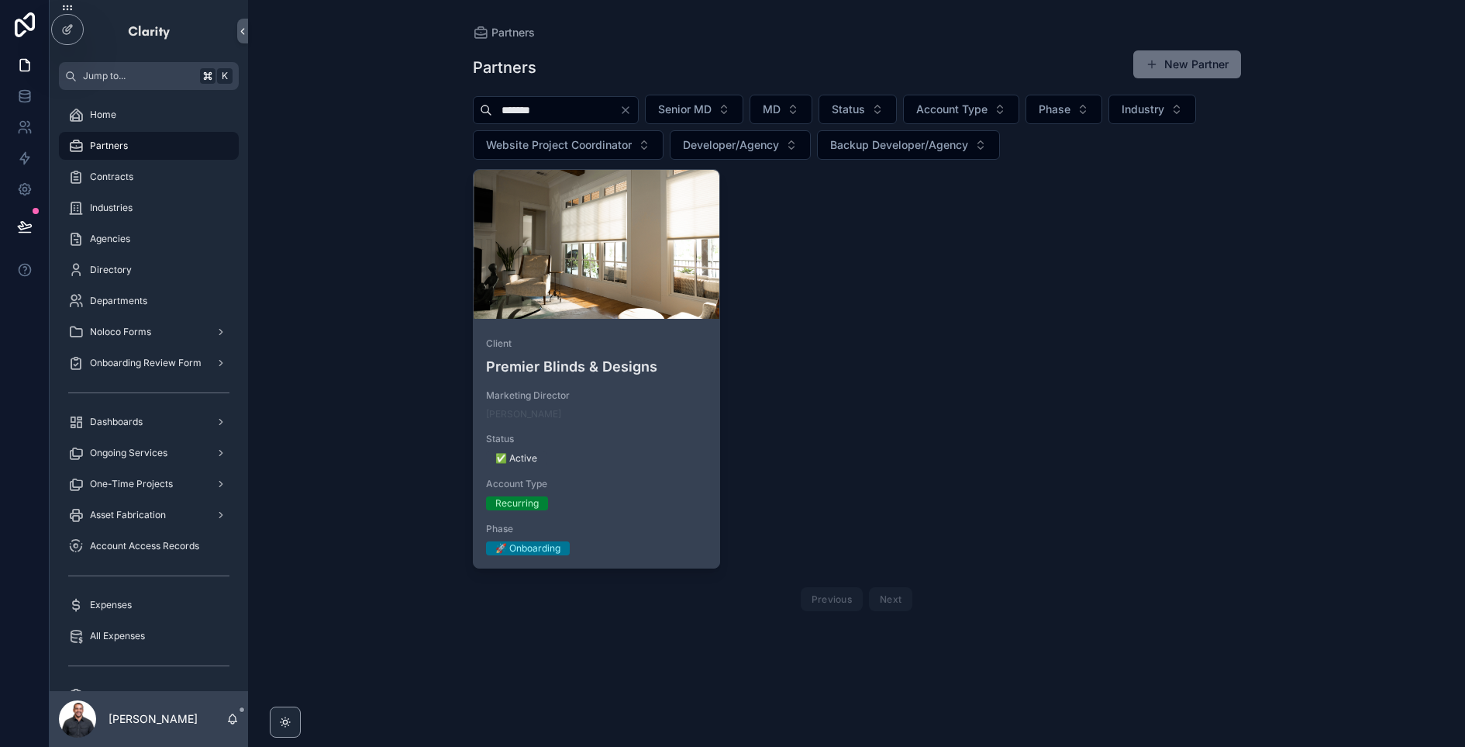
type input "*******"
click at [640, 299] on div "scrollable content" at bounding box center [597, 244] width 247 height 149
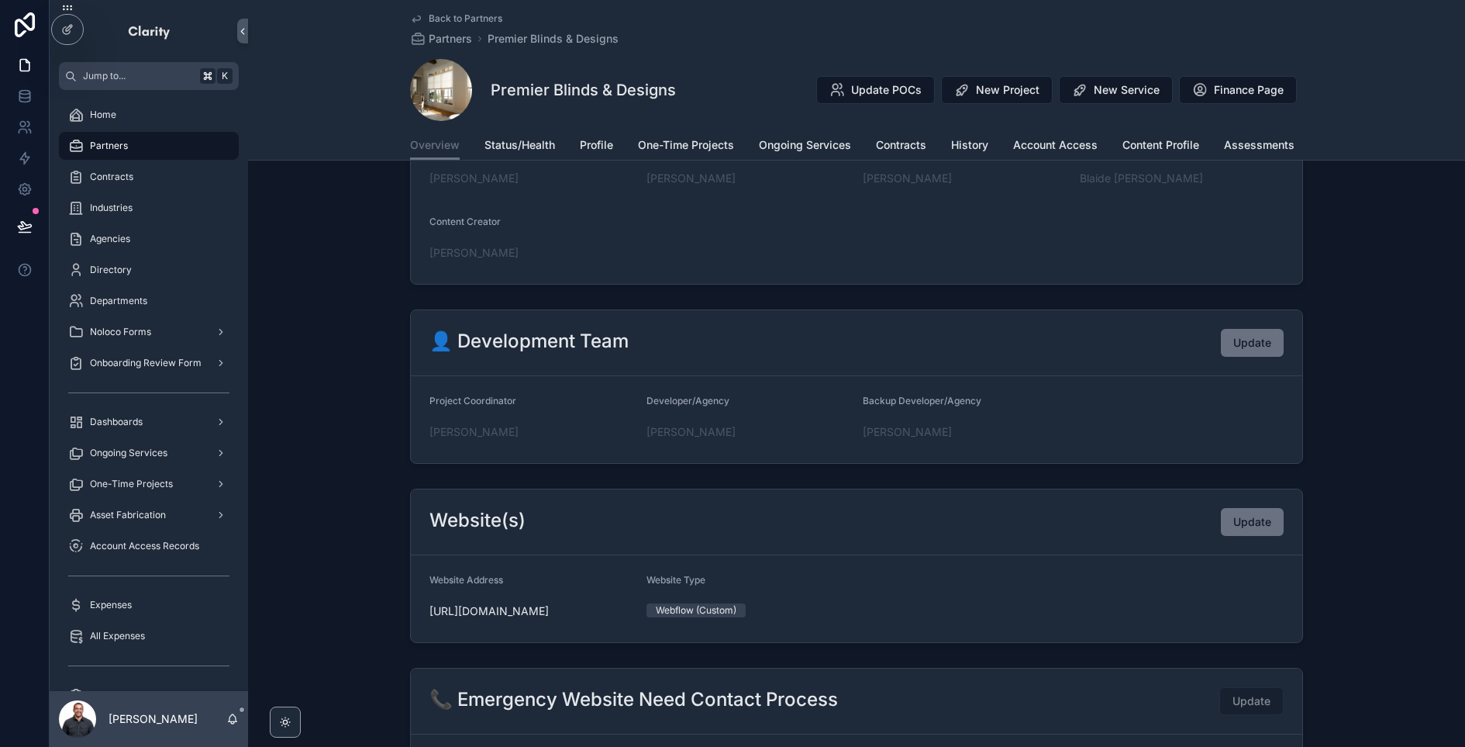
scroll to position [533, 0]
